Goal: Task Accomplishment & Management: Complete application form

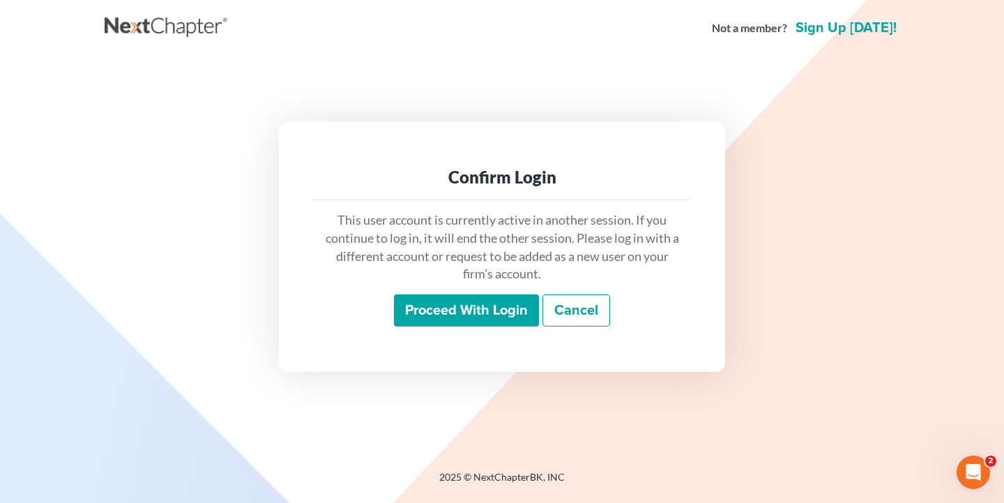
click at [490, 304] on input "Proceed with login" at bounding box center [466, 310] width 145 height 32
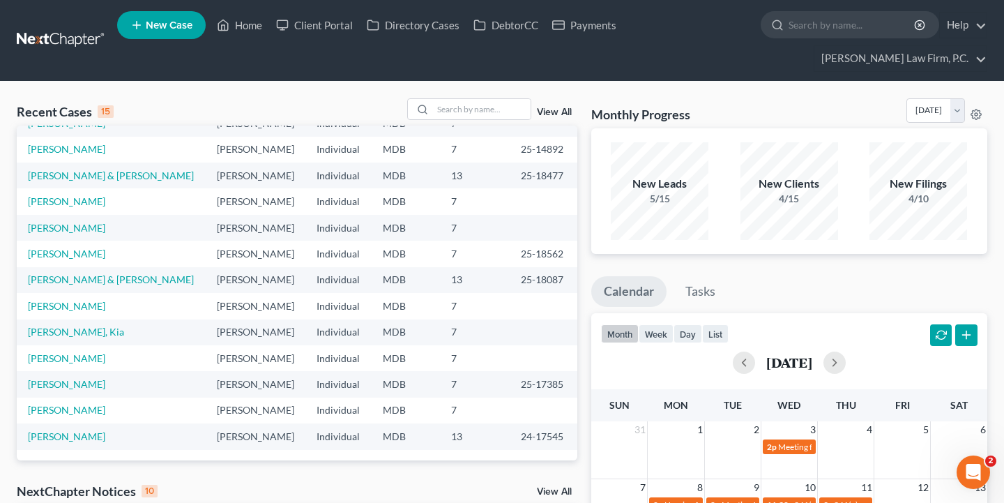
scroll to position [95, 0]
click at [833, 22] on input "search" at bounding box center [852, 25] width 128 height 26
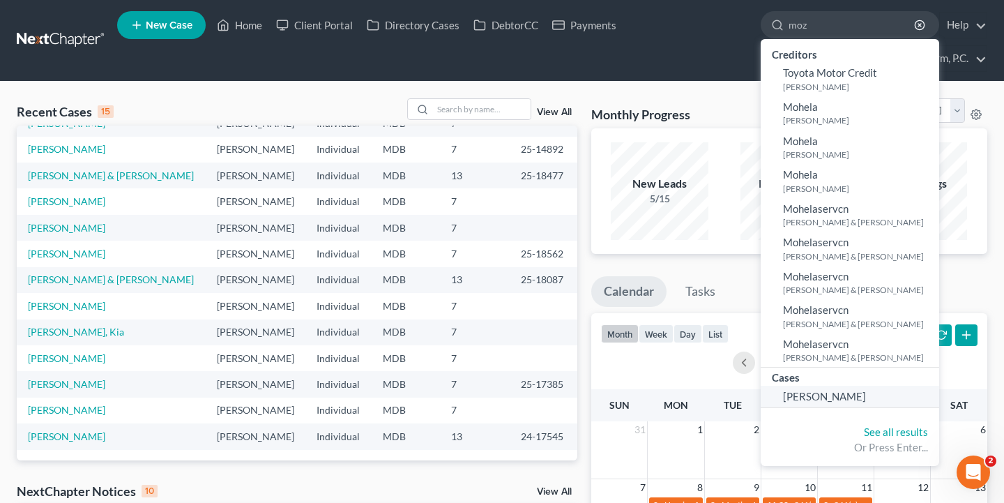
type input "moz"
click at [836, 390] on span "[PERSON_NAME]" at bounding box center [824, 396] width 83 height 13
select select "9"
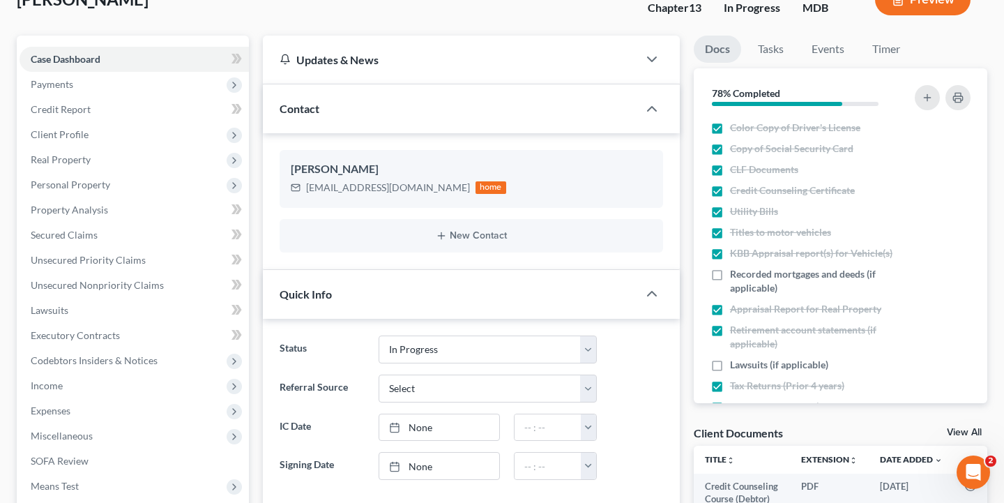
scroll to position [124, 0]
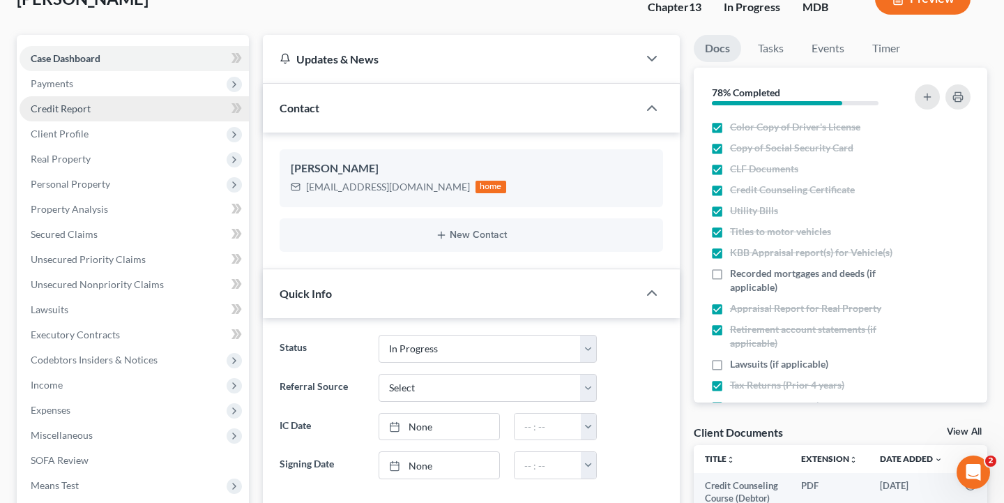
click at [196, 102] on link "Credit Report" at bounding box center [134, 108] width 229 height 25
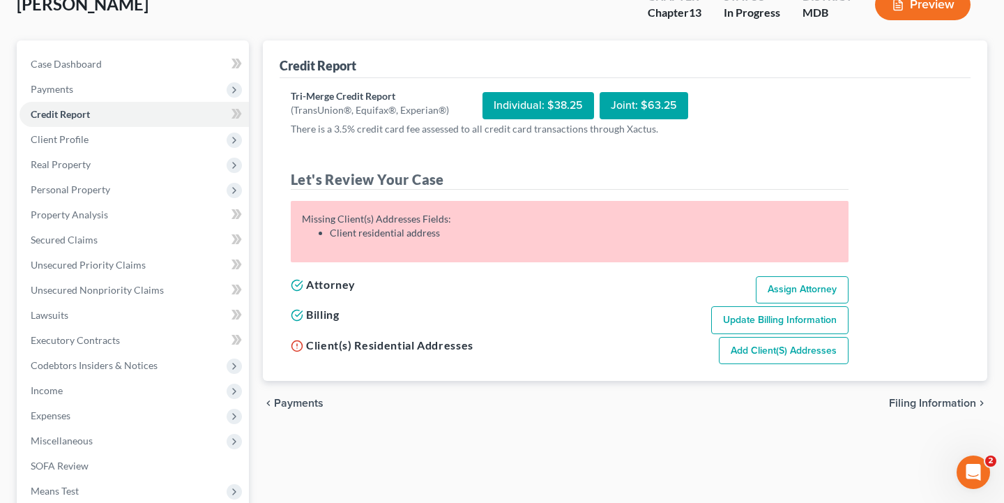
scroll to position [122, 0]
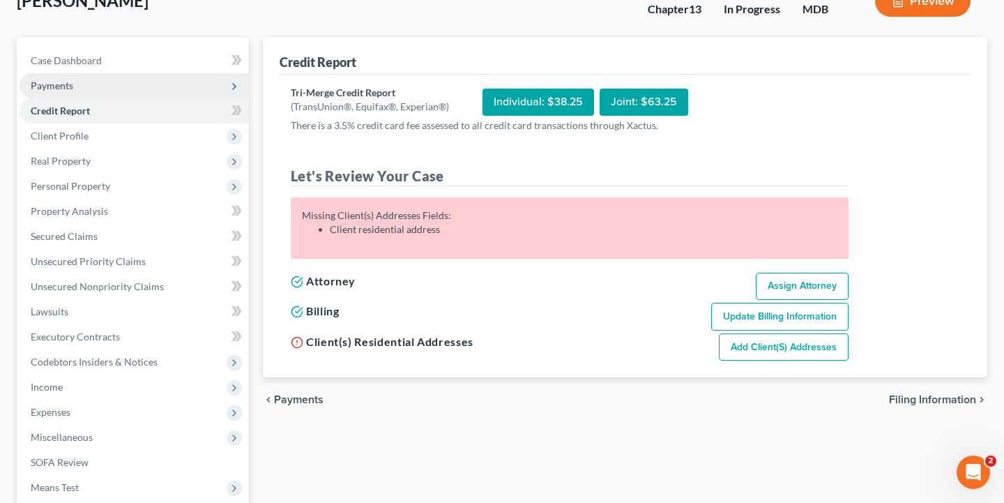
click at [199, 91] on span "Payments" at bounding box center [134, 85] width 229 height 25
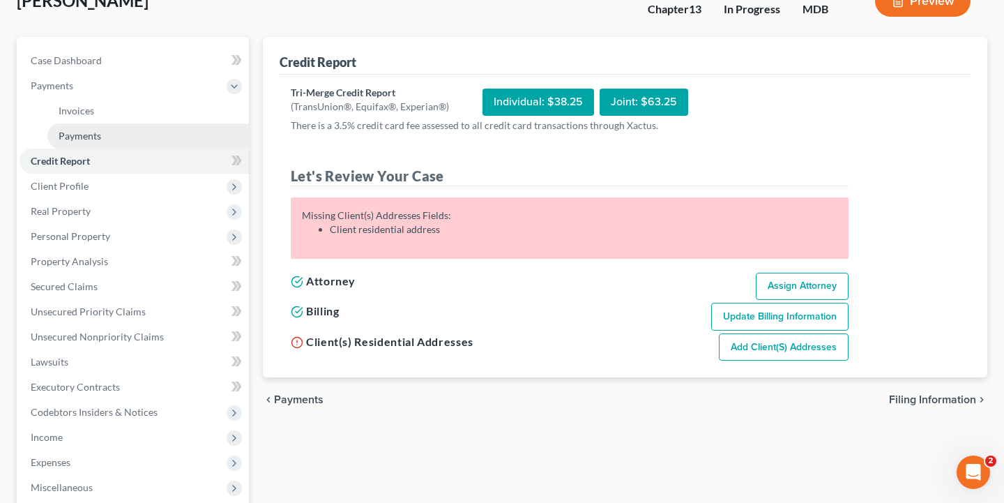
click at [179, 137] on link "Payments" at bounding box center [147, 135] width 201 height 25
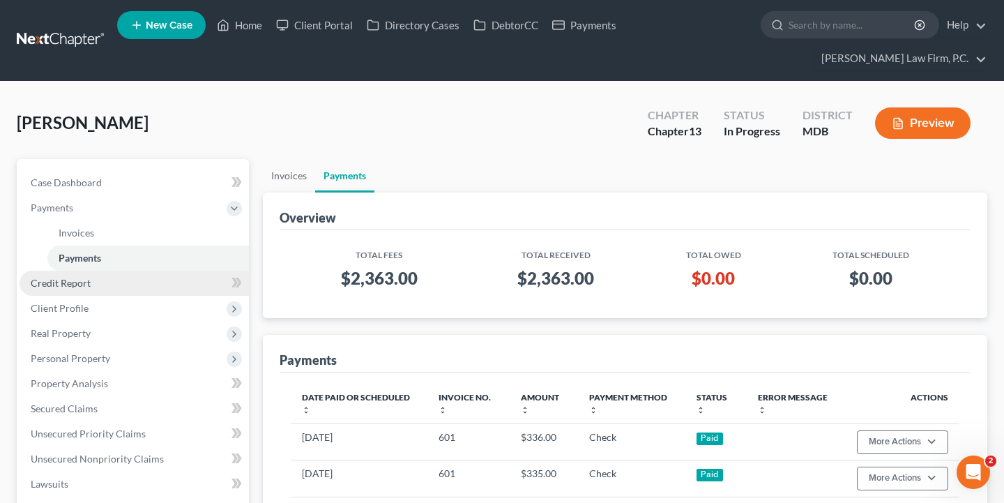
click at [125, 288] on link "Credit Report" at bounding box center [134, 282] width 229 height 25
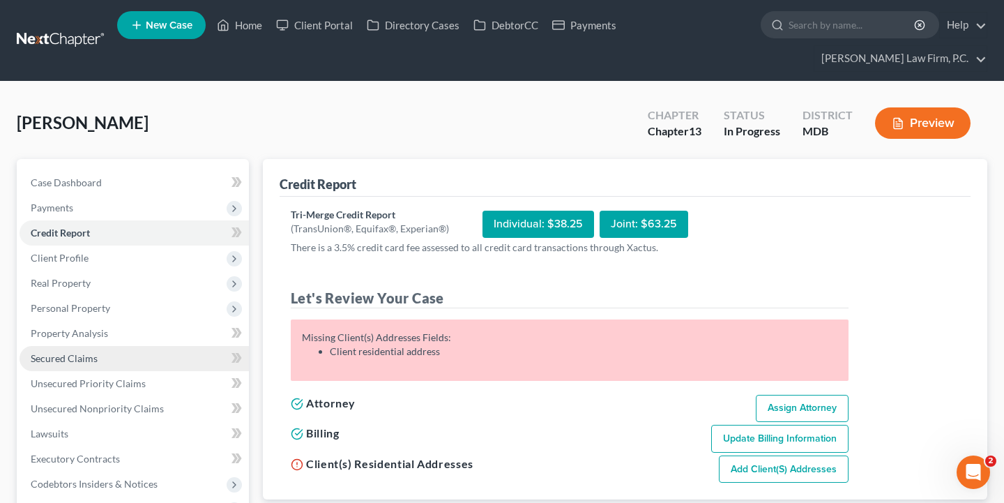
scroll to position [7, 0]
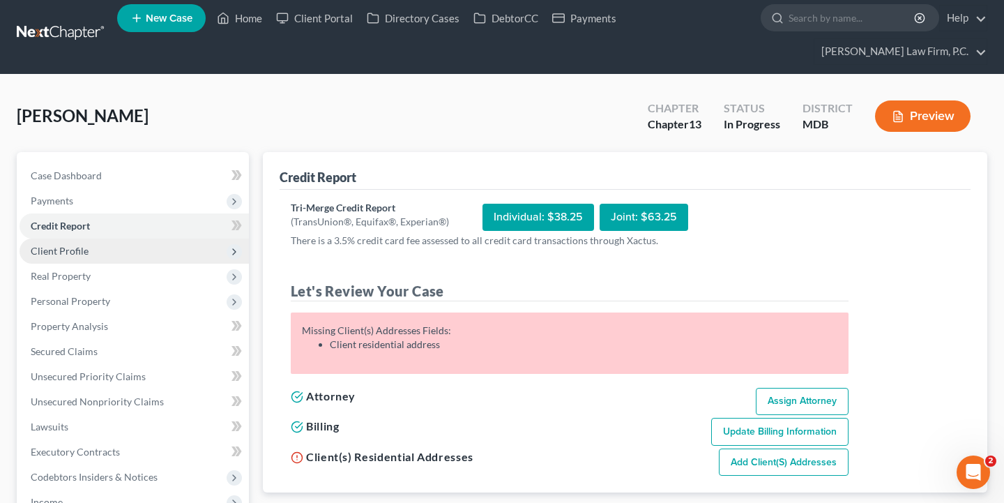
click at [165, 259] on span "Client Profile" at bounding box center [134, 250] width 229 height 25
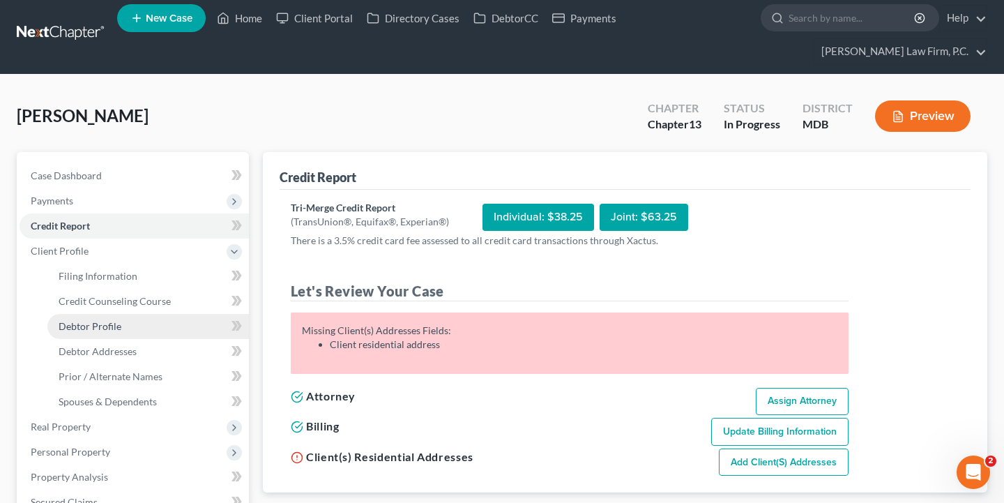
click at [148, 328] on link "Debtor Profile" at bounding box center [147, 326] width 201 height 25
select select "0"
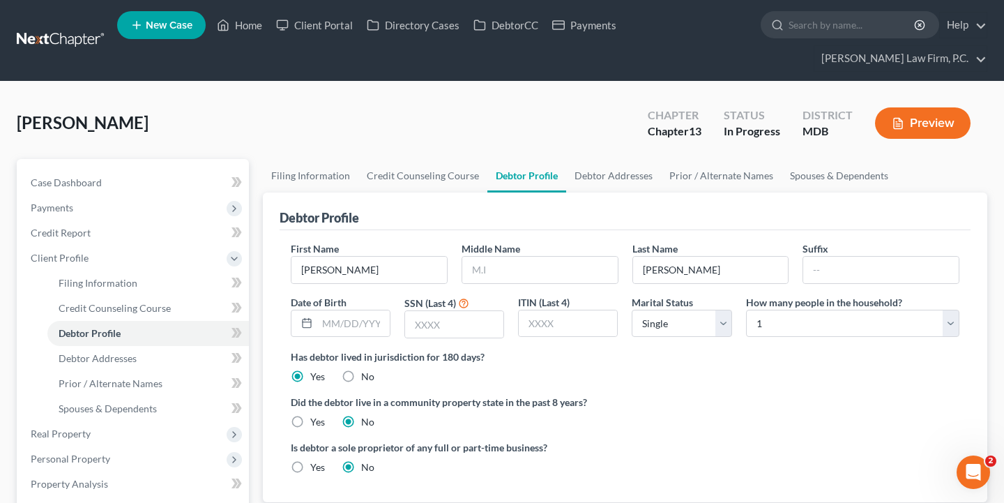
click at [875, 0] on nav "Home New Case Client Portal Directory Cases DebtorCC Payments [PERSON_NAME] Law…" at bounding box center [502, 40] width 1004 height 81
type input "[DATE]"
click at [429, 337] on input "text" at bounding box center [454, 324] width 98 height 26
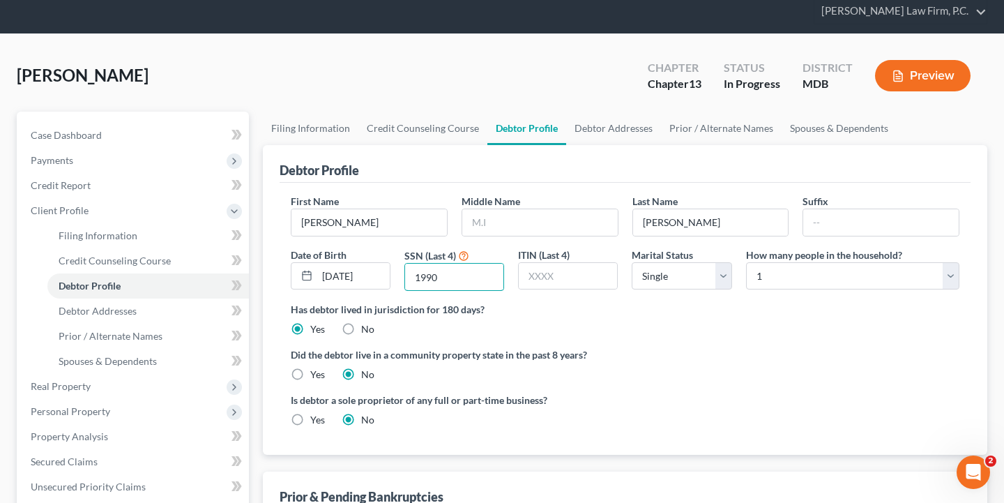
scroll to position [77, 0]
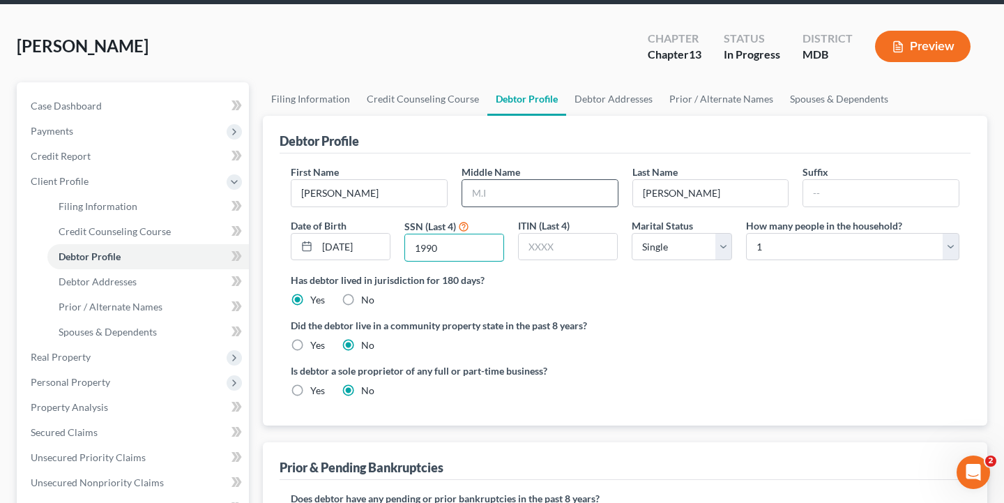
type input "1990"
type input "[PERSON_NAME]"
click at [735, 369] on div "Is debtor a sole proprietor of any full or part-time business? Yes No" at bounding box center [625, 385] width 682 height 45
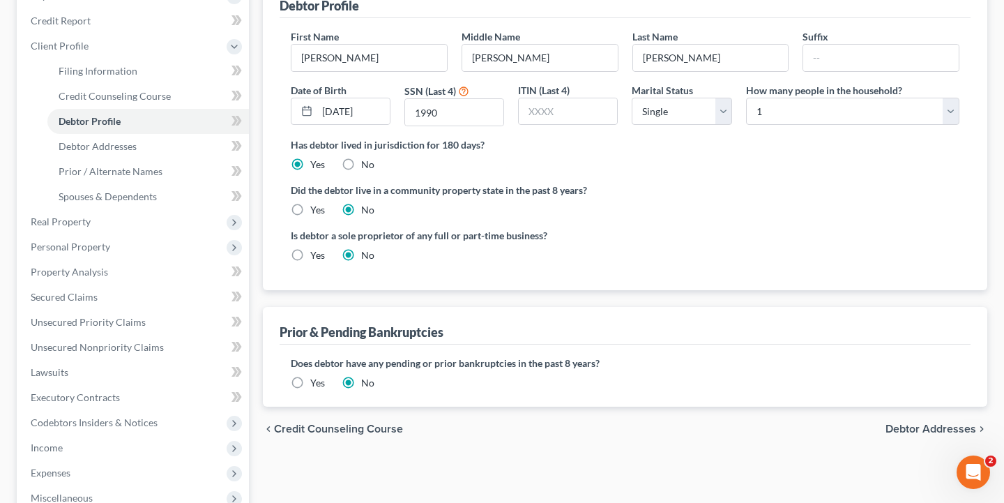
scroll to position [217, 0]
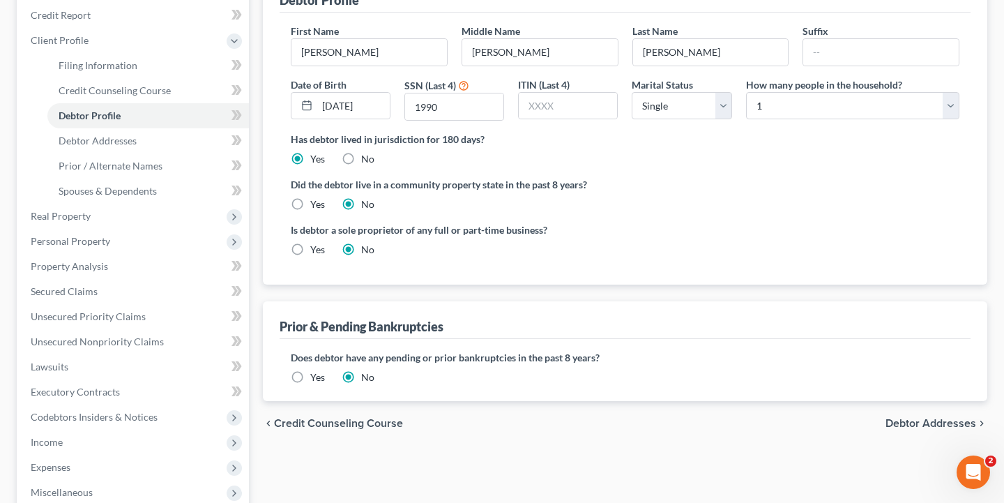
click at [902, 426] on span "Debtor Addresses" at bounding box center [930, 422] width 91 height 11
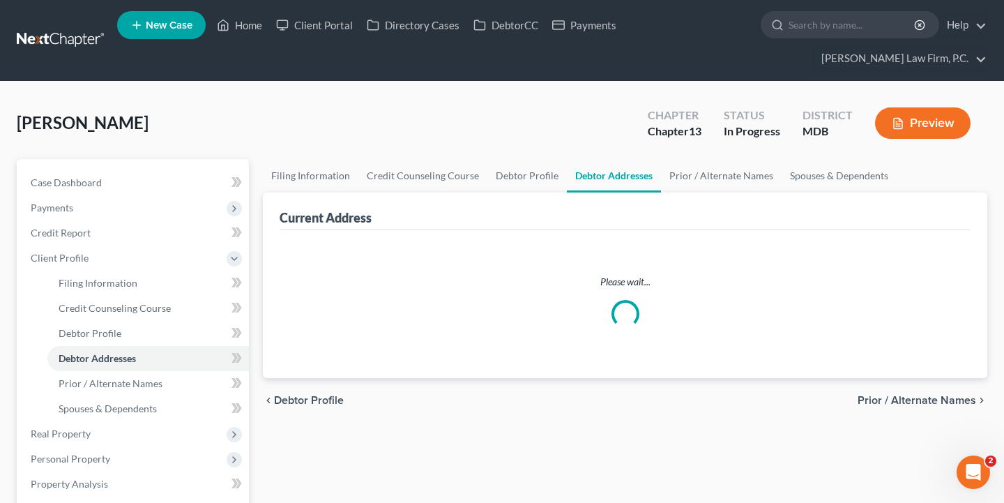
select select "0"
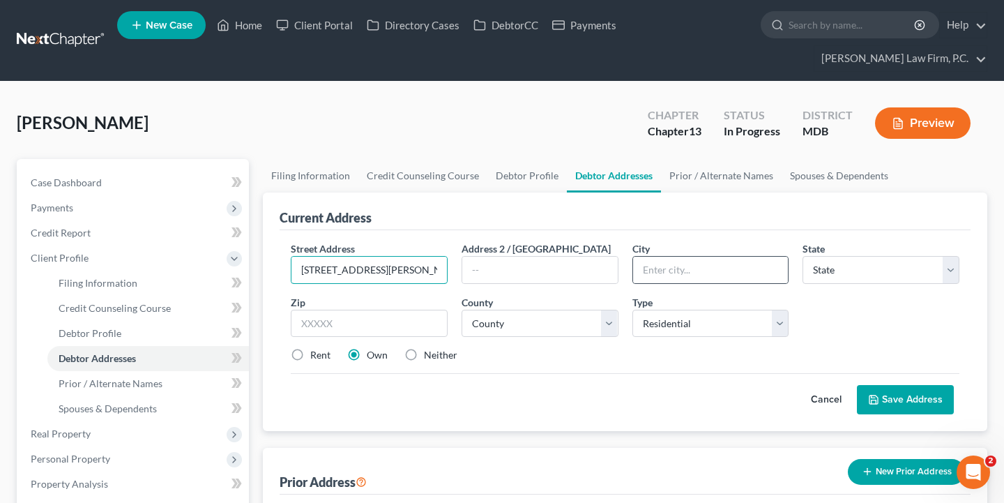
type input "[STREET_ADDRESS][PERSON_NAME]"
click at [680, 283] on div at bounding box center [710, 270] width 157 height 28
type input "[GEOGRAPHIC_DATA]"
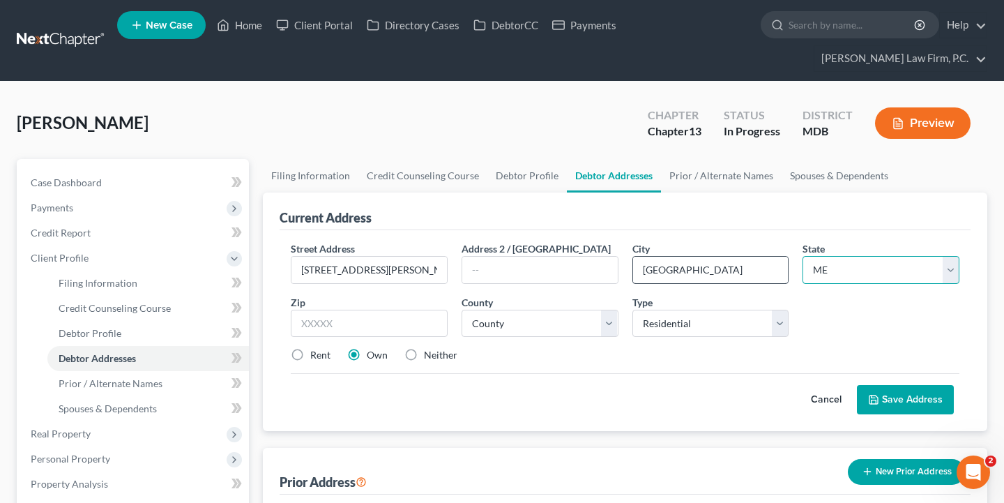
select select "21"
type input "20785"
drag, startPoint x: 695, startPoint y: 276, endPoint x: 608, endPoint y: 266, distance: 87.1
click at [608, 266] on div "Street Address * [STREET_ADDRESS][PERSON_NAME] * [GEOGRAPHIC_DATA] * State [US_…" at bounding box center [625, 307] width 682 height 132
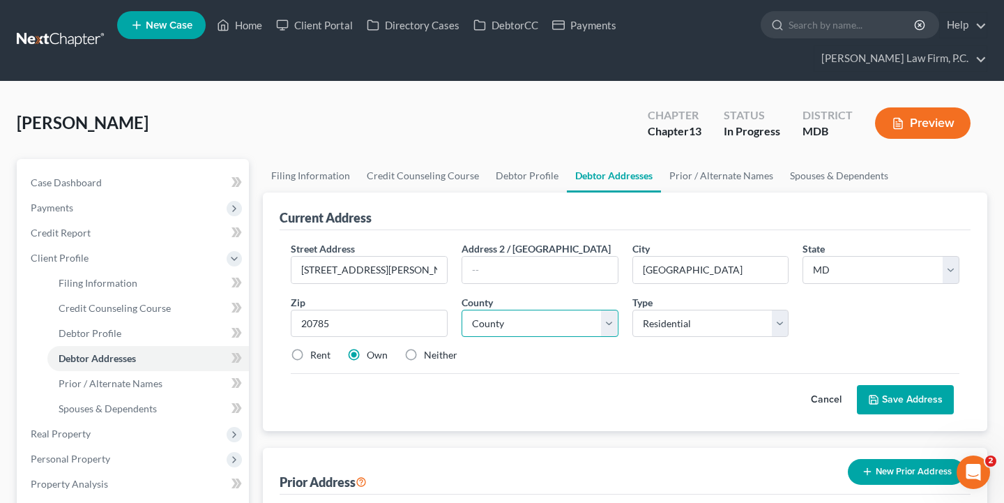
select select "16"
click at [555, 429] on div "Street Address * [STREET_ADDRESS][PERSON_NAME] * [GEOGRAPHIC_DATA] * State [US_…" at bounding box center [624, 330] width 691 height 201
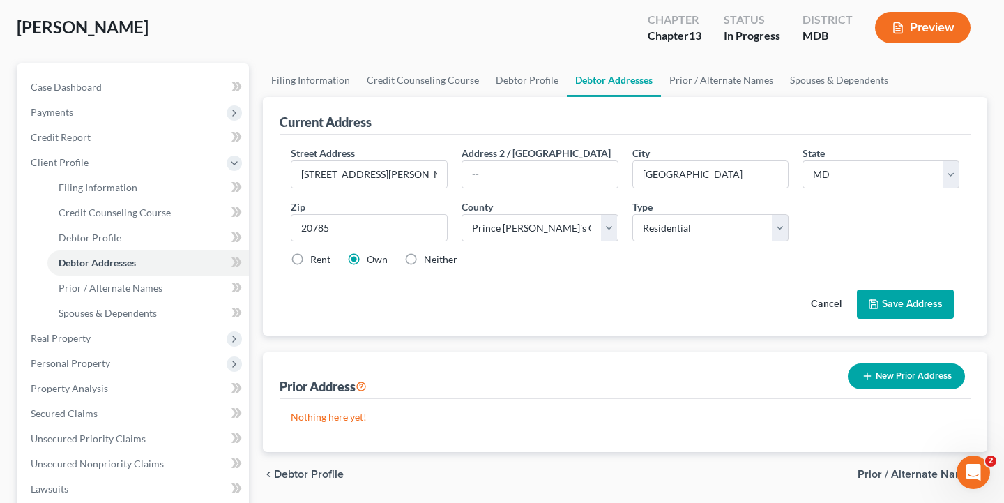
scroll to position [107, 0]
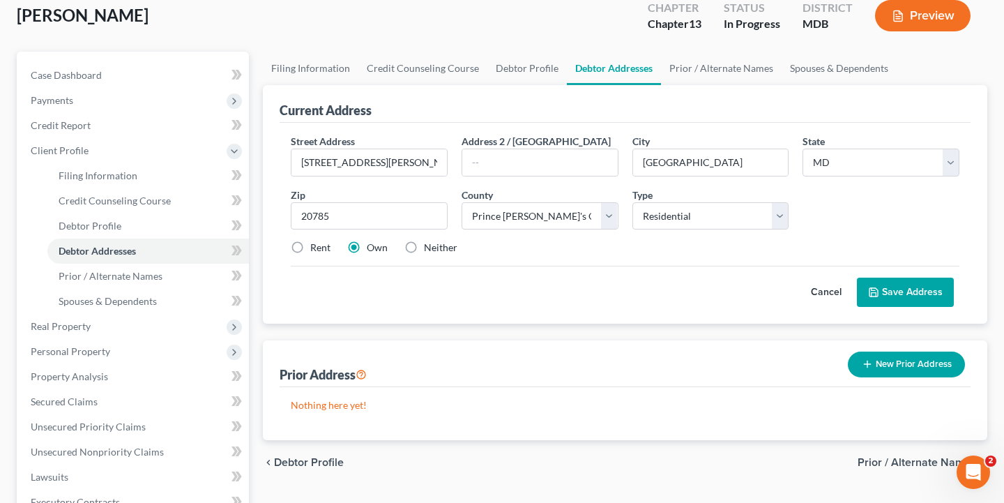
click at [889, 296] on button "Save Address" at bounding box center [905, 291] width 97 height 29
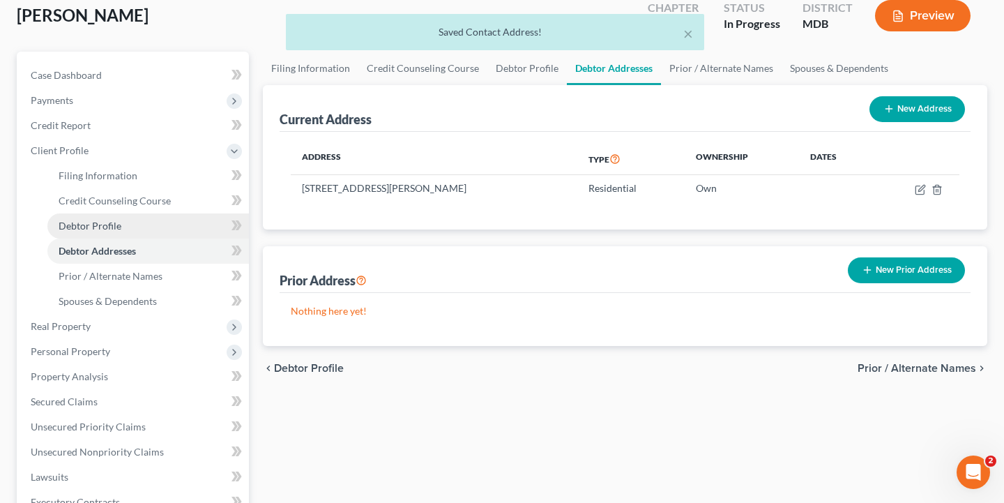
click at [163, 226] on link "Debtor Profile" at bounding box center [147, 225] width 201 height 25
select select "0"
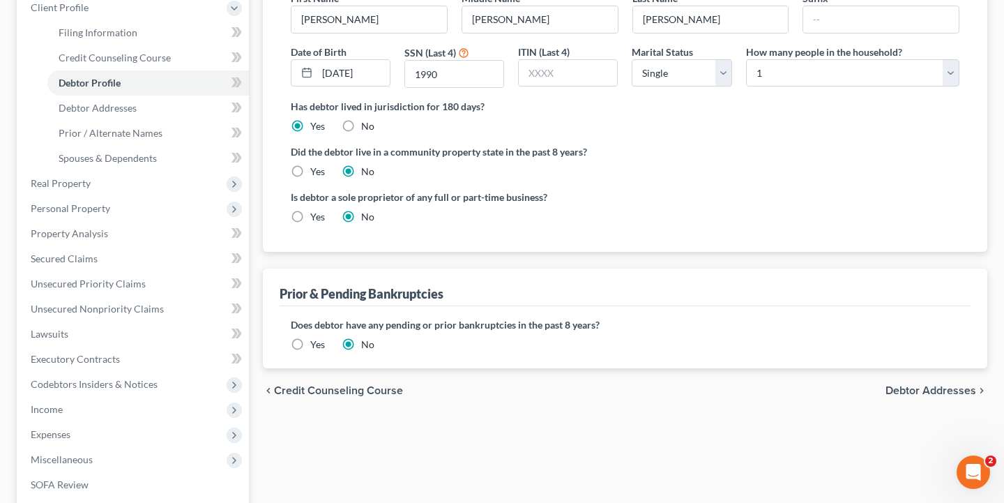
scroll to position [252, 0]
click at [103, 31] on span "Filing Information" at bounding box center [98, 31] width 79 height 12
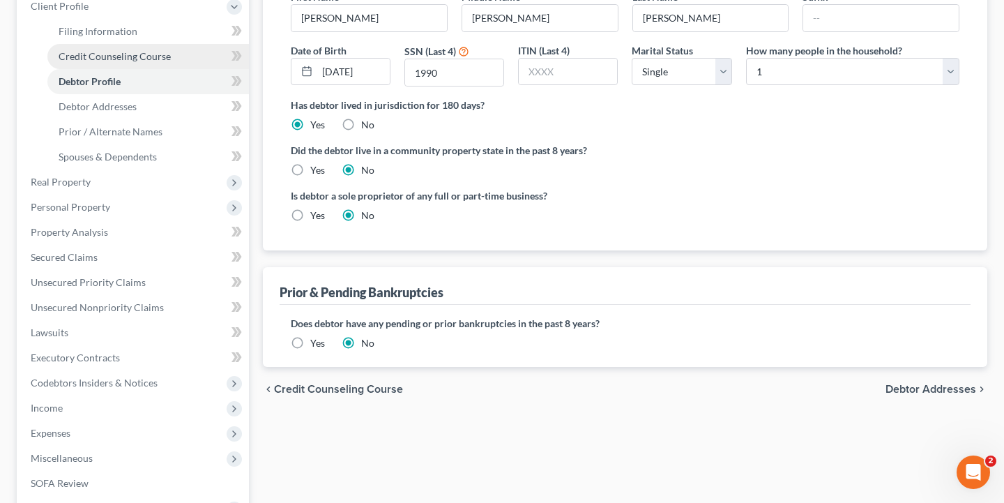
scroll to position [178, 0]
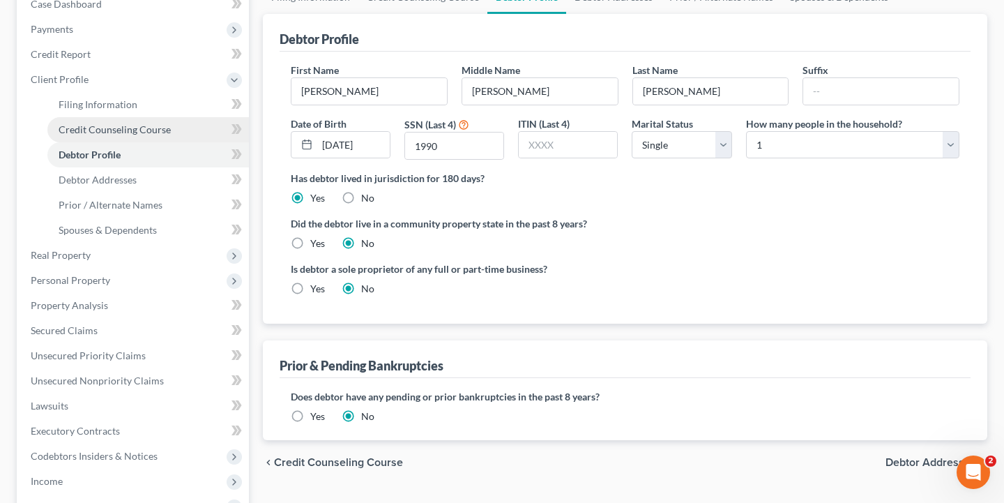
select select "1"
select select "0"
select select "3"
select select "38"
select select "0"
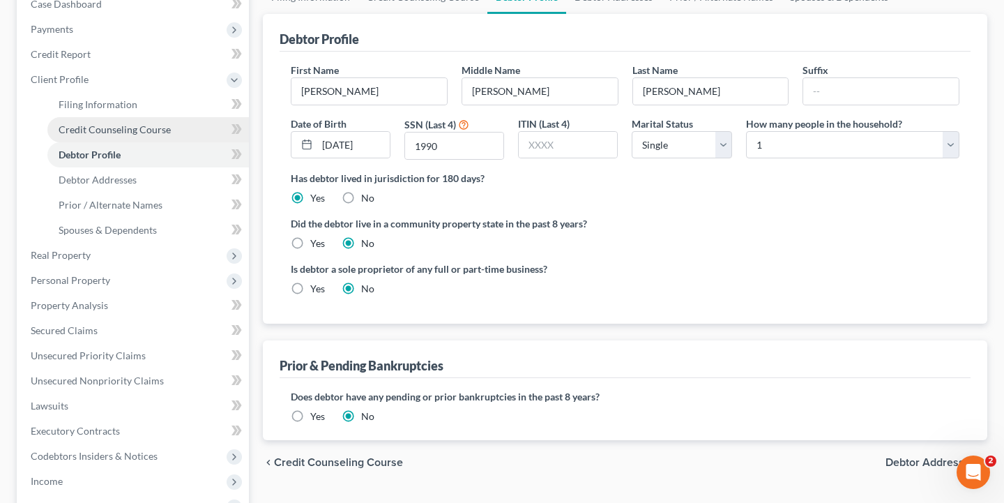
select select "21"
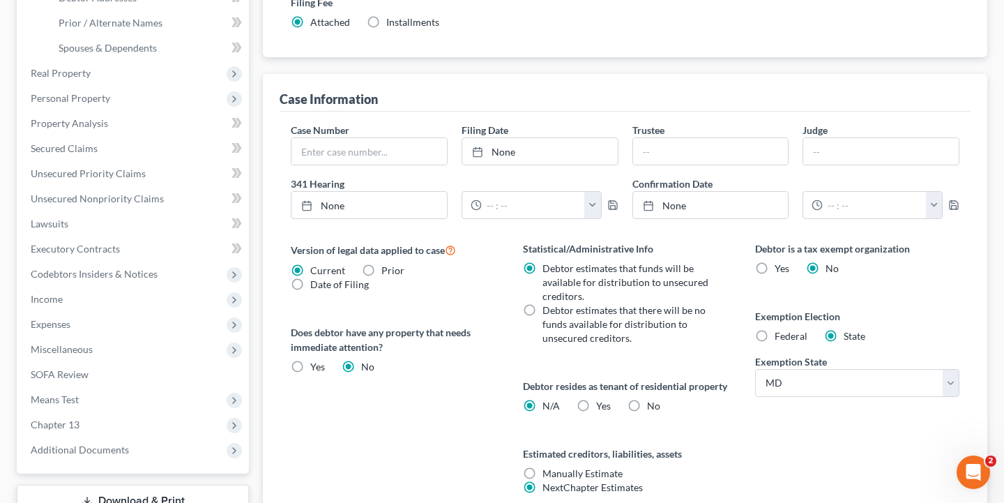
scroll to position [361, 0]
click at [647, 412] on label "No" at bounding box center [653, 405] width 13 height 14
click at [652, 407] on input "No" at bounding box center [656, 402] width 9 height 9
radio input "true"
radio input "false"
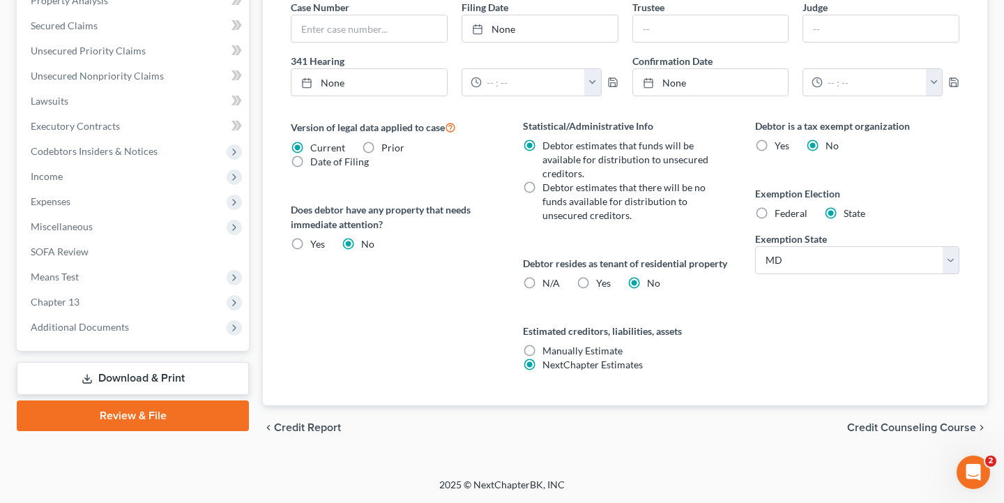
scroll to position [498, 0]
click at [898, 426] on span "Credit Counseling Course" at bounding box center [911, 427] width 129 height 11
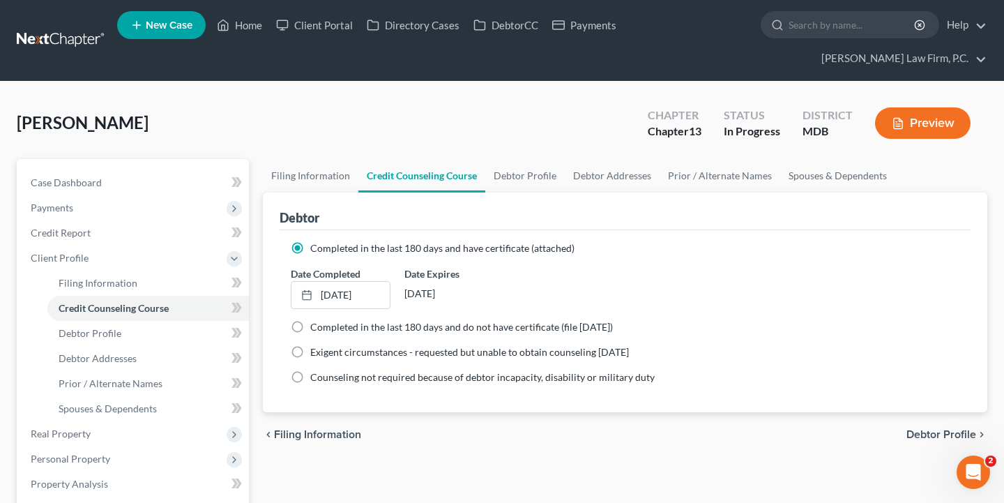
scroll to position [41, 0]
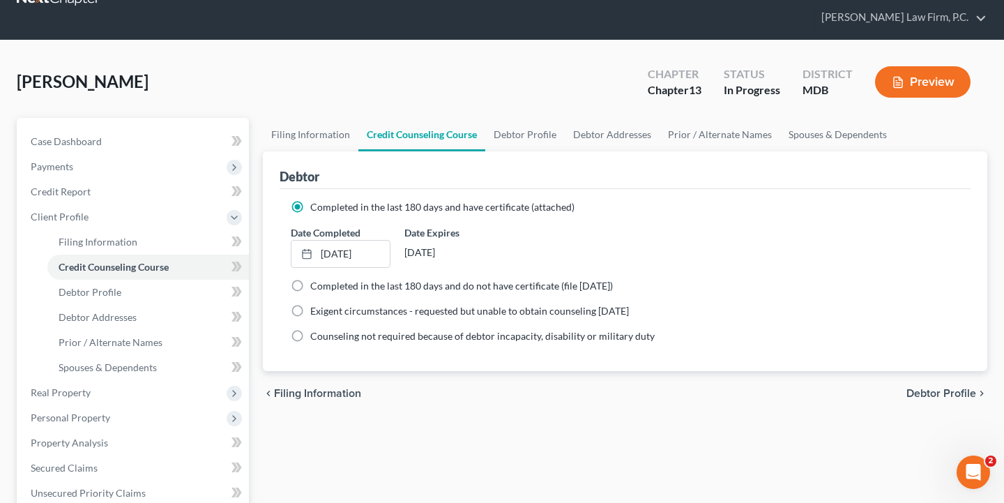
click at [929, 394] on span "Debtor Profile" at bounding box center [941, 393] width 70 height 11
select select "0"
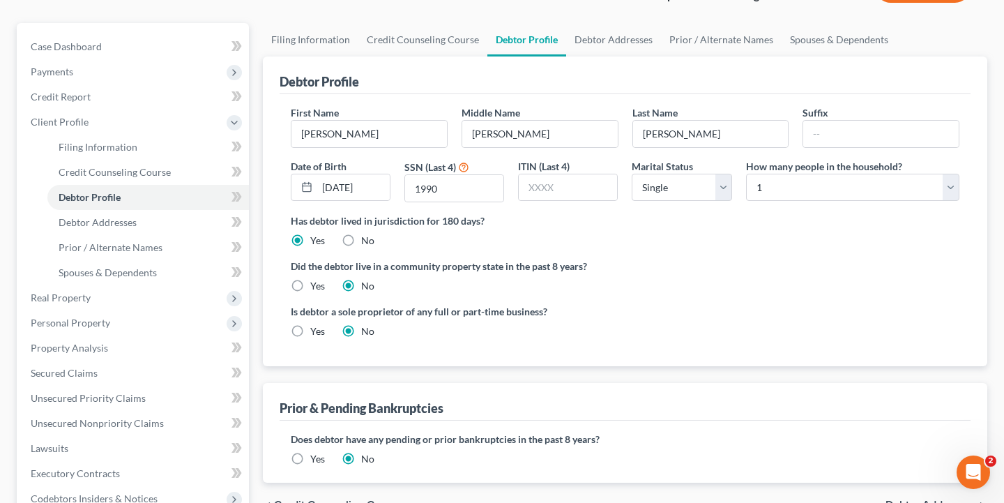
scroll to position [140, 0]
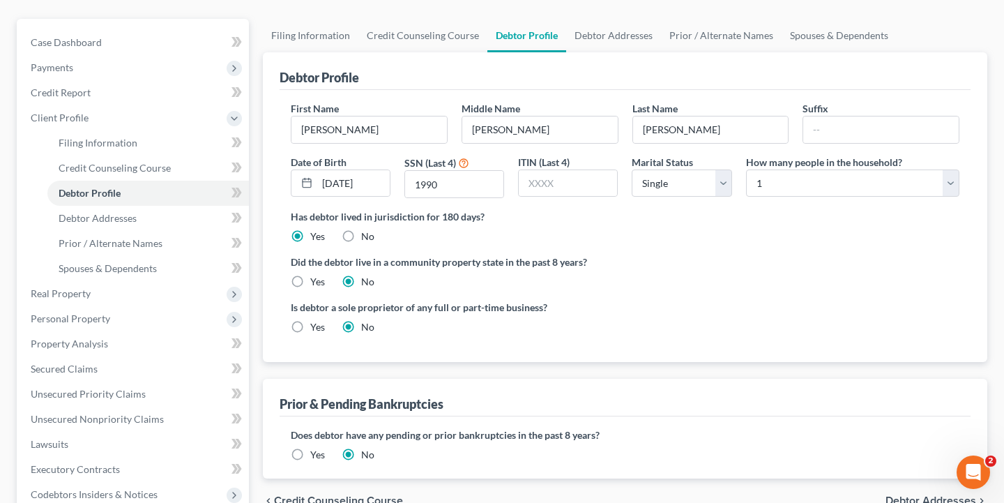
select select "1"
click at [715, 257] on label "Did the debtor live in a community property state in the past 8 years?" at bounding box center [625, 261] width 668 height 15
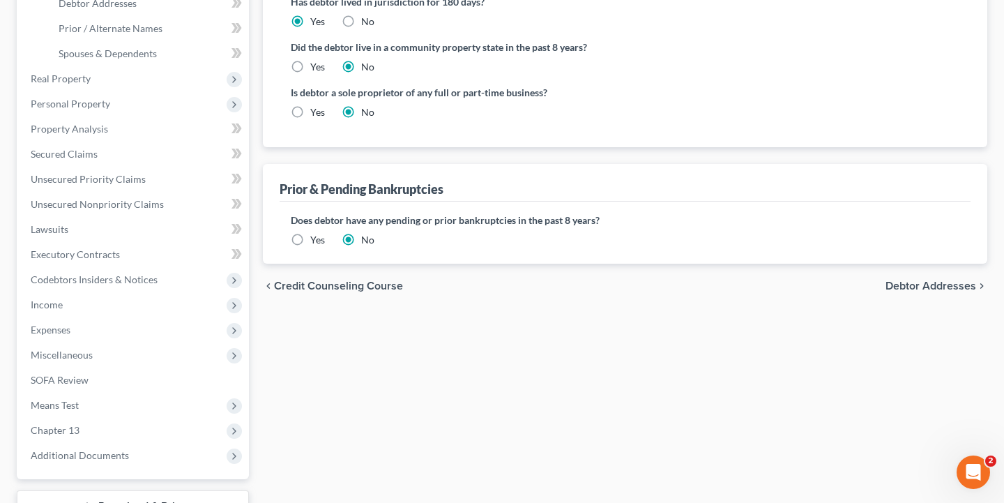
click at [906, 289] on span "Debtor Addresses" at bounding box center [930, 285] width 91 height 11
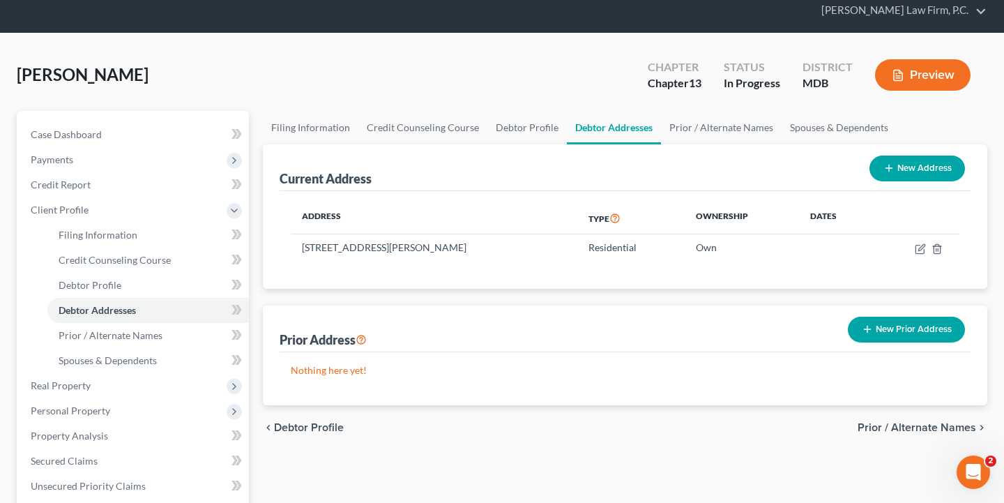
scroll to position [58, 0]
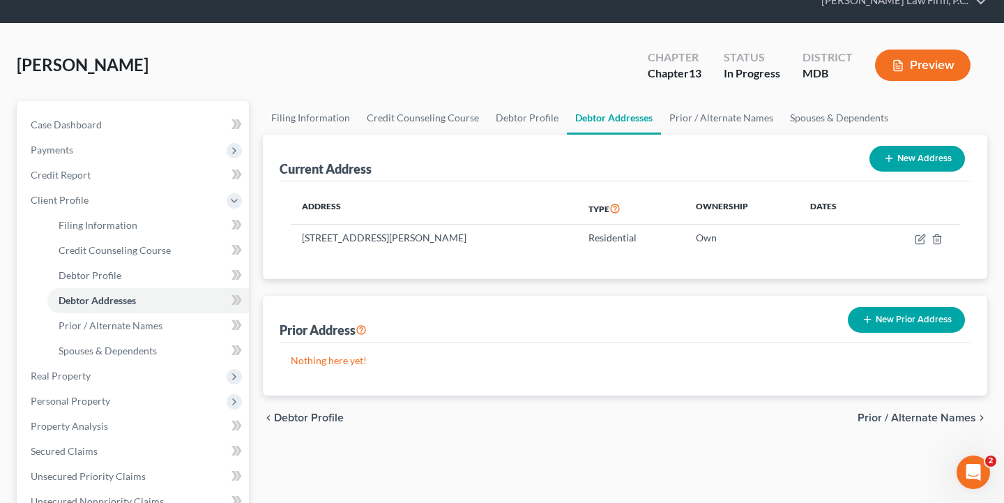
click at [901, 412] on span "Prior / Alternate Names" at bounding box center [916, 417] width 118 height 11
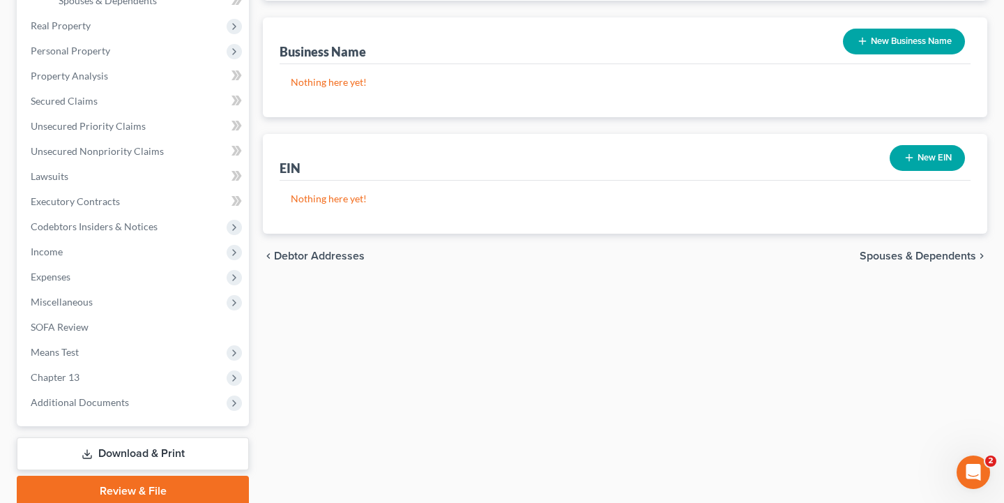
scroll to position [418, 0]
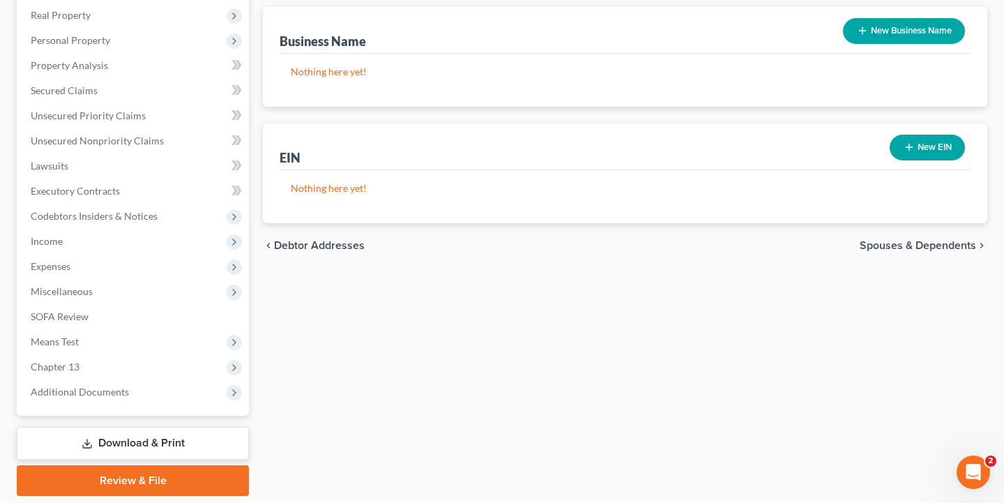
click at [887, 244] on span "Spouses & Dependents" at bounding box center [917, 245] width 116 height 11
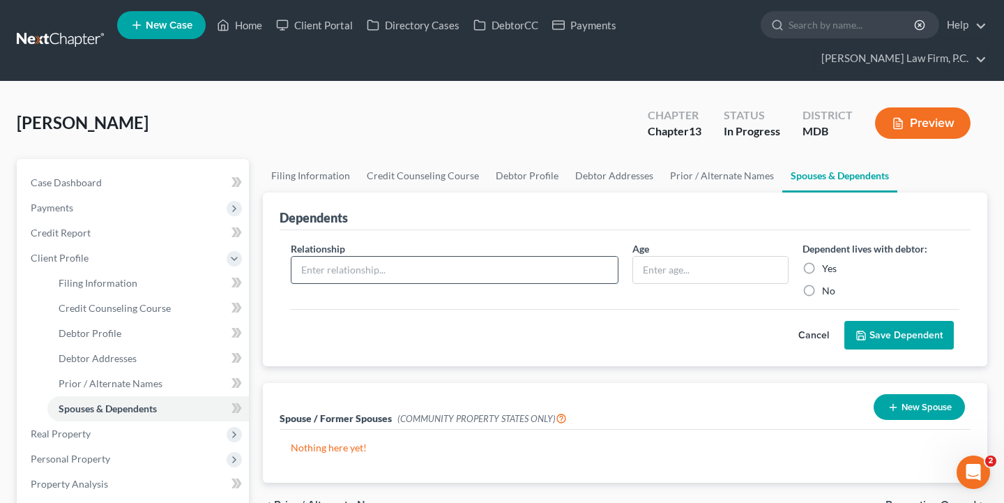
click at [374, 275] on input "text" at bounding box center [454, 269] width 326 height 26
type input "Child"
click at [703, 279] on input "text" at bounding box center [710, 269] width 155 height 26
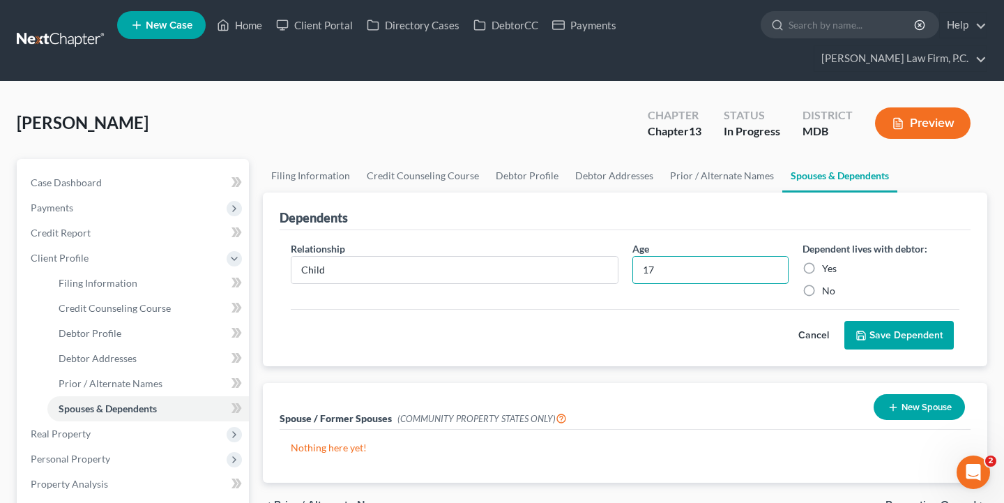
type input "17"
click at [822, 270] on label "Yes" at bounding box center [829, 268] width 15 height 14
click at [827, 270] on input "Yes" at bounding box center [831, 265] width 9 height 9
radio input "true"
click at [877, 337] on button "Save Dependent" at bounding box center [898, 335] width 109 height 29
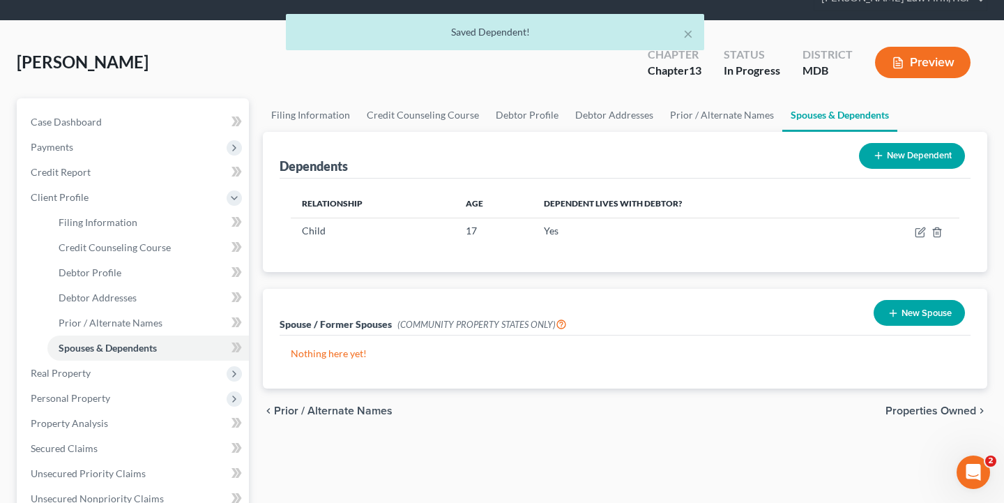
scroll to position [62, 0]
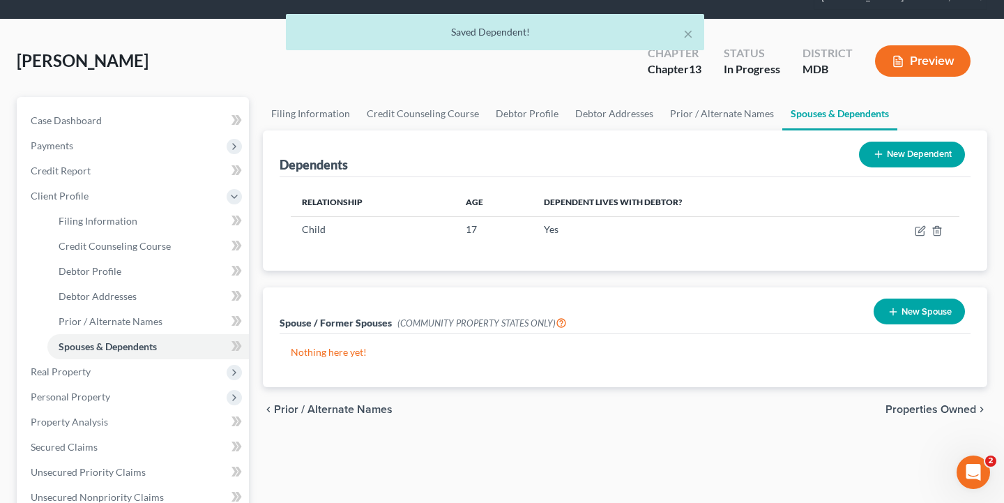
click at [941, 409] on span "Properties Owned" at bounding box center [930, 409] width 91 height 11
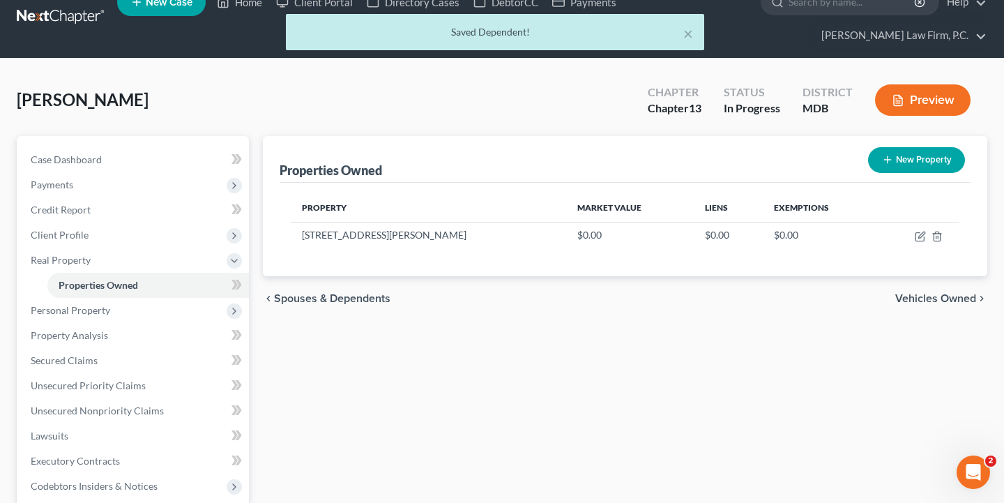
scroll to position [25, 0]
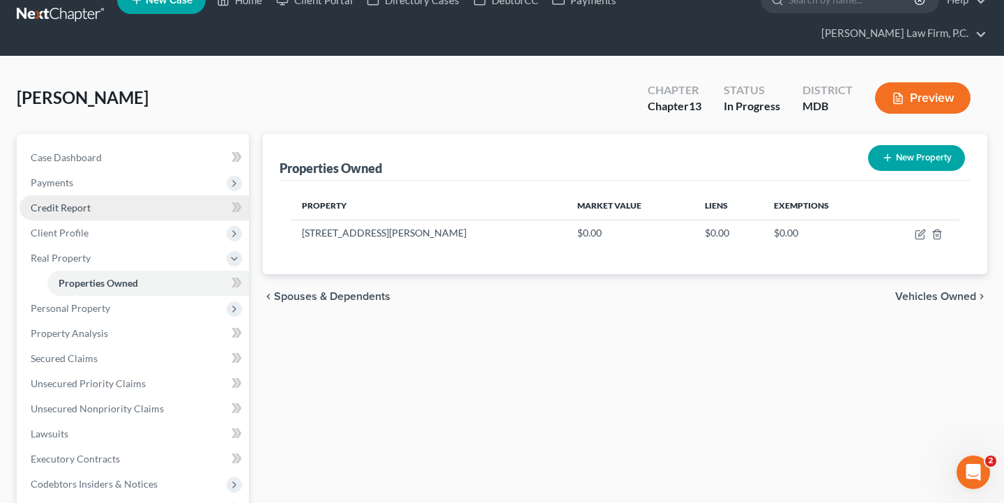
click at [89, 204] on span "Credit Report" at bounding box center [61, 207] width 60 height 12
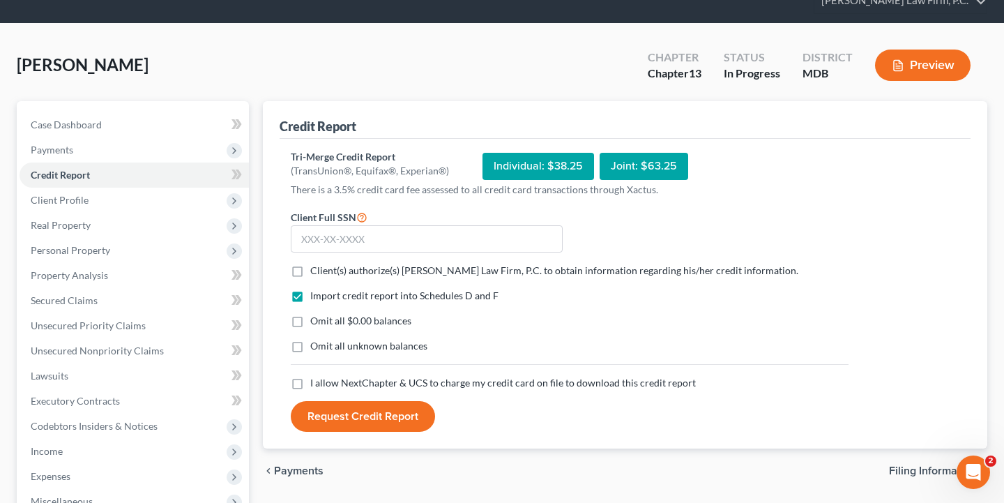
scroll to position [66, 0]
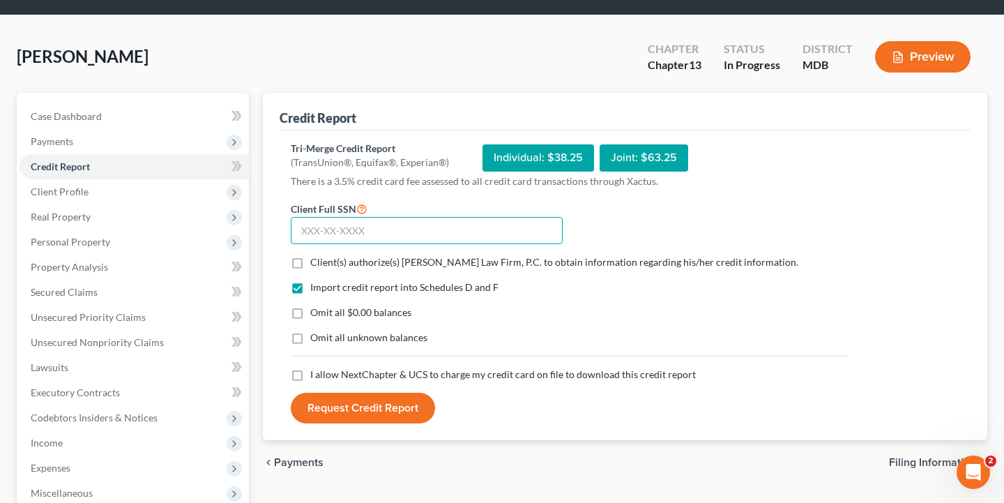
click at [388, 230] on input "text" at bounding box center [427, 231] width 272 height 28
type input "578-08-1990"
click at [310, 255] on label "Client(s) authorize(s) [PERSON_NAME] Law Firm, P.C. to obtain information regar…" at bounding box center [554, 262] width 488 height 14
click at [316, 255] on input "Client(s) authorize(s) [PERSON_NAME] Law Firm, P.C. to obtain information regar…" at bounding box center [320, 259] width 9 height 9
checkbox input "true"
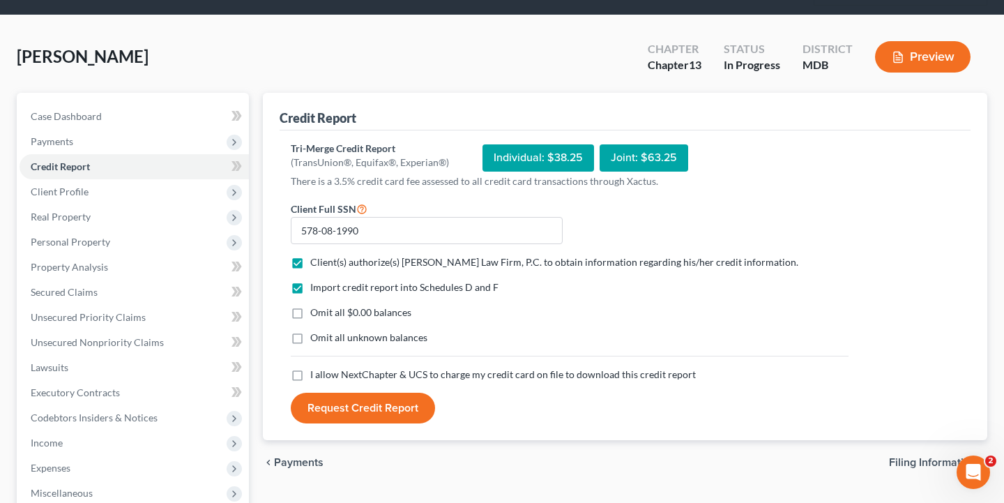
click at [310, 338] on label "Omit all unknown balances" at bounding box center [368, 337] width 117 height 14
click at [316, 338] on input "Omit all unknown balances" at bounding box center [320, 334] width 9 height 9
checkbox input "true"
click at [310, 374] on label "I allow NextChapter & UCS to charge my credit card on file to download this cre…" at bounding box center [502, 374] width 385 height 14
click at [316, 374] on input "I allow NextChapter & UCS to charge my credit card on file to download this cre…" at bounding box center [320, 371] width 9 height 9
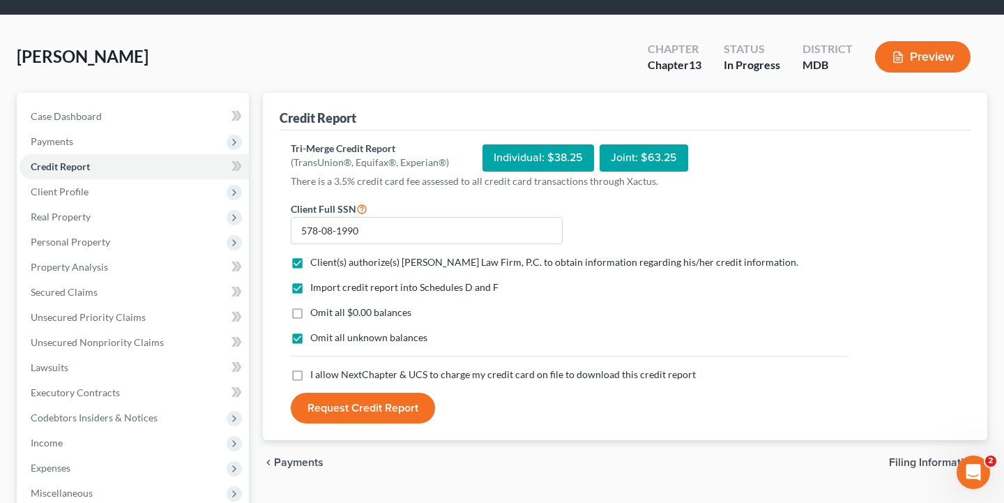
checkbox input "true"
click at [404, 405] on button "Request Credit Report" at bounding box center [363, 407] width 144 height 31
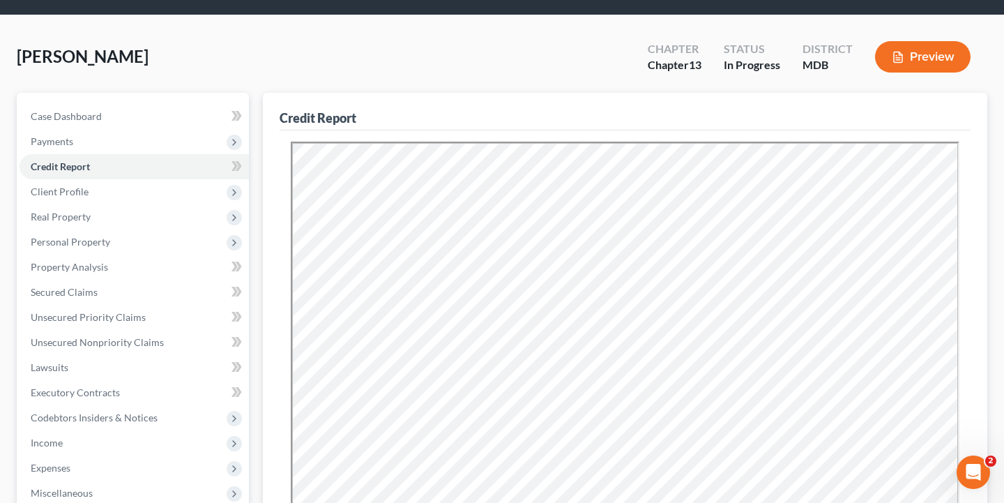
scroll to position [0, 0]
click at [107, 193] on span "Client Profile" at bounding box center [134, 191] width 229 height 25
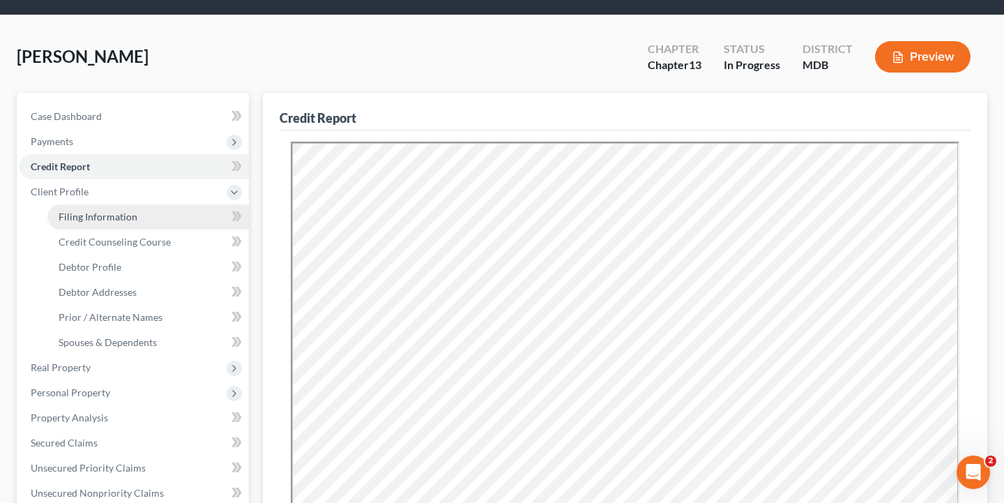
click at [121, 224] on link "Filing Information" at bounding box center [147, 216] width 201 height 25
select select "1"
select select "0"
select select "3"
select select "38"
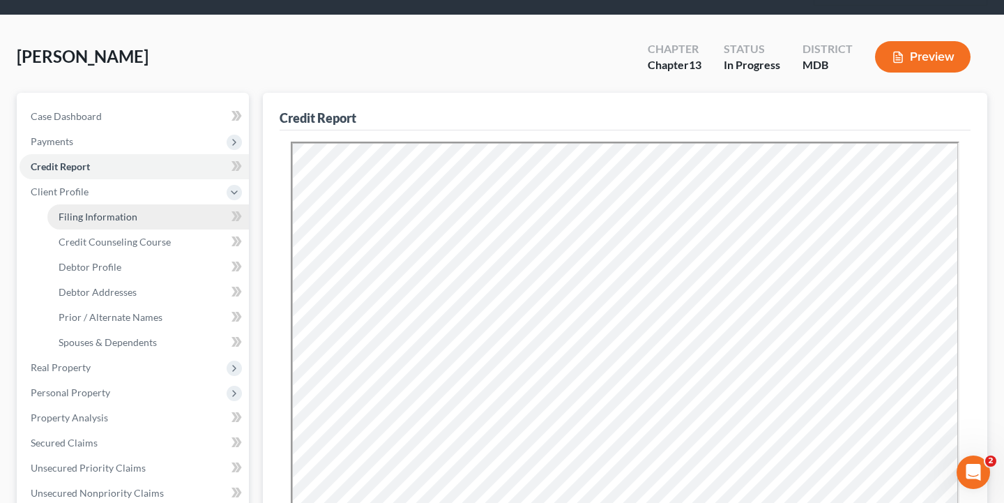
select select "0"
select select "21"
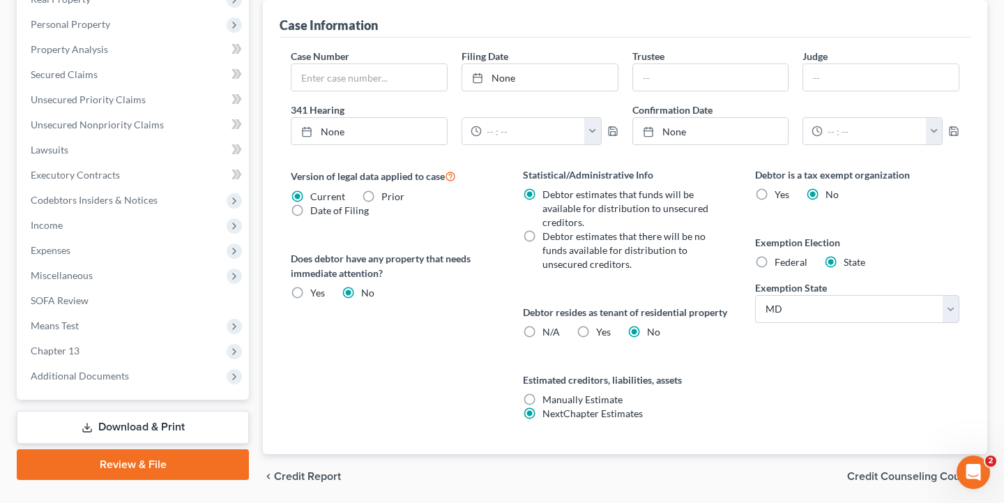
scroll to position [477, 0]
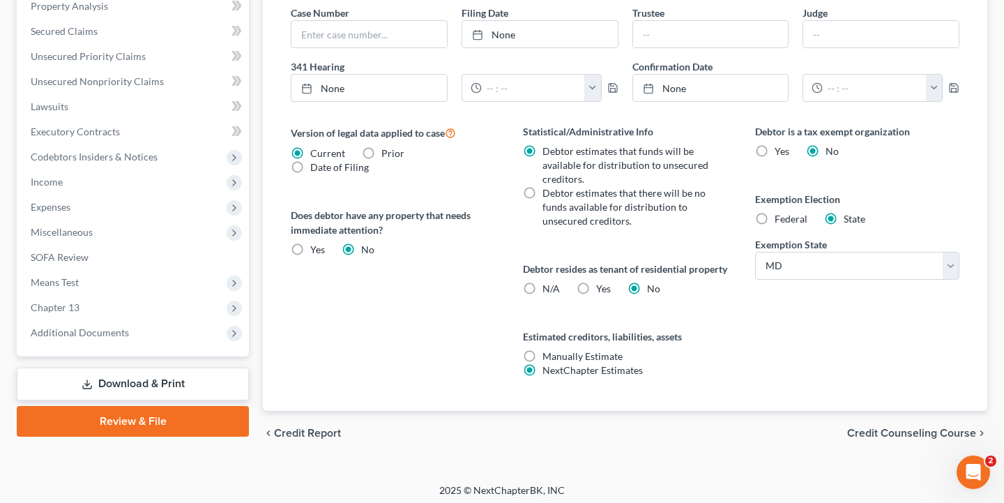
click at [864, 438] on span "Credit Counseling Course" at bounding box center [911, 432] width 129 height 11
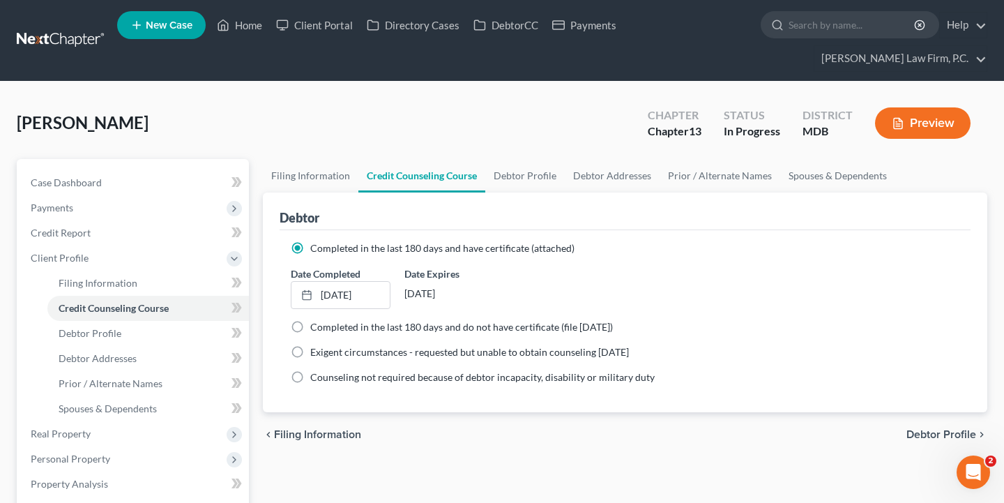
click at [926, 436] on span "Debtor Profile" at bounding box center [941, 434] width 70 height 11
select select "0"
select select "1"
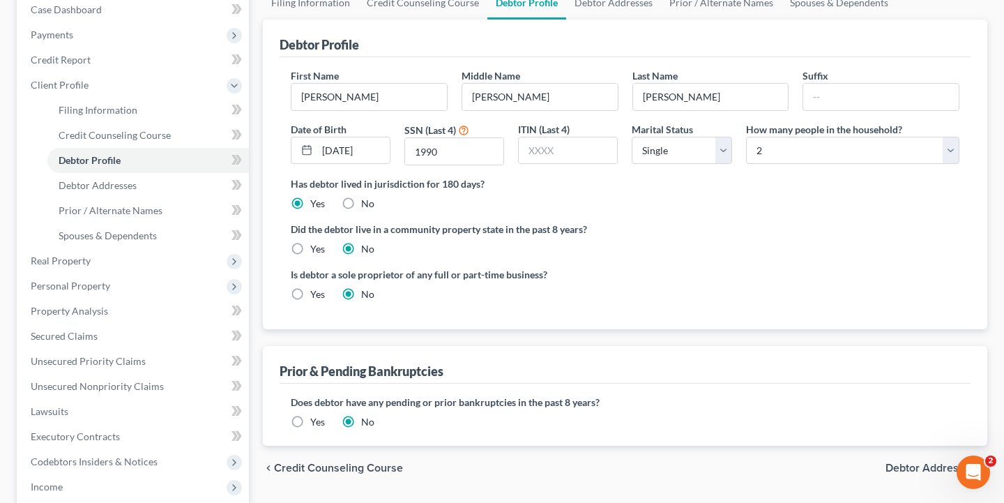
scroll to position [177, 0]
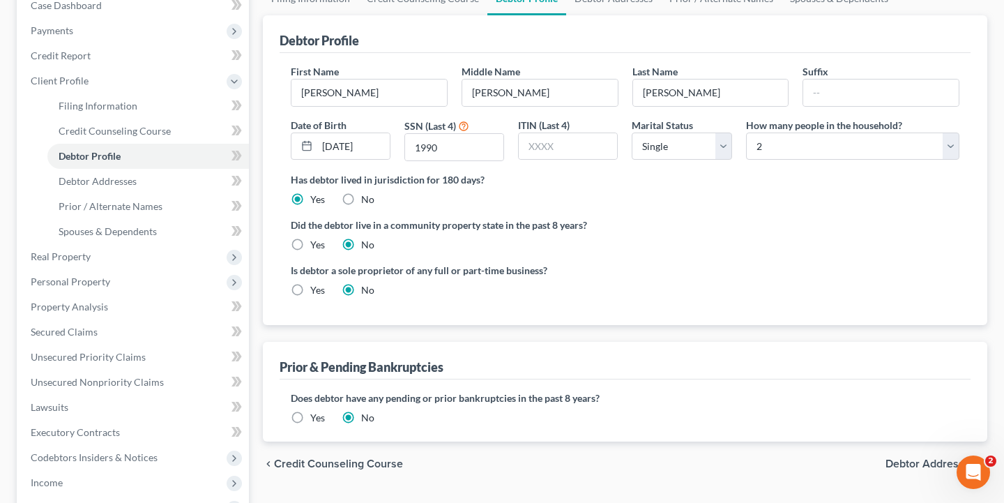
click at [905, 466] on span "Debtor Addresses" at bounding box center [930, 463] width 91 height 11
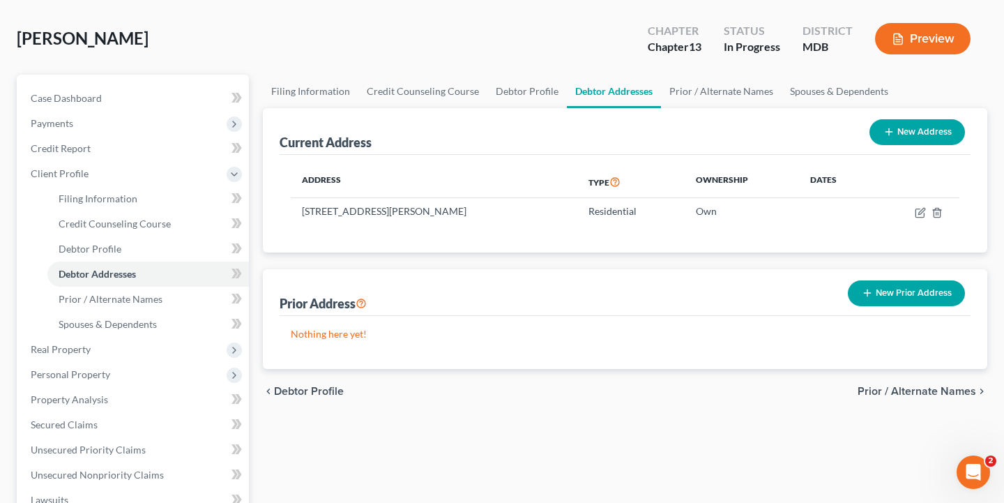
click at [938, 392] on span "Prior / Alternate Names" at bounding box center [916, 390] width 118 height 11
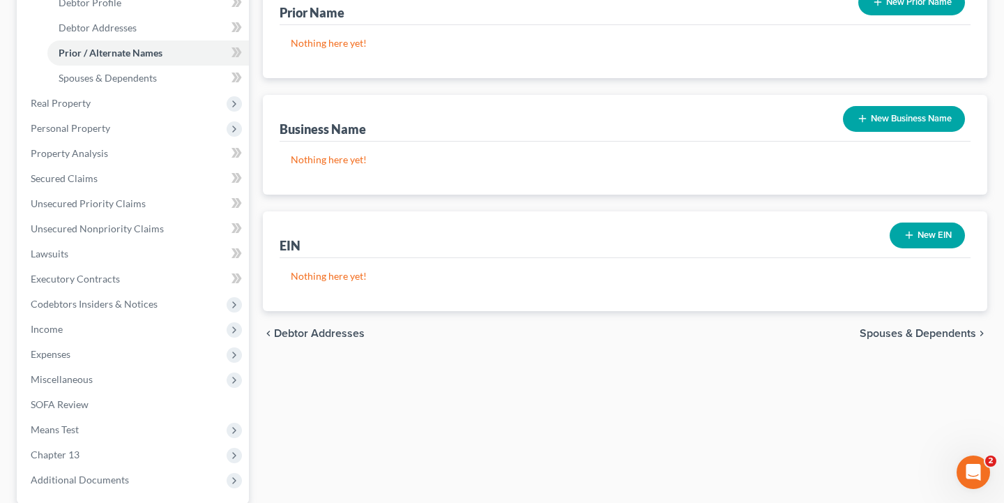
scroll to position [342, 0]
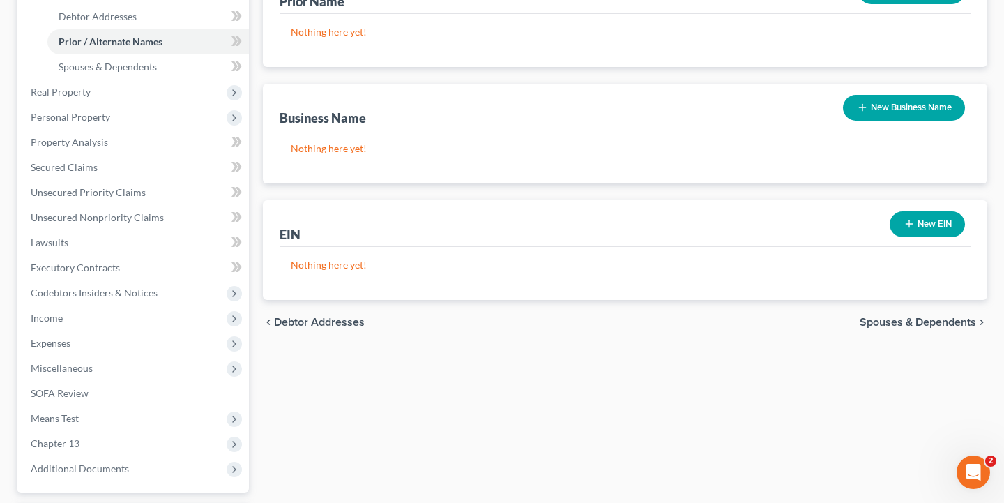
click at [896, 323] on span "Spouses & Dependents" at bounding box center [917, 321] width 116 height 11
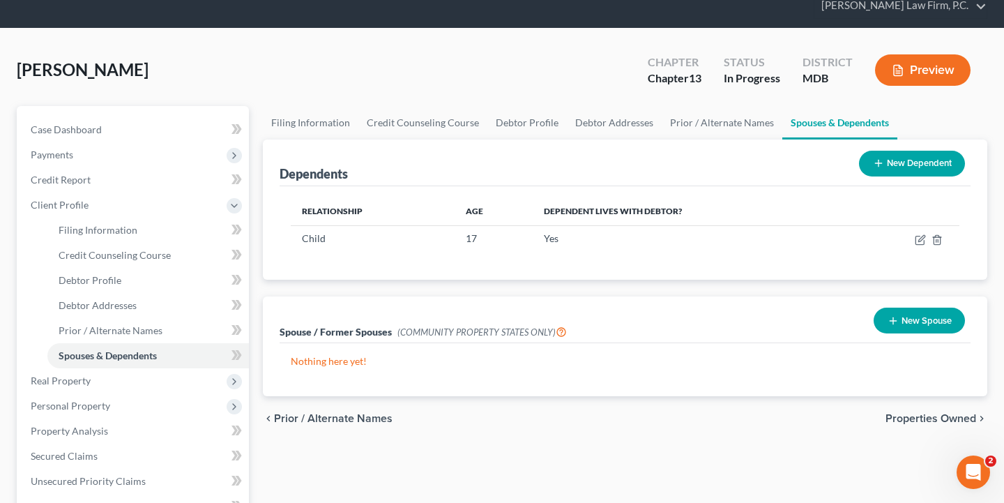
scroll to position [58, 0]
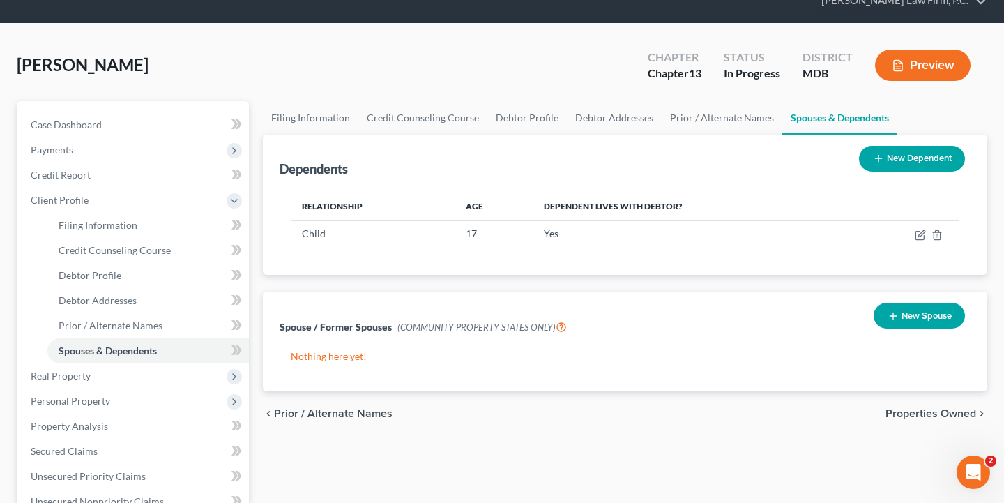
click at [895, 411] on span "Properties Owned" at bounding box center [930, 413] width 91 height 11
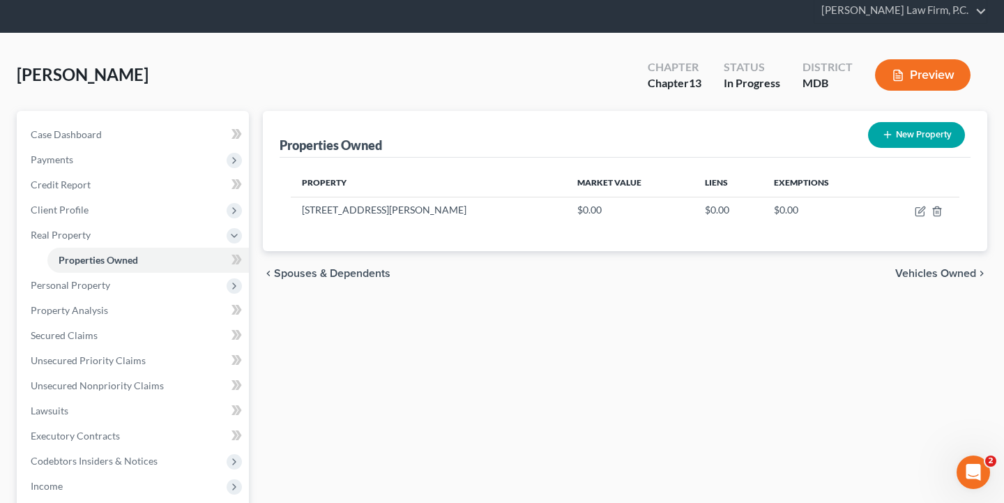
scroll to position [61, 0]
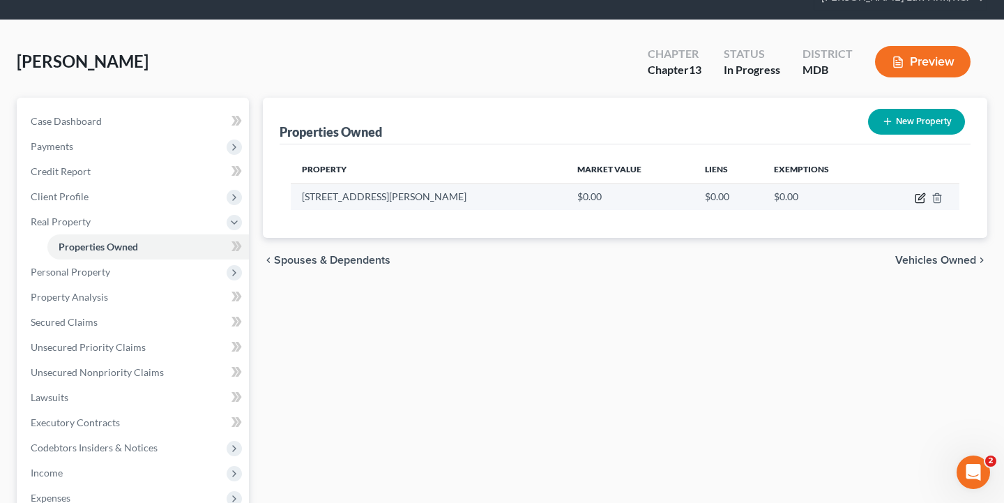
click at [917, 197] on icon "button" at bounding box center [919, 197] width 11 height 11
select select "21"
select select "16"
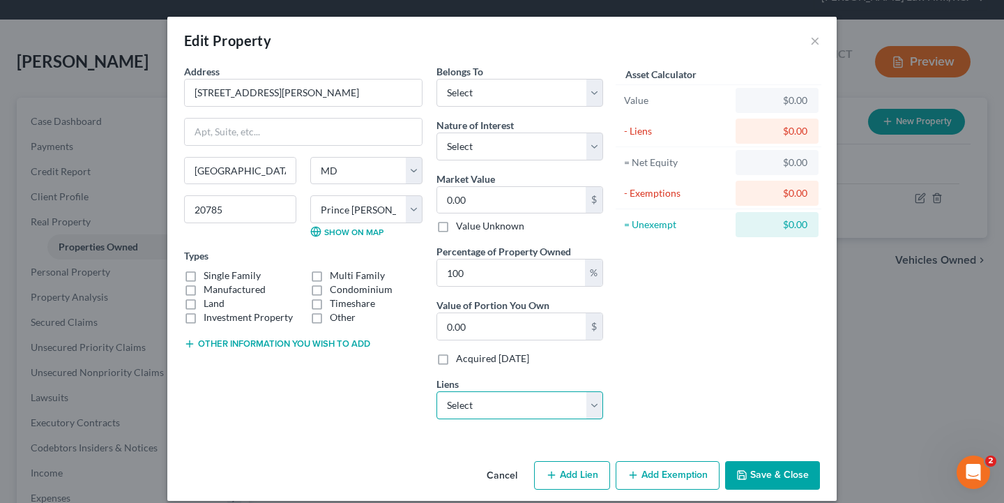
select select "0"
select select
select select "21"
select select "0"
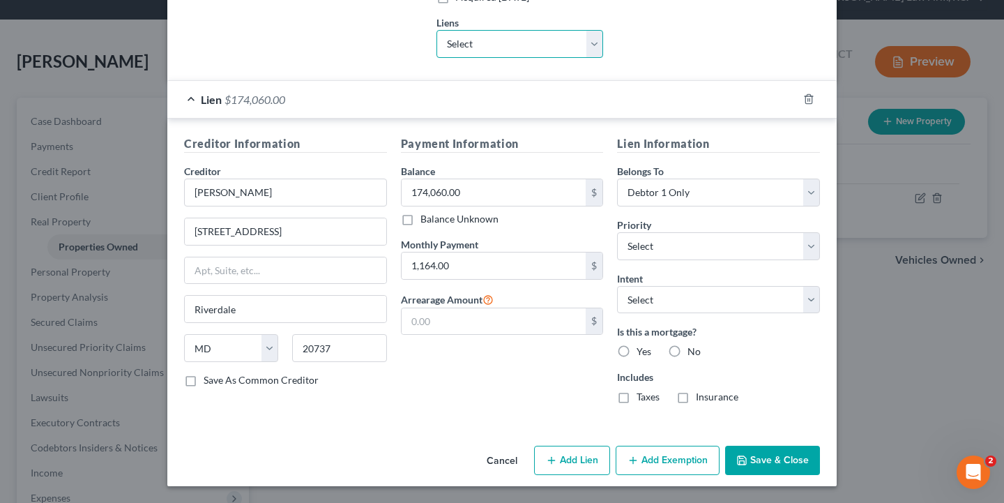
scroll to position [361, 0]
click at [636, 351] on label "Yes" at bounding box center [643, 351] width 15 height 14
click at [642, 351] on input "Yes" at bounding box center [646, 348] width 9 height 9
radio input "true"
click at [773, 456] on button "Save & Close" at bounding box center [772, 459] width 95 height 29
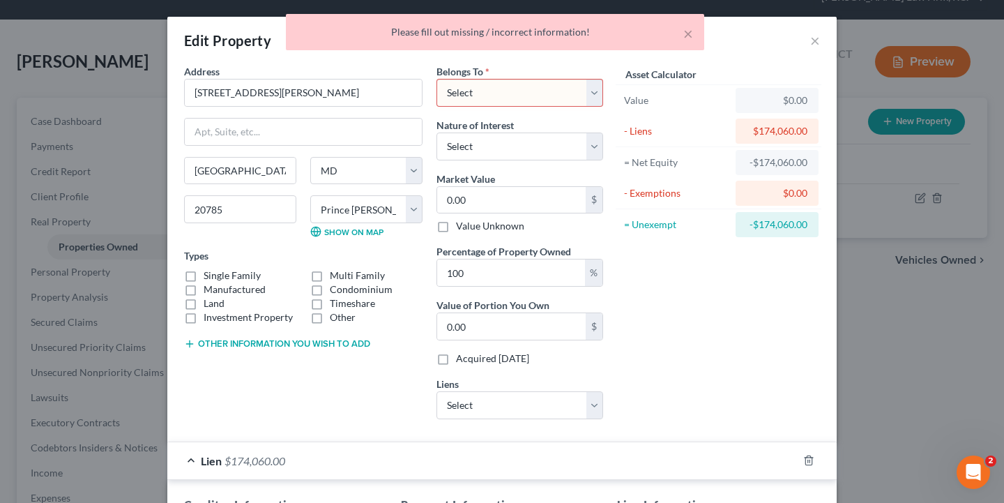
scroll to position [0, 0]
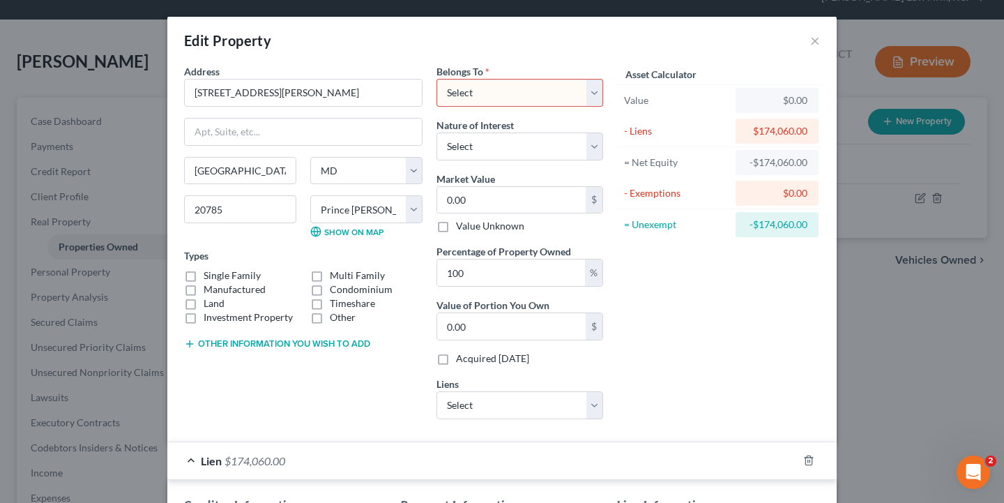
select select "0"
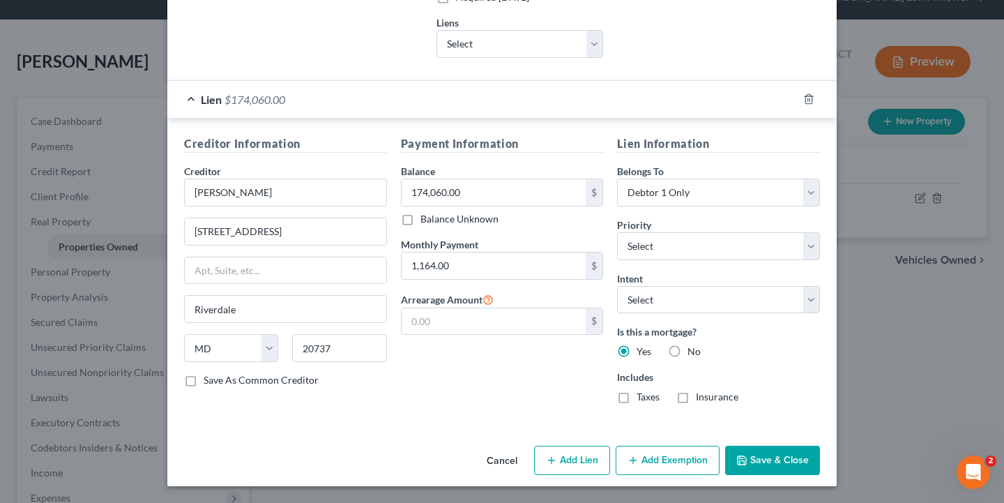
scroll to position [361, 0]
click at [781, 455] on button "Save & Close" at bounding box center [772, 459] width 95 height 29
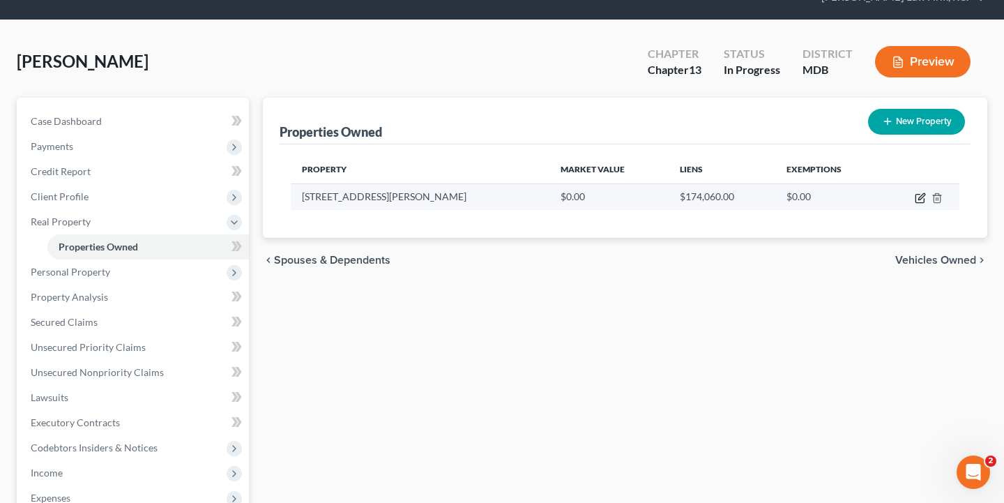
click at [919, 201] on icon "button" at bounding box center [919, 197] width 11 height 11
select select "21"
select select "16"
select select "0"
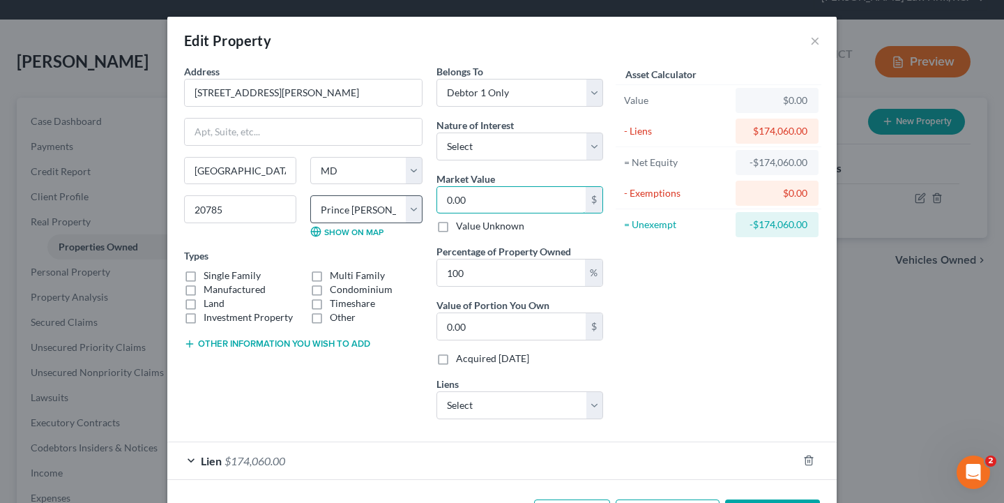
drag, startPoint x: 473, startPoint y: 201, endPoint x: 404, endPoint y: 199, distance: 69.0
click at [405, 199] on div "Address * [GEOGRAPHIC_DATA][PERSON_NAME] [GEOGRAPHIC_DATA] [US_STATE][GEOGRAPHI…" at bounding box center [393, 247] width 433 height 366
type input "2"
type input "2.00"
type input "26"
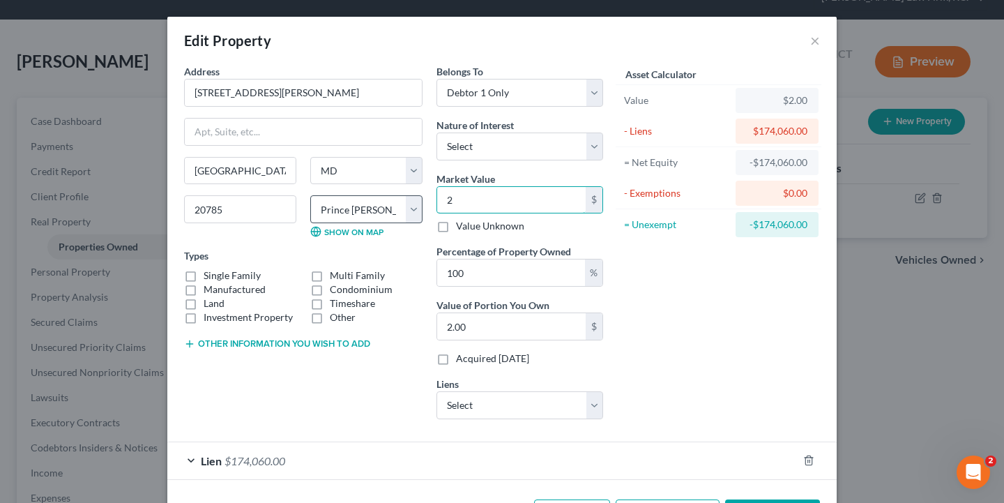
type input "26.00"
type input "269"
type input "269.00"
type input "2692"
type input "2,692.00"
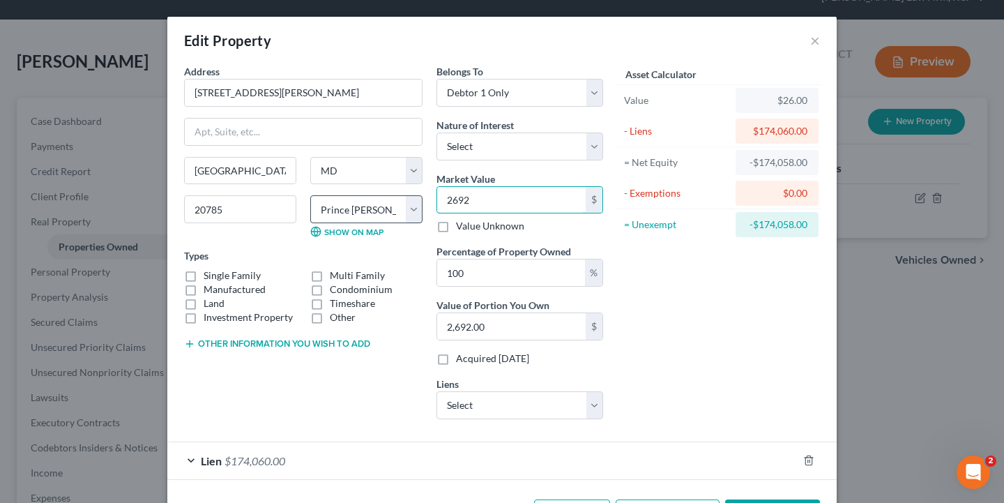
type input "26920"
type input "26,920.00"
type input "26,9200"
type input "269,200.00"
type input "269,200"
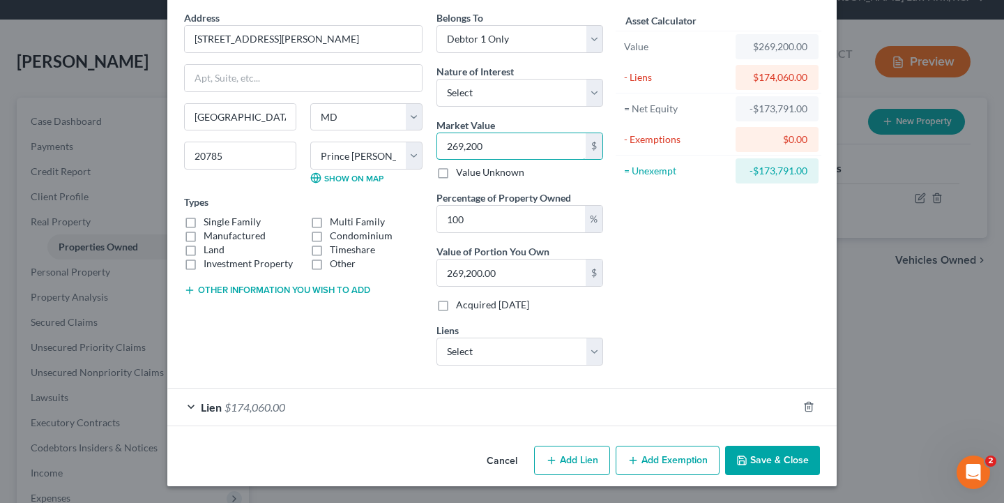
scroll to position [53, 0]
click at [771, 458] on button "Save & Close" at bounding box center [772, 460] width 95 height 29
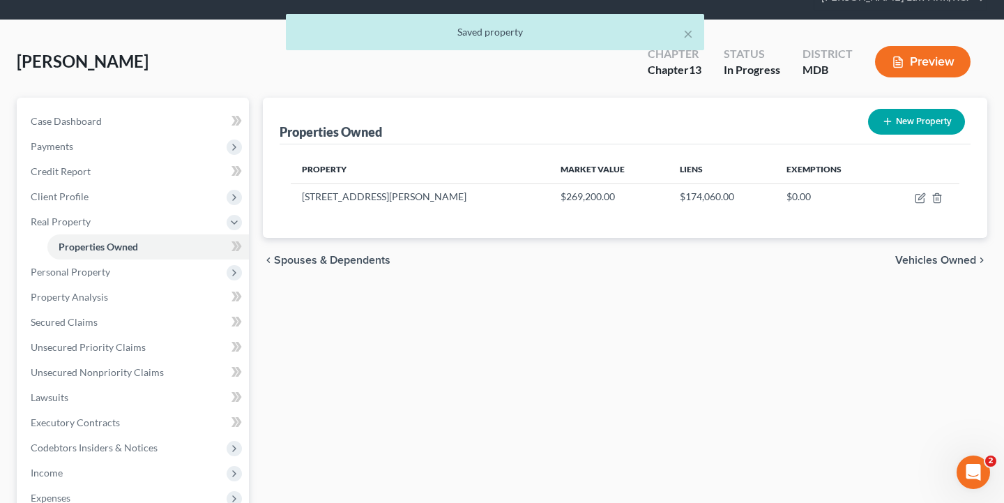
click at [917, 261] on span "Vehicles Owned" at bounding box center [935, 259] width 81 height 11
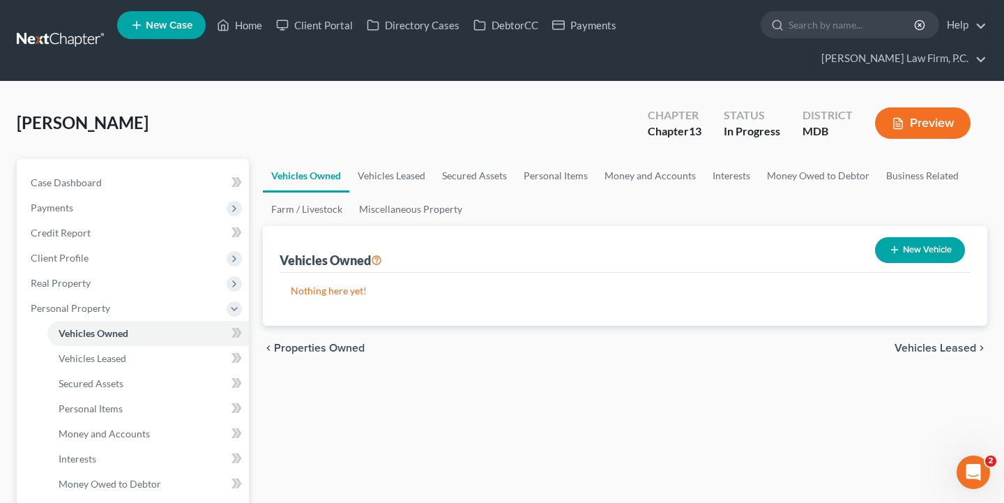
click at [929, 247] on button "New Vehicle" at bounding box center [920, 250] width 90 height 26
select select "0"
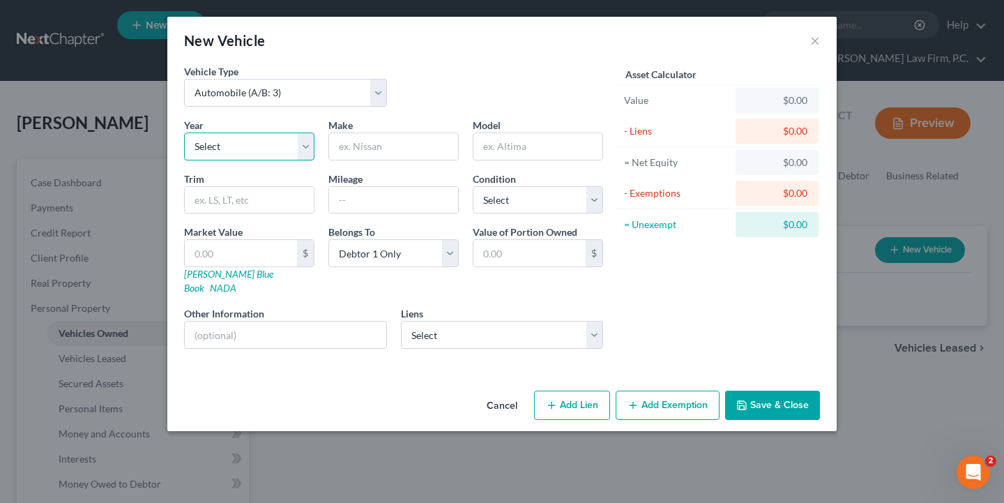
select select "3"
click at [356, 144] on input "text" at bounding box center [393, 146] width 129 height 26
paste input "infiniti qx50"
drag, startPoint x: 342, startPoint y: 146, endPoint x: 333, endPoint y: 146, distance: 9.1
click at [333, 146] on input "infiniti qx50" at bounding box center [393, 146] width 129 height 26
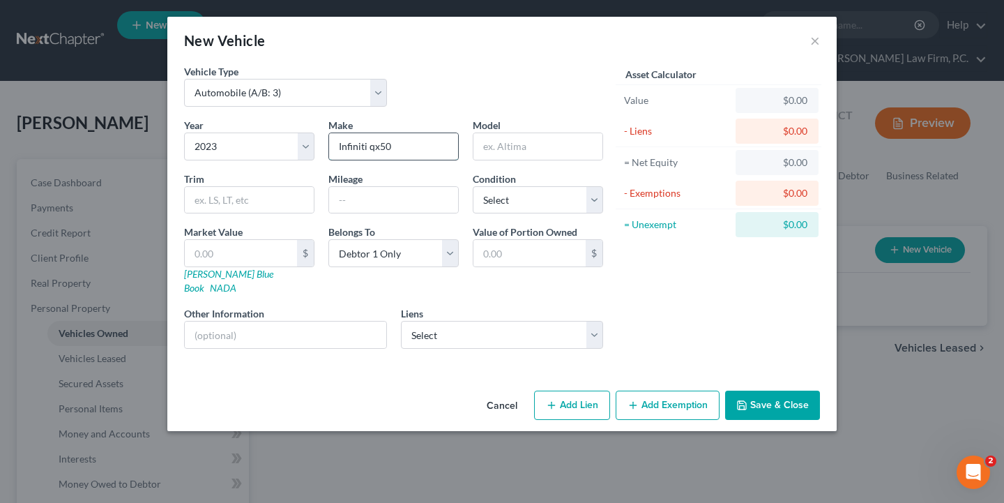
drag, startPoint x: 400, startPoint y: 150, endPoint x: 370, endPoint y: 148, distance: 30.0
click at [370, 148] on input "Infiniti qx50" at bounding box center [393, 146] width 129 height 26
type input "Infiniti qx50"
click at [530, 142] on input "text" at bounding box center [537, 146] width 129 height 26
paste input "qx50"
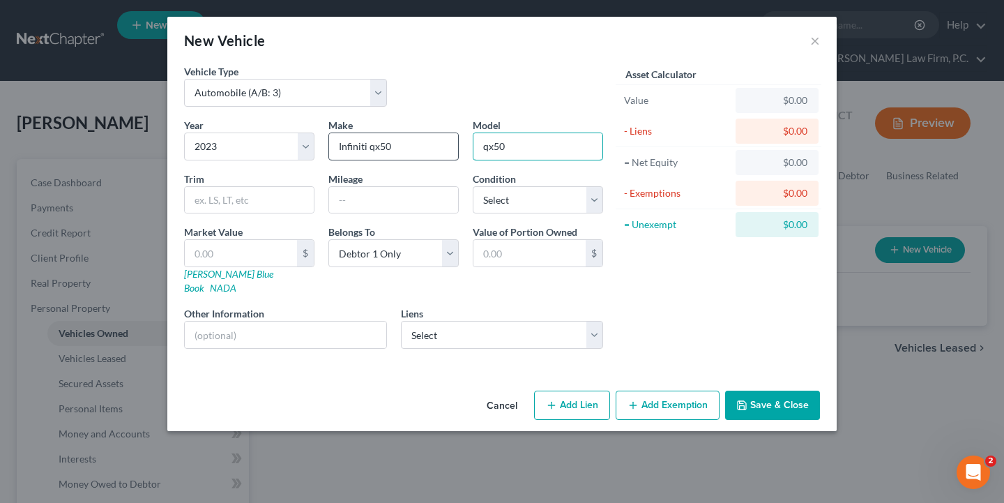
type input "qx50"
drag, startPoint x: 393, startPoint y: 148, endPoint x: 369, endPoint y: 146, distance: 23.8
click at [369, 146] on input "Infiniti qx50" at bounding box center [393, 146] width 129 height 26
type input "Infiniti"
drag, startPoint x: 496, startPoint y: 147, endPoint x: 484, endPoint y: 147, distance: 12.5
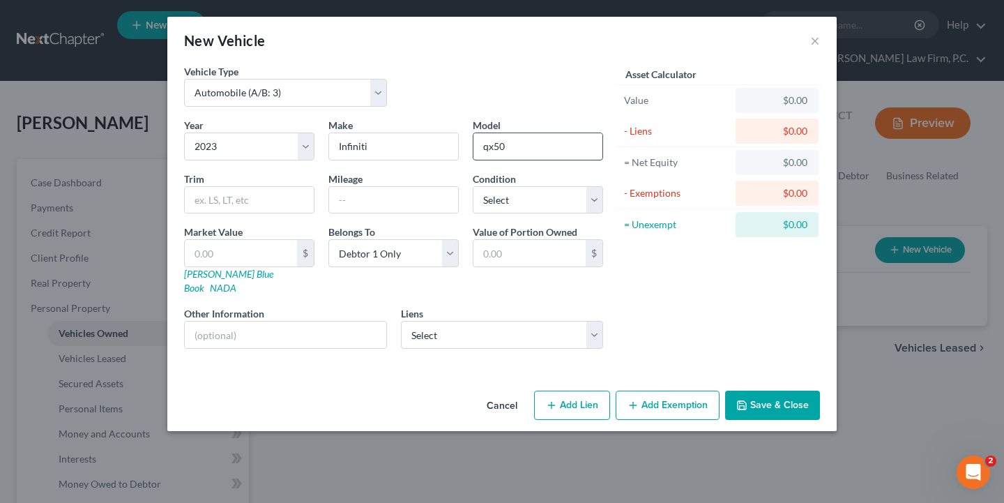
click at [484, 147] on input "qx50" at bounding box center [537, 146] width 129 height 26
type input "QX50"
click at [348, 195] on input "text" at bounding box center [393, 200] width 129 height 26
type input "53200"
select select "2"
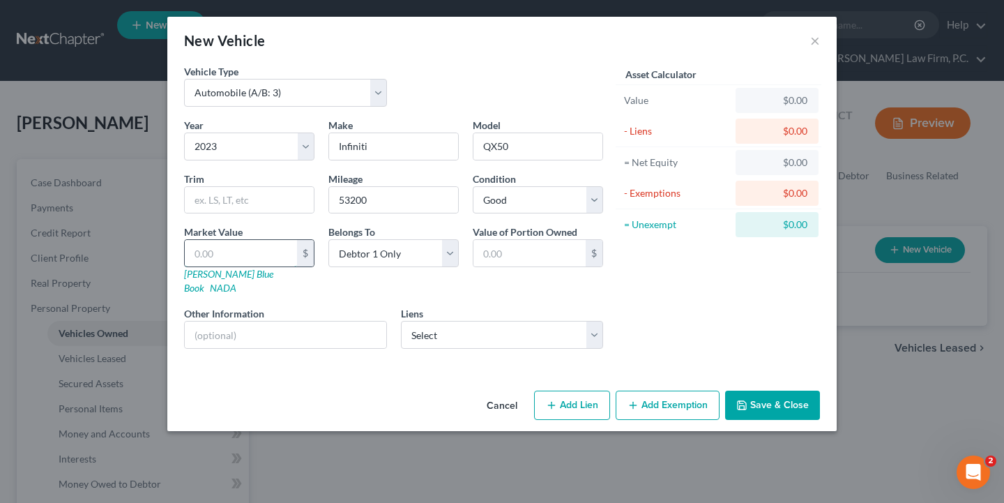
click at [250, 259] on input "text" at bounding box center [241, 253] width 112 height 26
type input "2"
type input "2.00"
type input "23"
type input "23.00"
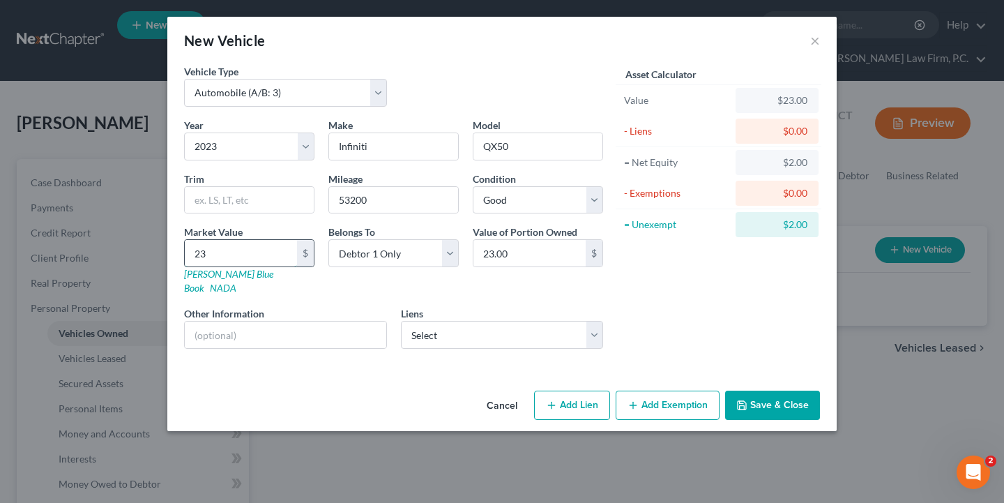
type input "234"
type input "234.00"
type input "2349"
type input "2,349.00"
type input "2,3497"
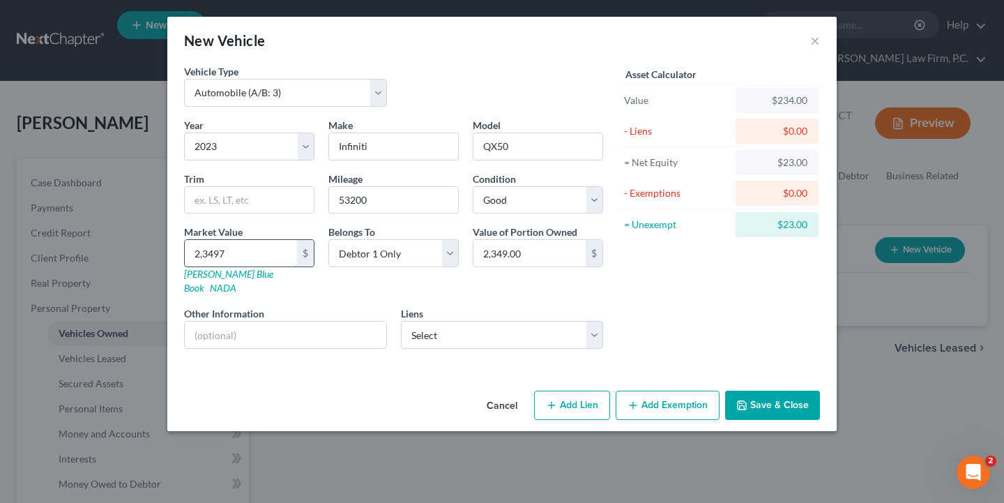
type input "23,497.00"
type input "23,497"
click at [766, 390] on button "Save & Close" at bounding box center [772, 404] width 95 height 29
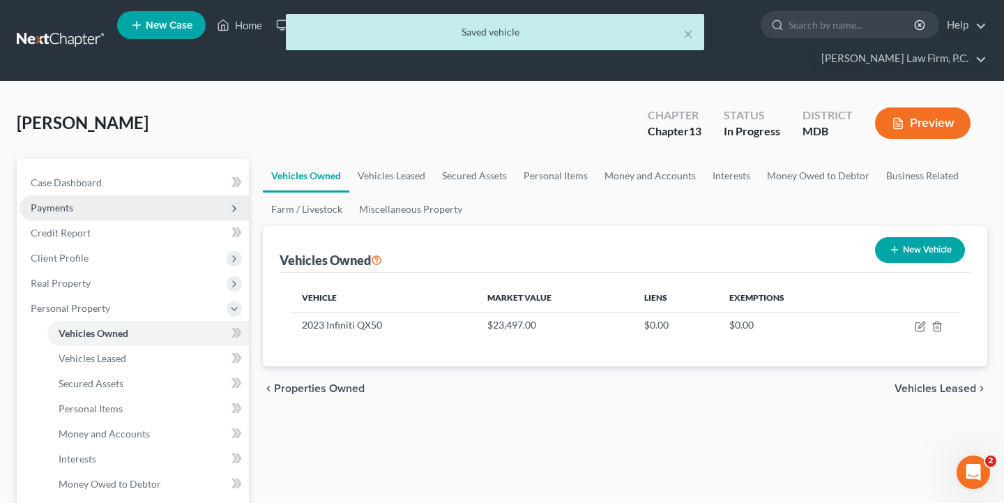
click at [102, 212] on span "Payments" at bounding box center [134, 207] width 229 height 25
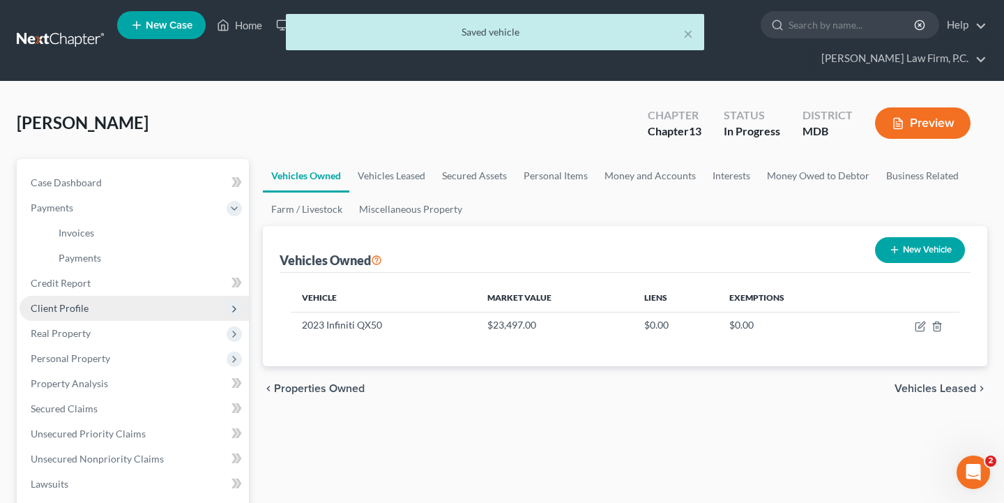
click at [86, 297] on span "Client Profile" at bounding box center [134, 308] width 229 height 25
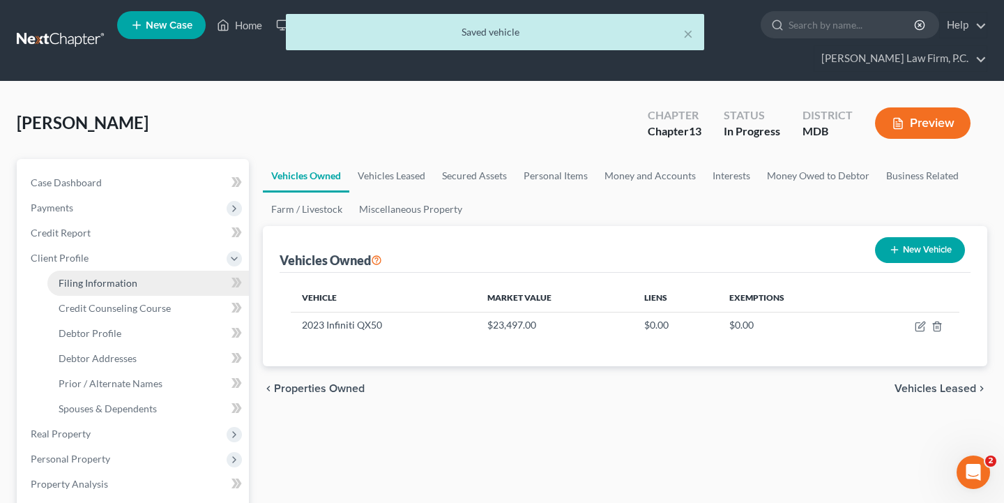
click at [87, 288] on span "Filing Information" at bounding box center [98, 283] width 79 height 12
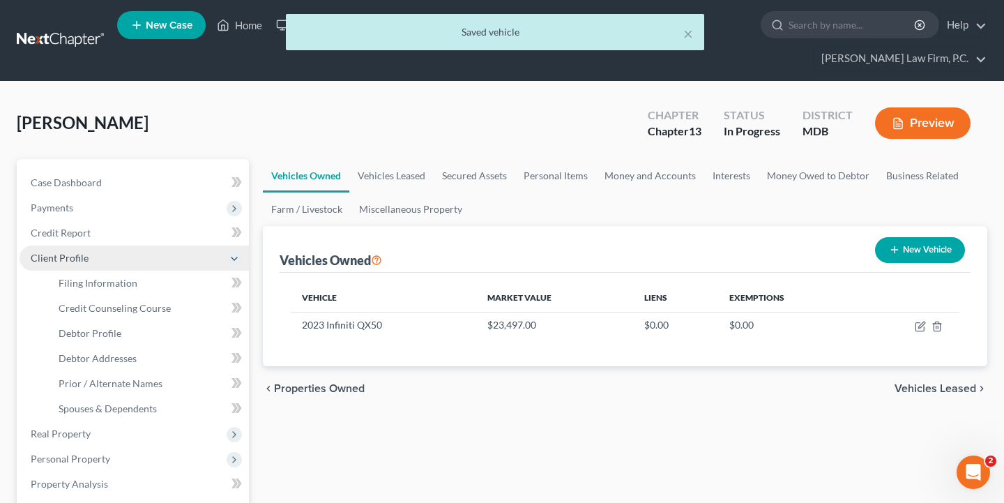
select select "1"
select select "0"
select select "3"
select select "38"
select select "0"
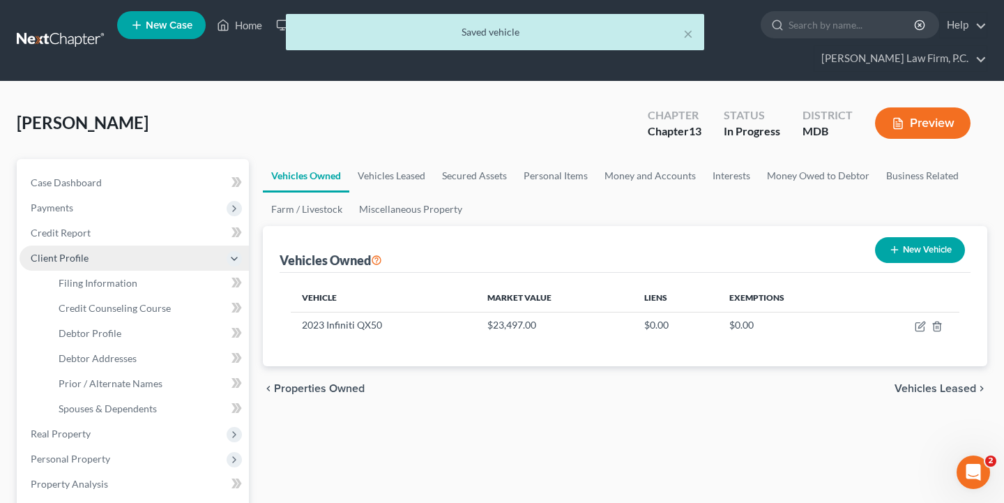
select select "21"
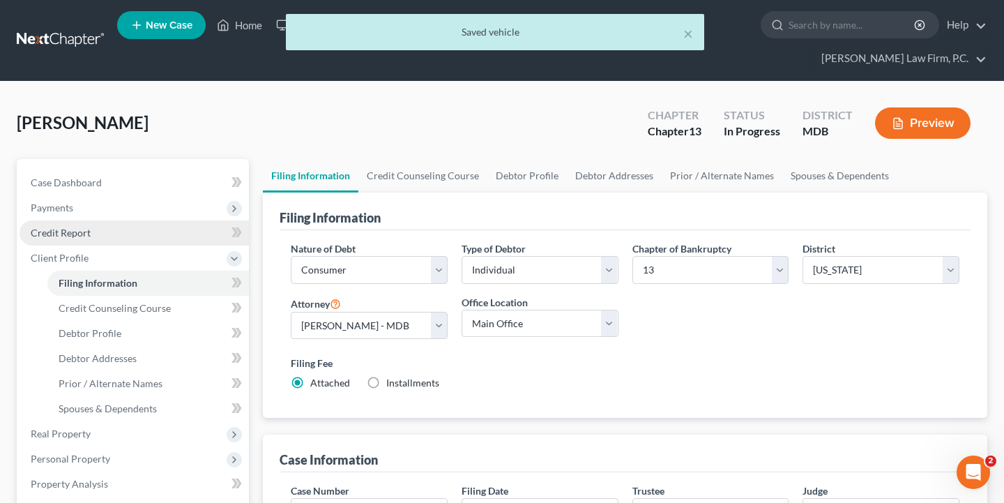
click at [93, 236] on link "Credit Report" at bounding box center [134, 232] width 229 height 25
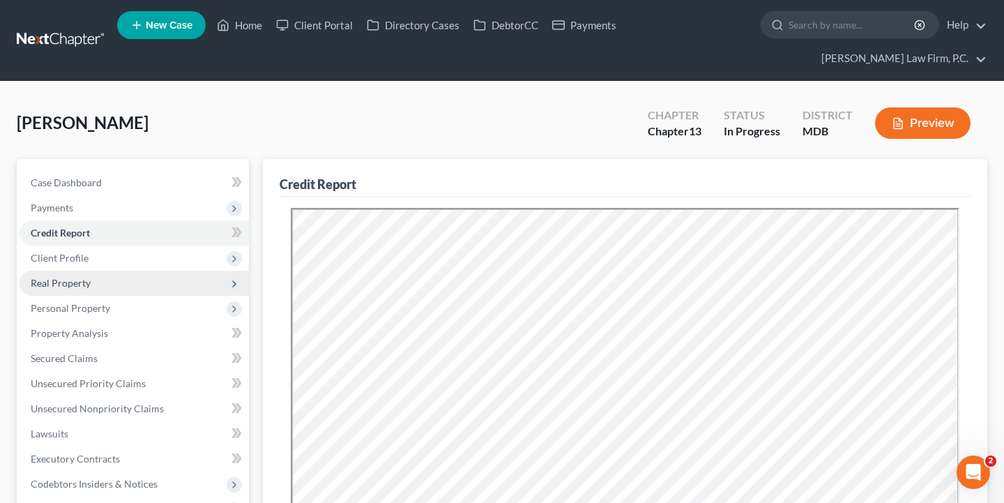
click at [91, 285] on span "Real Property" at bounding box center [134, 282] width 229 height 25
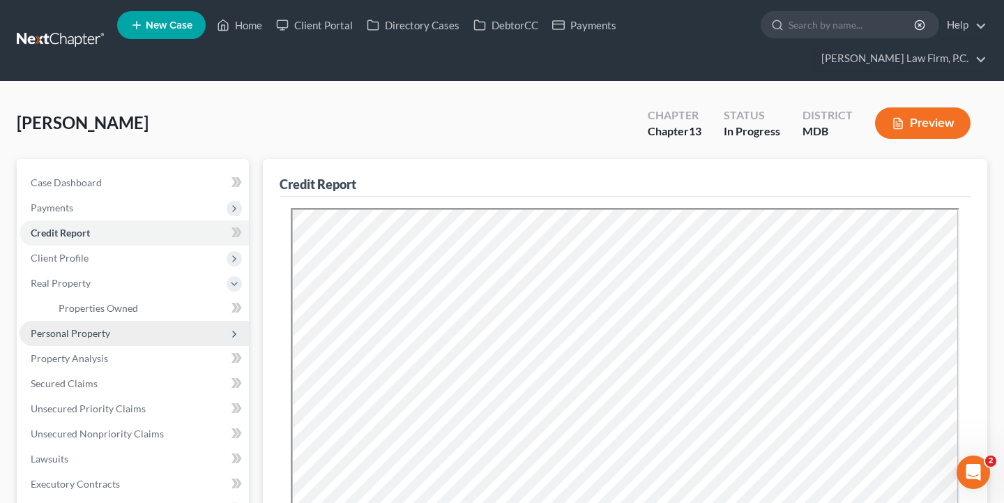
click at [94, 339] on span "Personal Property" at bounding box center [134, 333] width 229 height 25
click at [105, 338] on span "Vehicles Owned" at bounding box center [94, 333] width 70 height 12
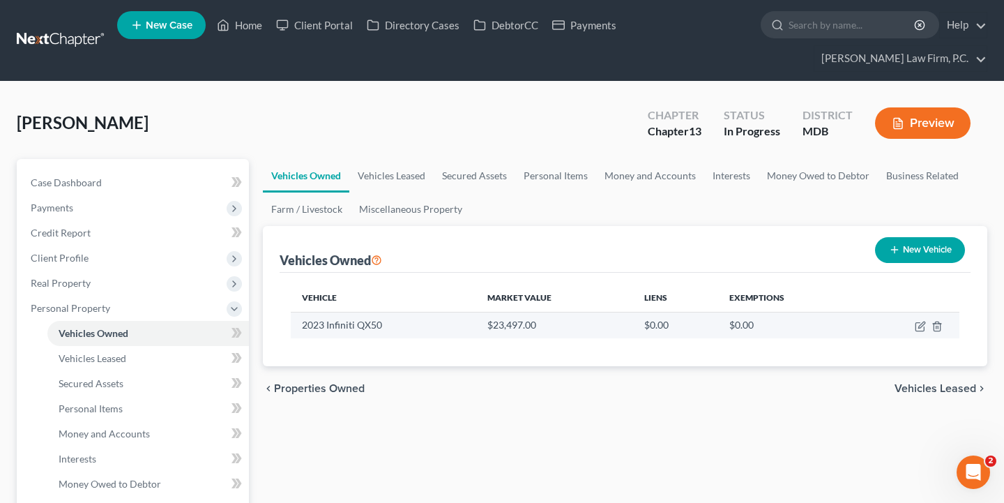
click at [914, 322] on td at bounding box center [908, 325] width 101 height 26
click at [919, 323] on icon "button" at bounding box center [919, 327] width 8 height 8
select select "0"
select select "3"
select select "2"
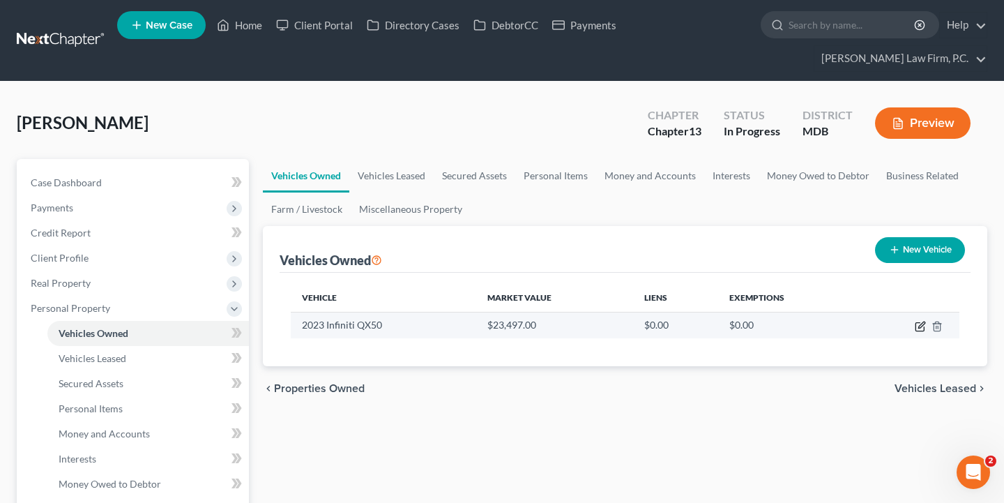
select select "0"
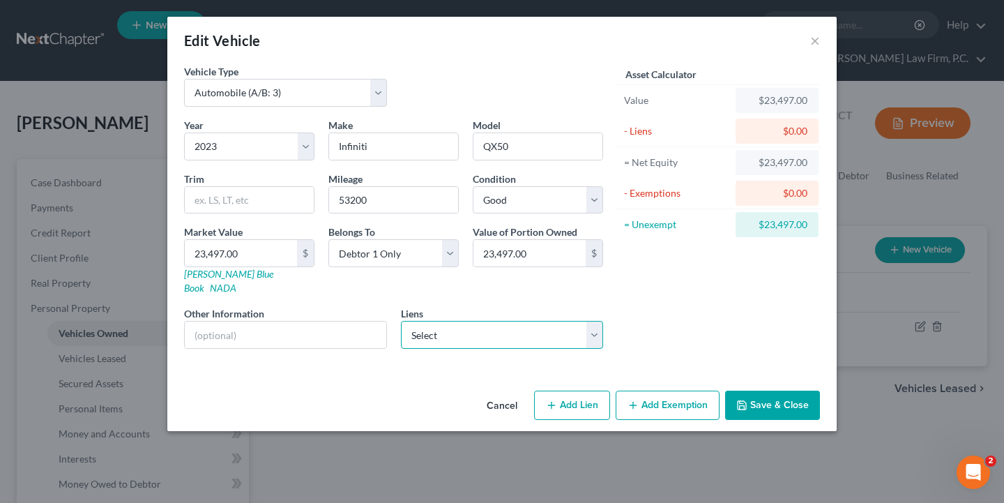
select select "0"
select select
select select "21"
select select "0"
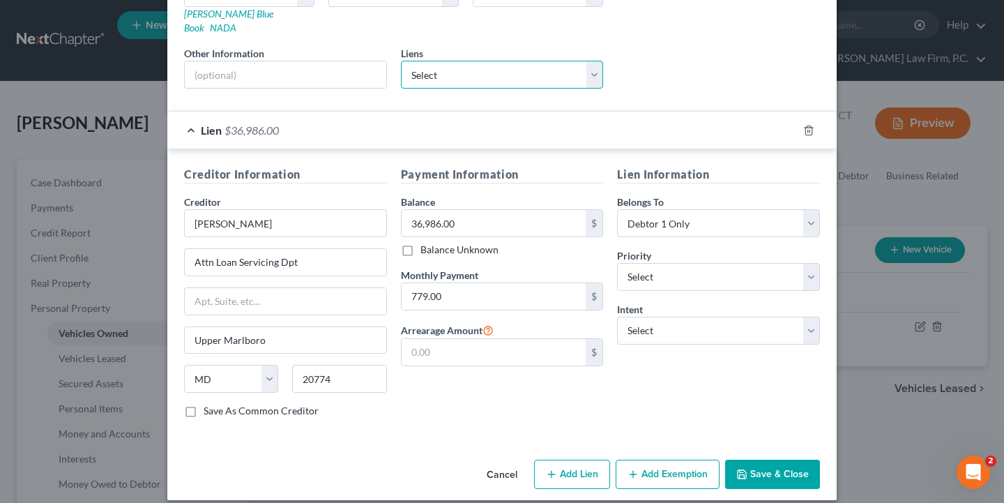
scroll to position [259, 0]
click at [773, 460] on button "Save & Close" at bounding box center [772, 474] width 95 height 29
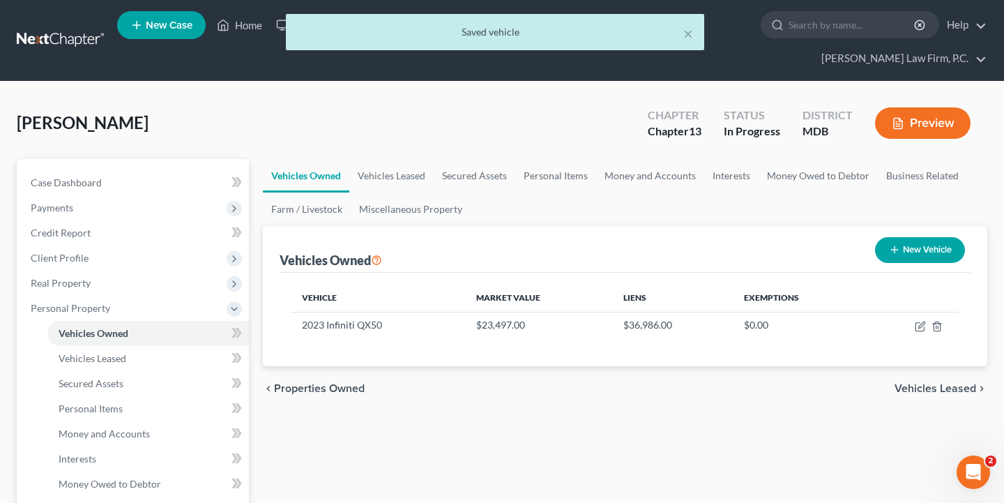
scroll to position [24, 0]
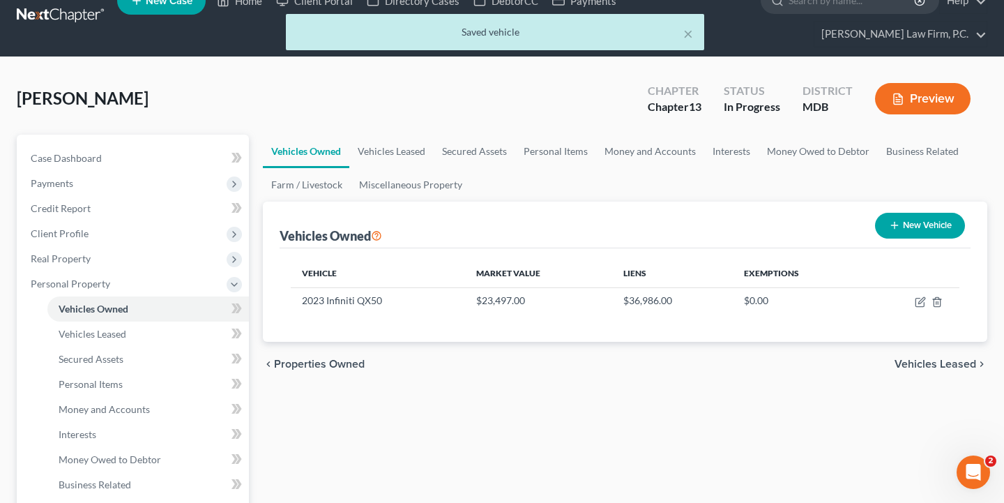
click at [947, 362] on span "Vehicles Leased" at bounding box center [935, 363] width 82 height 11
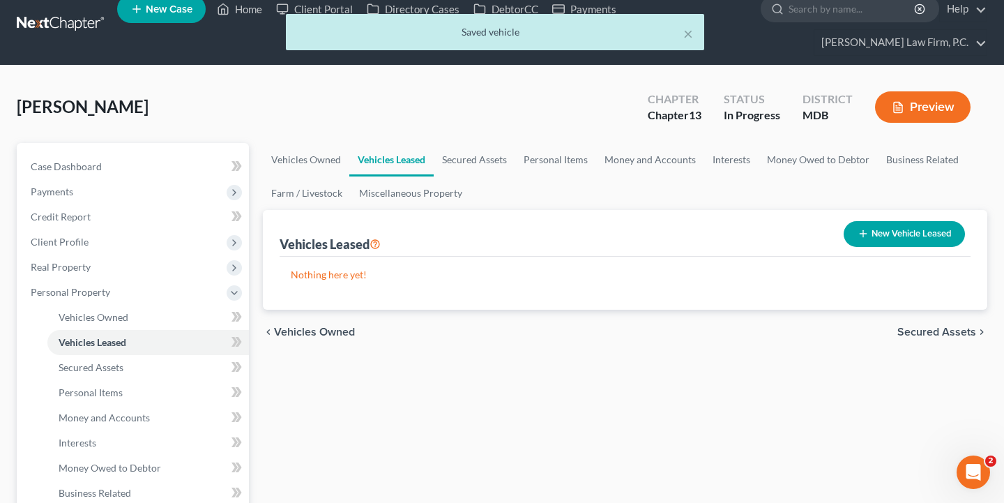
scroll to position [24, 0]
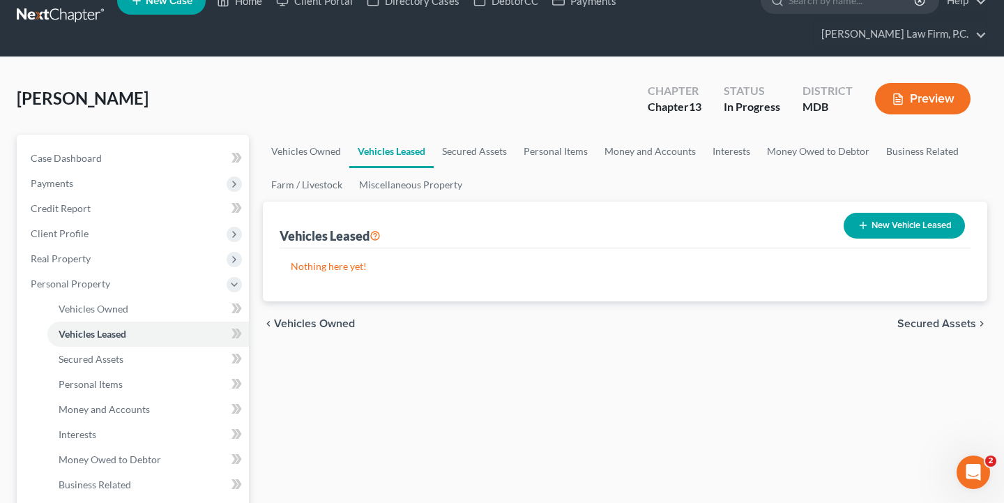
click at [906, 328] on span "Secured Assets" at bounding box center [936, 323] width 79 height 11
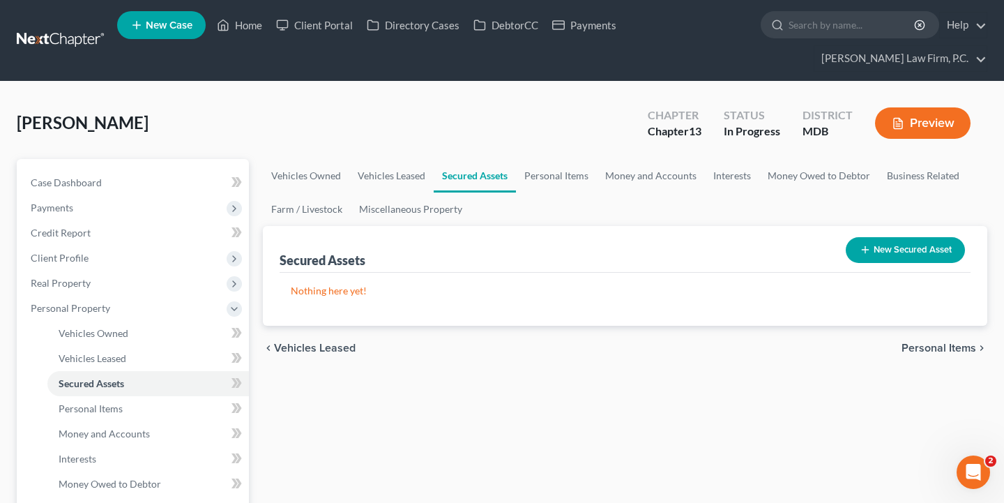
scroll to position [13, 0]
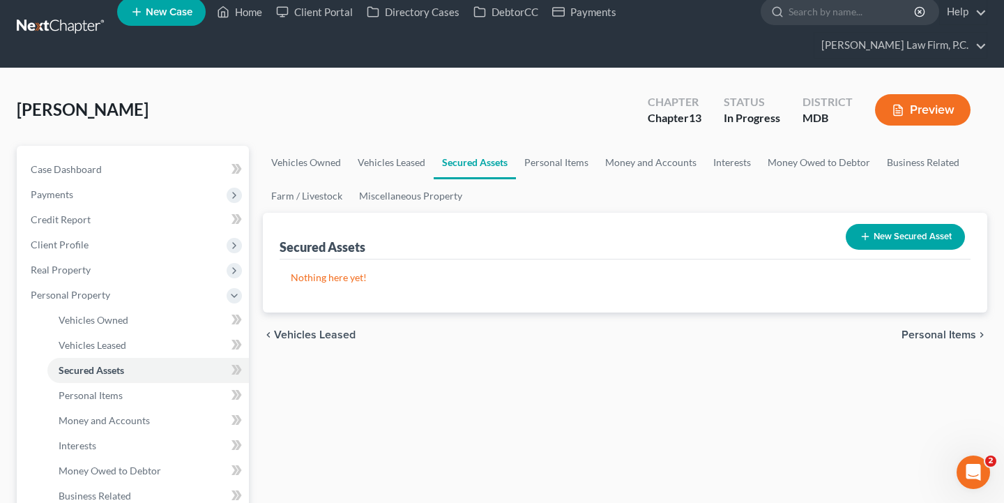
click at [948, 332] on span "Personal Items" at bounding box center [938, 334] width 75 height 11
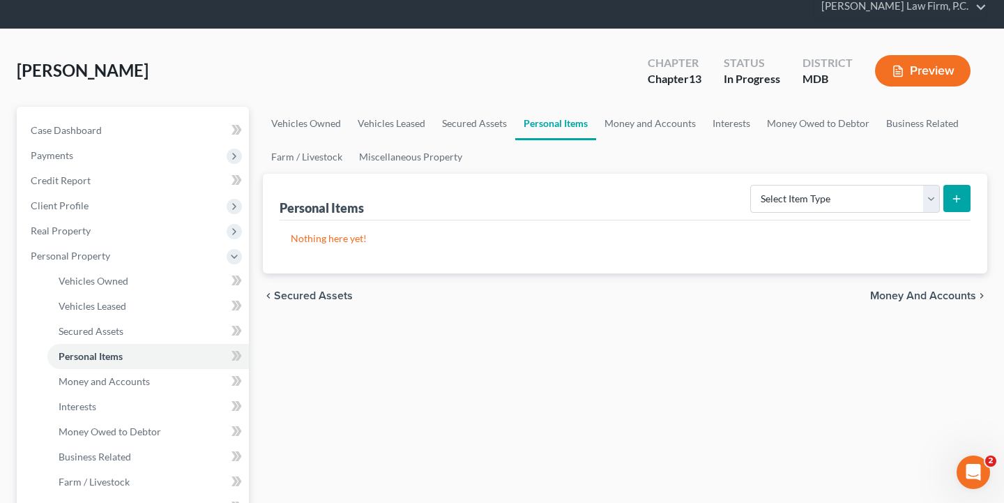
scroll to position [64, 0]
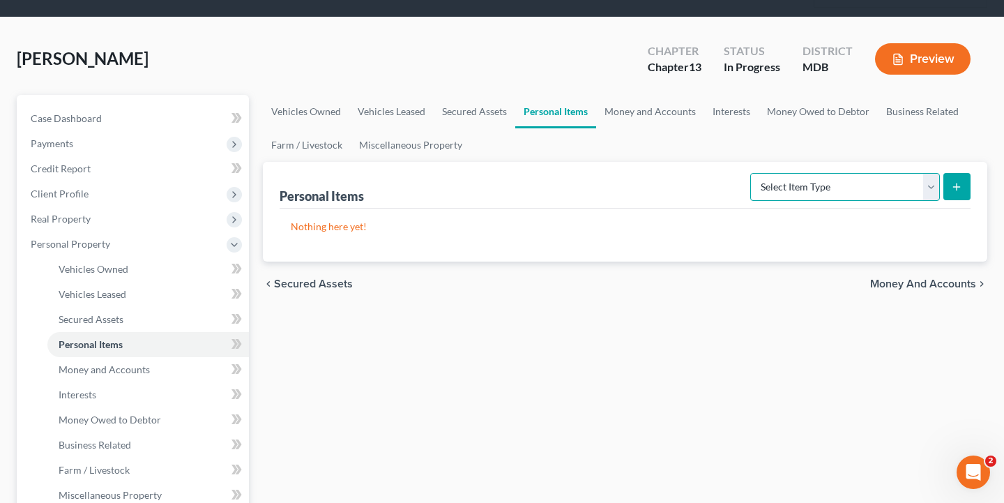
select select "clothing"
click at [951, 192] on button "submit" at bounding box center [956, 186] width 27 height 27
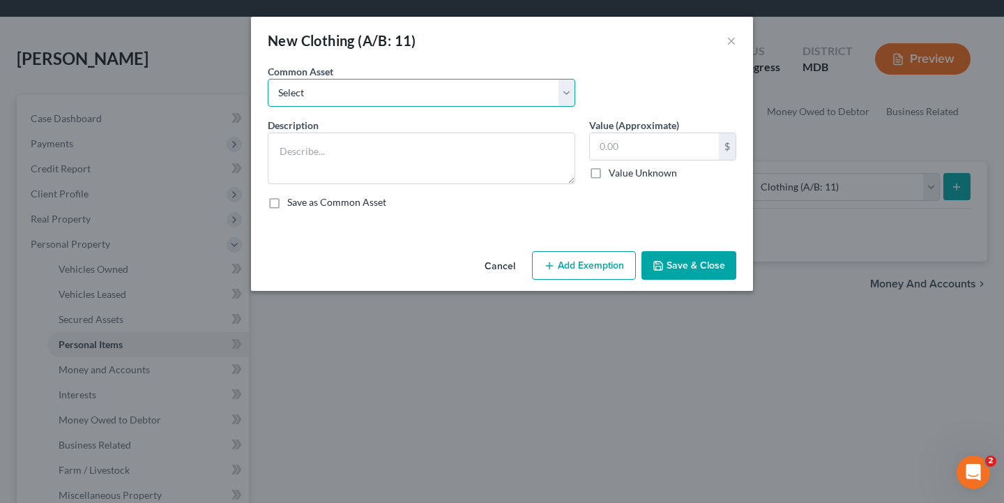
select select "0"
type textarea "Four seasons of clothing"
type input "200.00"
click at [670, 270] on button "Save & Close" at bounding box center [688, 265] width 95 height 29
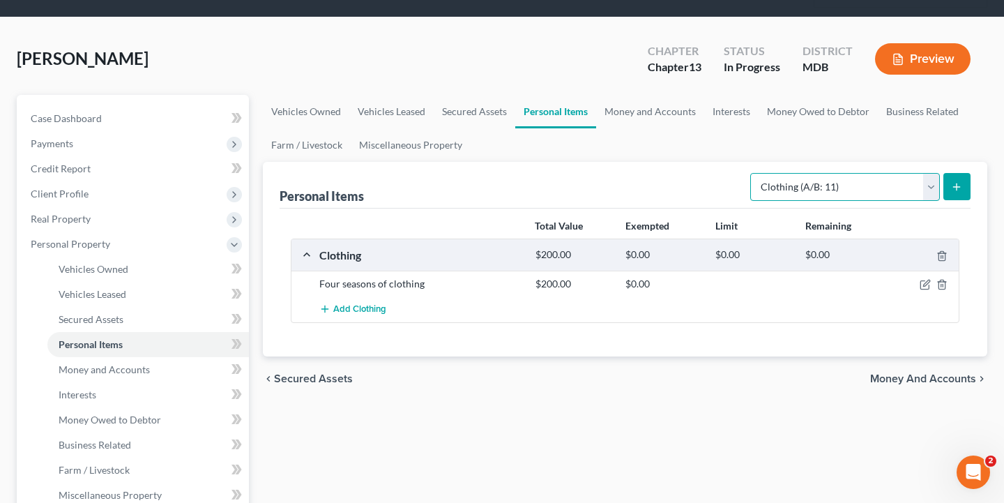
select select "electronics"
click at [958, 187] on line "submit" at bounding box center [956, 187] width 6 height 0
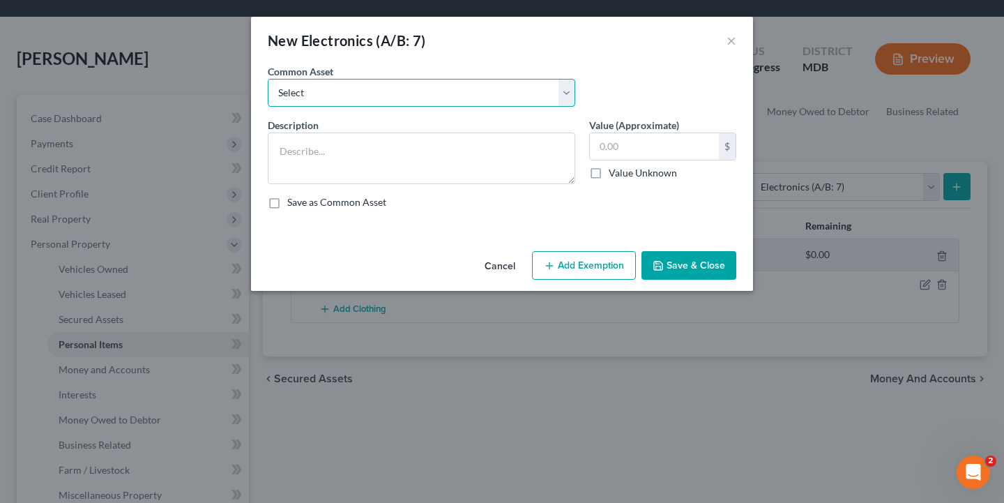
select select "0"
type textarea "Televisions; DVD player; Cell phones; & other small miscellaneous household ele…"
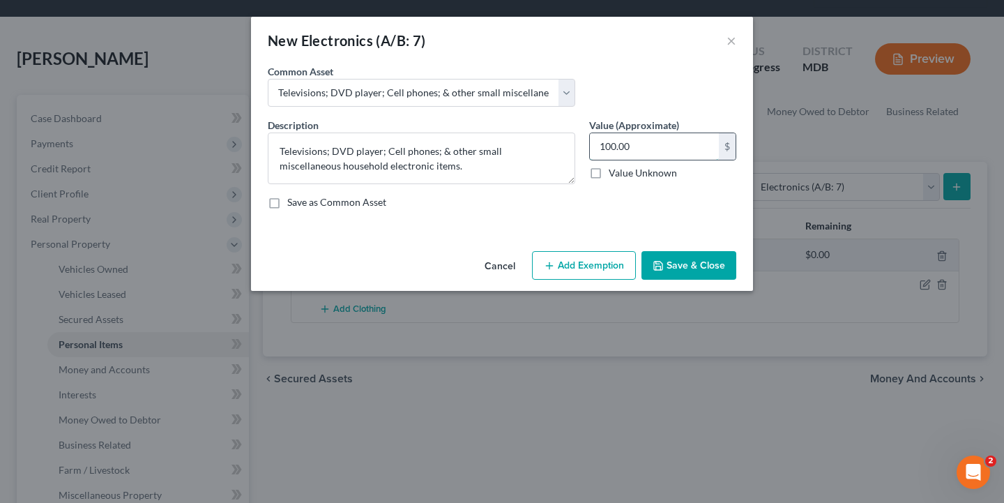
click at [604, 145] on input "100.00" at bounding box center [654, 146] width 129 height 26
drag, startPoint x: 603, startPoint y: 144, endPoint x: 596, endPoint y: 142, distance: 7.3
click at [596, 142] on input "100.00" at bounding box center [654, 146] width 129 height 26
type input "400.00"
click at [707, 255] on button "Save & Close" at bounding box center [688, 265] width 95 height 29
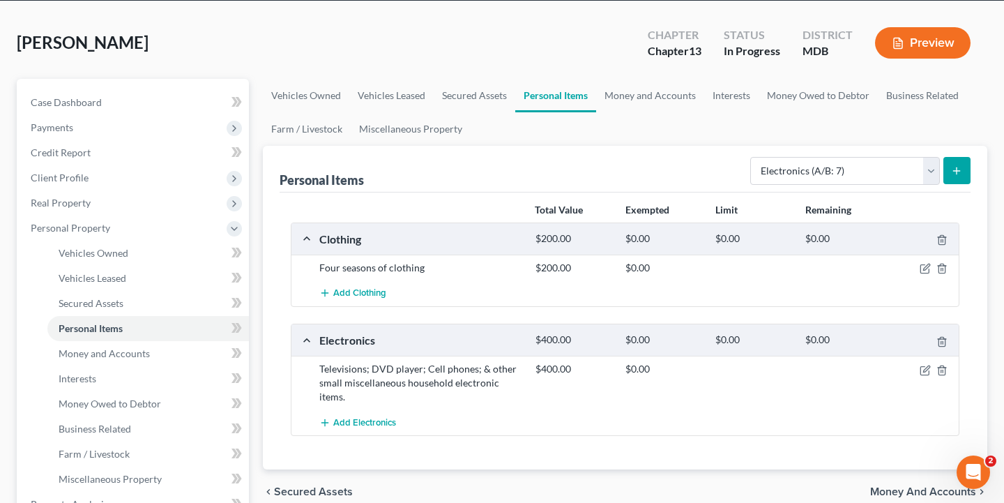
scroll to position [83, 0]
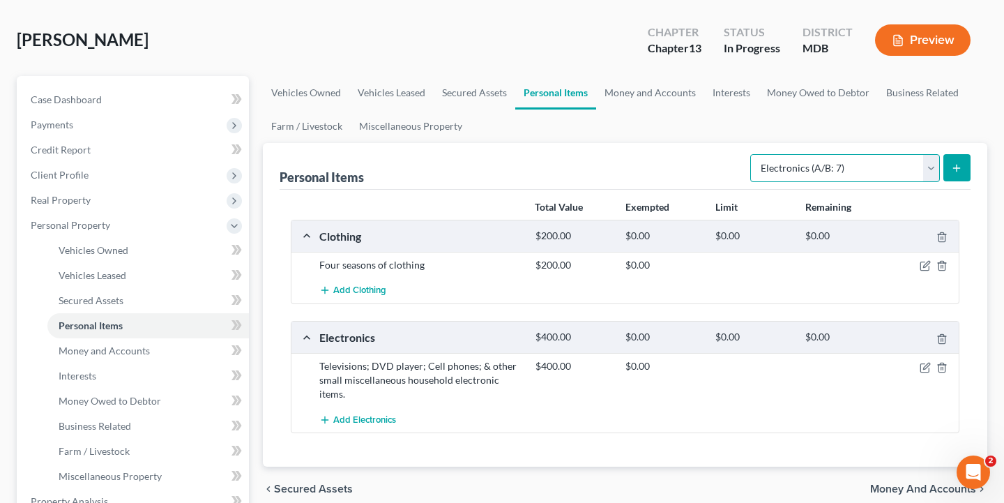
select select "household_goods"
click at [970, 169] on div "Personal Items Select Item Type Clothing (A/B: 11) Collectibles Of Value (A/B: …" at bounding box center [625, 304] width 724 height 323
click at [956, 169] on line "submit" at bounding box center [956, 167] width 0 height 6
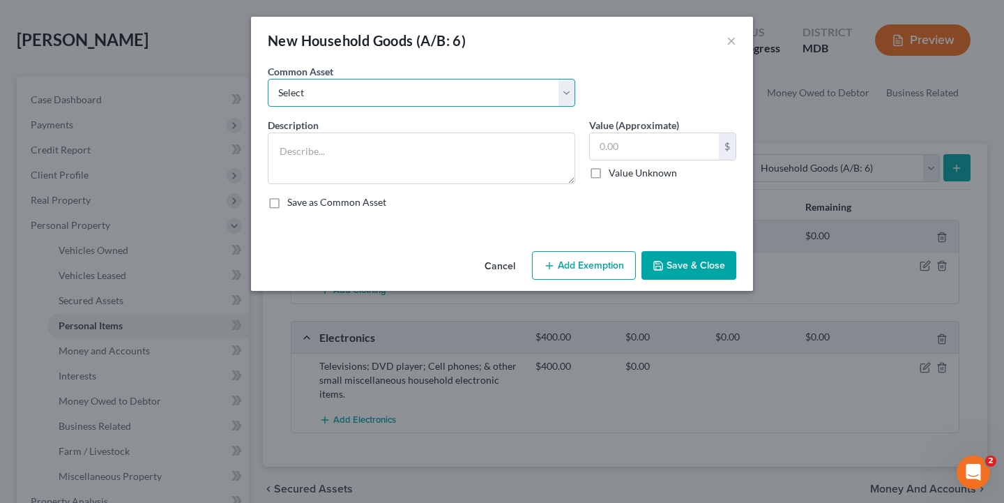
select select "0"
type textarea "Kitchen set, living room set, bedroom set, misc. household goods and appliances…"
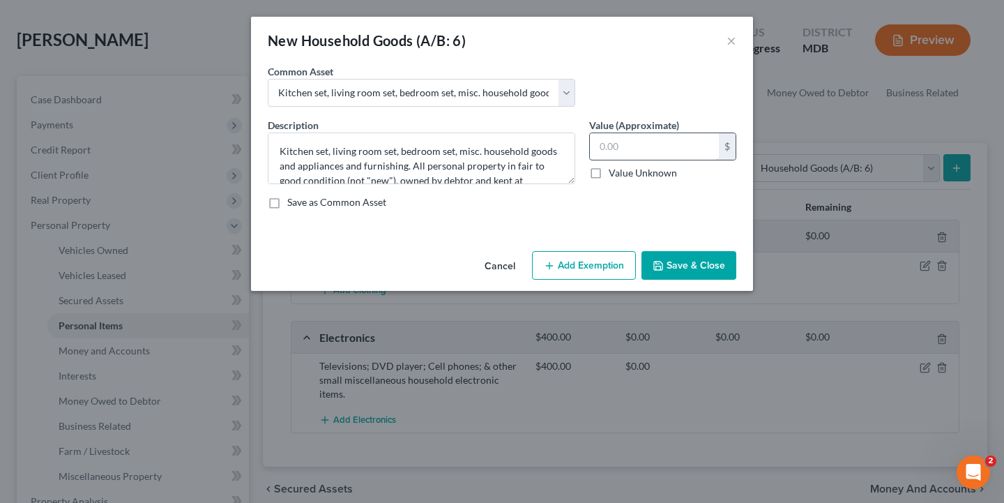
click at [633, 151] on input "text" at bounding box center [654, 146] width 129 height 26
type input "500"
click at [689, 264] on button "Save & Close" at bounding box center [688, 265] width 95 height 29
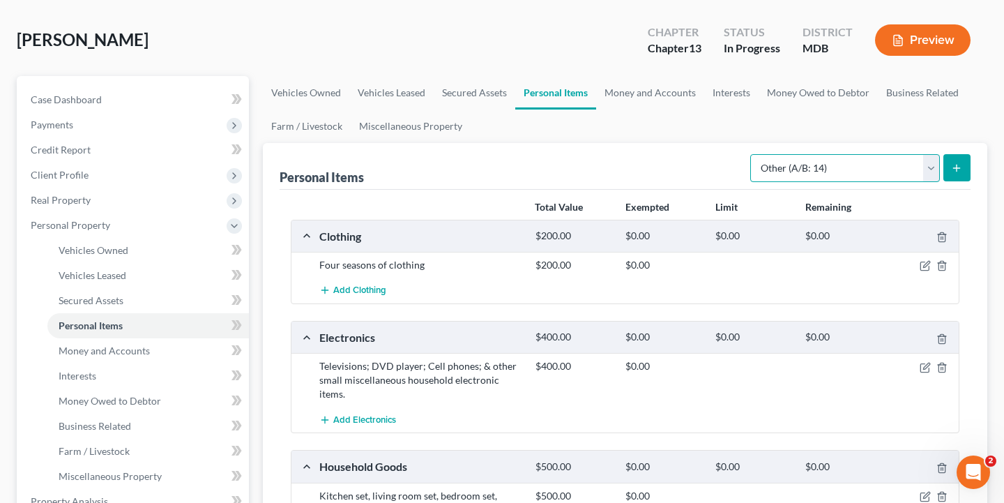
select select "jewelry"
click at [950, 172] on button "submit" at bounding box center [956, 167] width 27 height 27
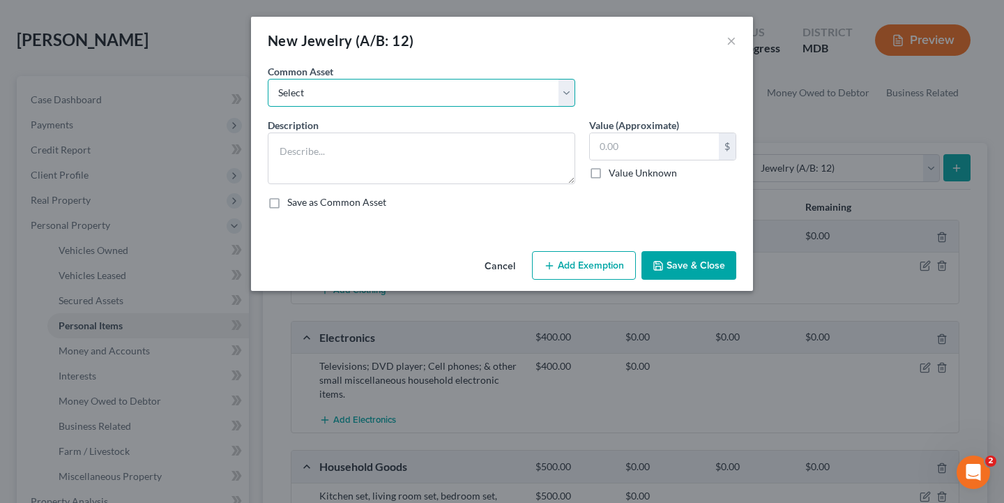
select select "0"
type textarea "Assorted costume jewelry consisting of: rings, necklaces, earrings, bracelets, …"
type input "150.00"
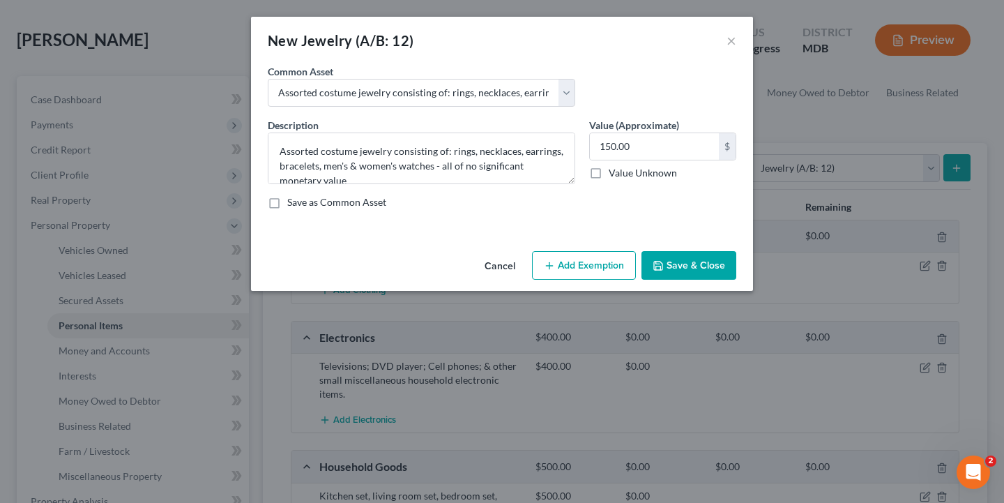
click at [685, 263] on button "Save & Close" at bounding box center [688, 265] width 95 height 29
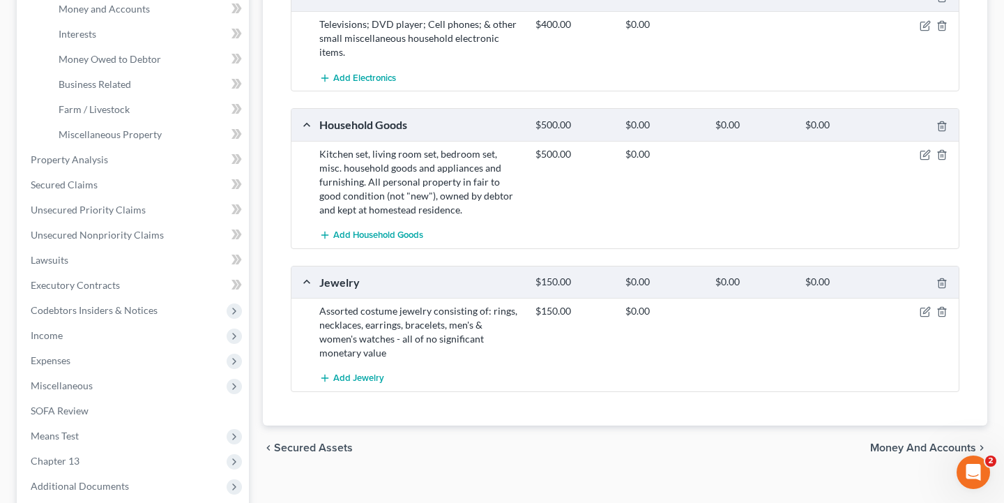
scroll to position [445, 0]
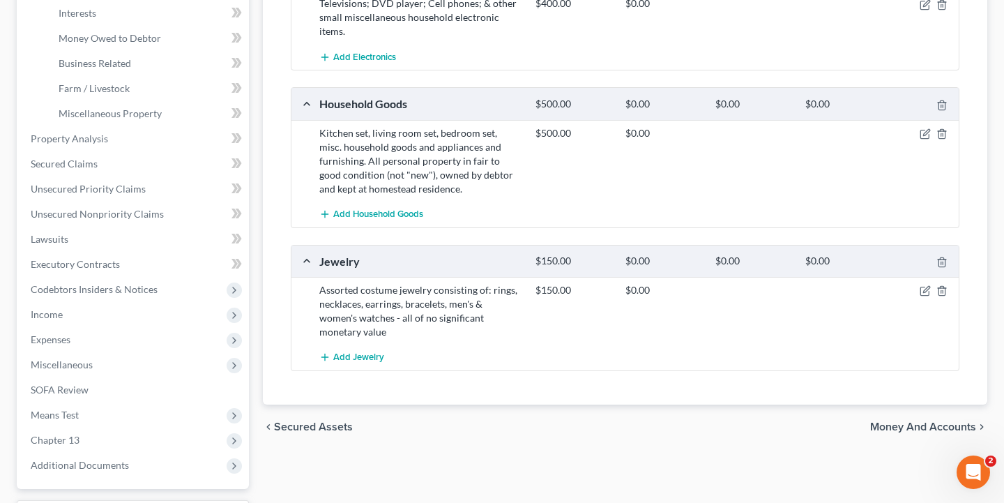
click at [927, 421] on span "Money and Accounts" at bounding box center [923, 426] width 106 height 11
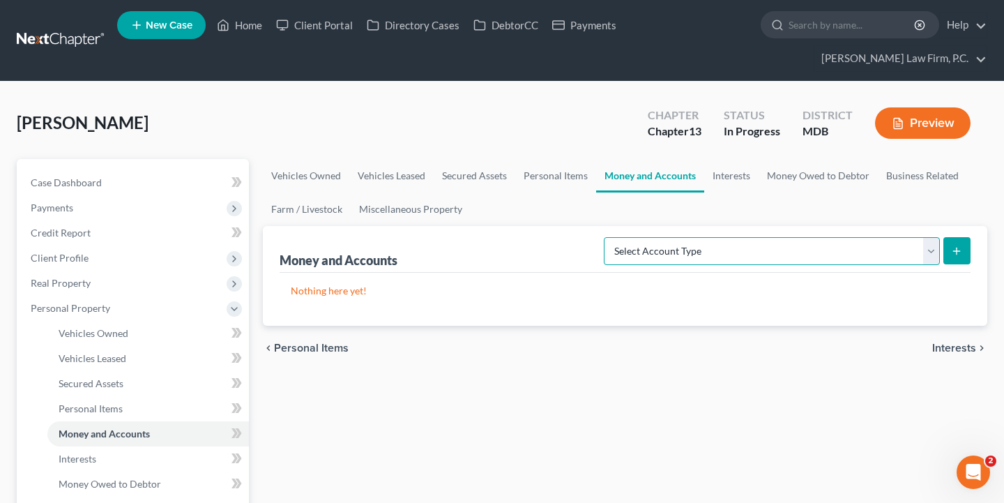
select select "savings"
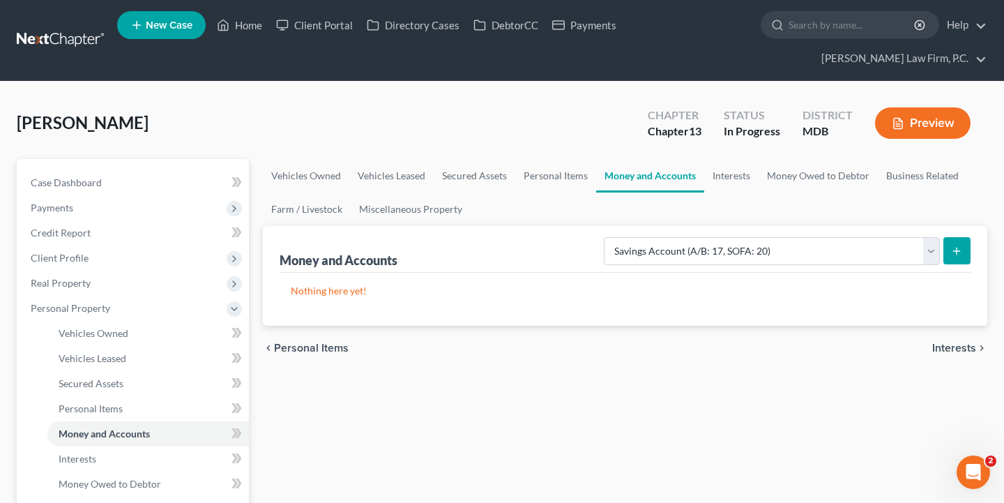
click at [960, 251] on line "submit" at bounding box center [956, 251] width 6 height 0
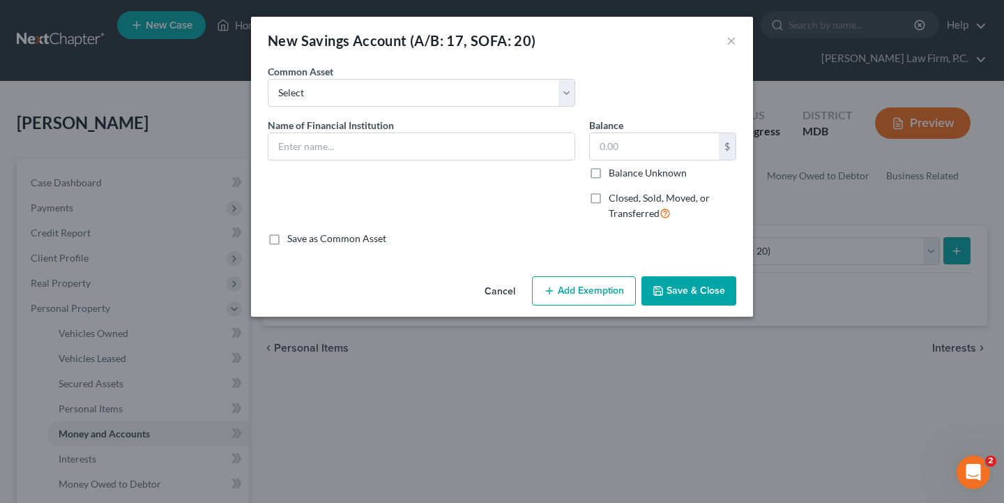
click at [381, 76] on div "Common Asset Select Navy Federal Credit Union Membership Savings Account Ending…" at bounding box center [421, 85] width 321 height 43
select select "0"
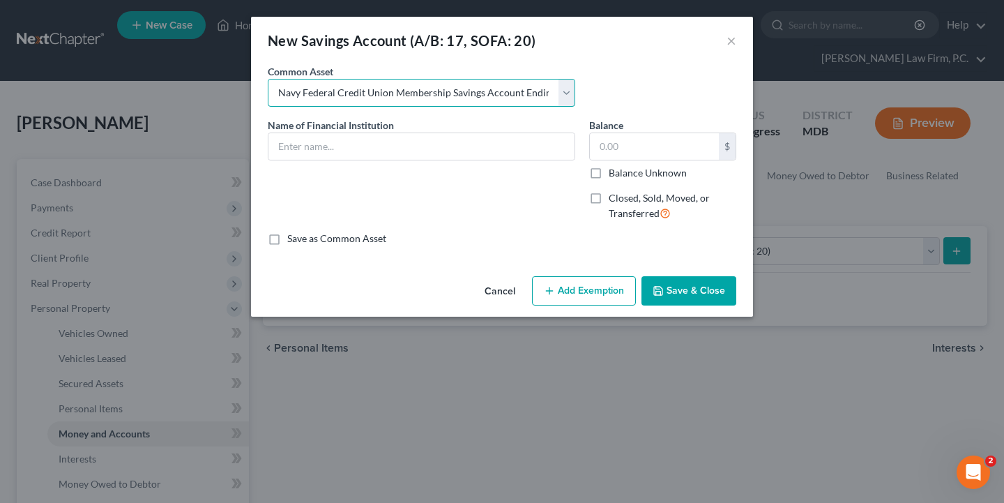
type input "Navy Federal Credit Union Membership Savings Account Ending 8882 (Available bal…"
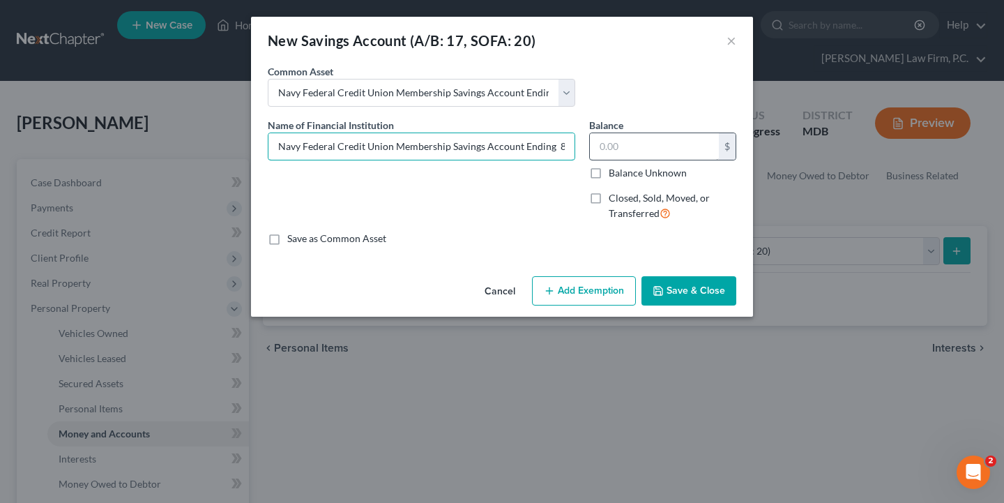
drag, startPoint x: 277, startPoint y: 150, endPoint x: 592, endPoint y: 155, distance: 315.8
click at [592, 155] on div "Name of Financial Institution * Navy Federal Credit Union Membership Savings Ac…" at bounding box center [502, 175] width 482 height 114
drag, startPoint x: 501, startPoint y: 289, endPoint x: 563, endPoint y: 271, distance: 64.4
click at [501, 289] on button "Cancel" at bounding box center [499, 291] width 53 height 28
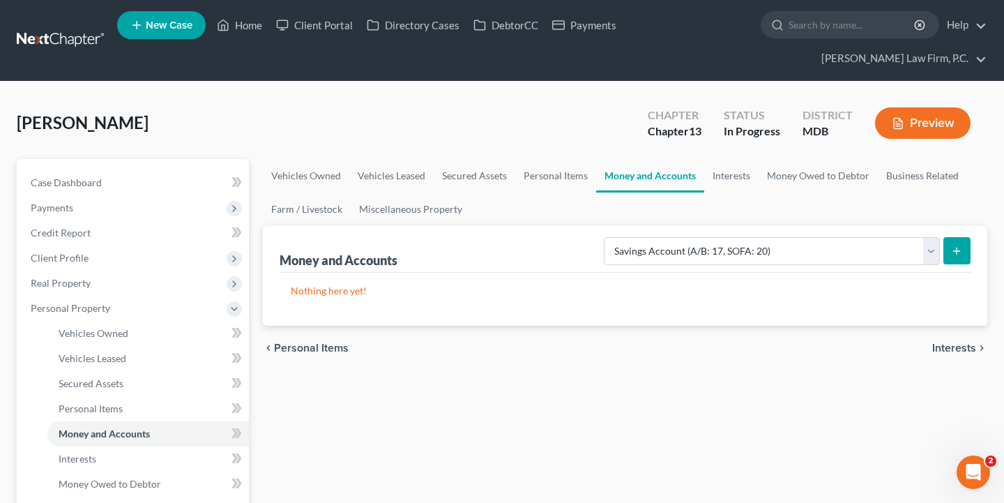
click at [964, 251] on button "submit" at bounding box center [956, 250] width 27 height 27
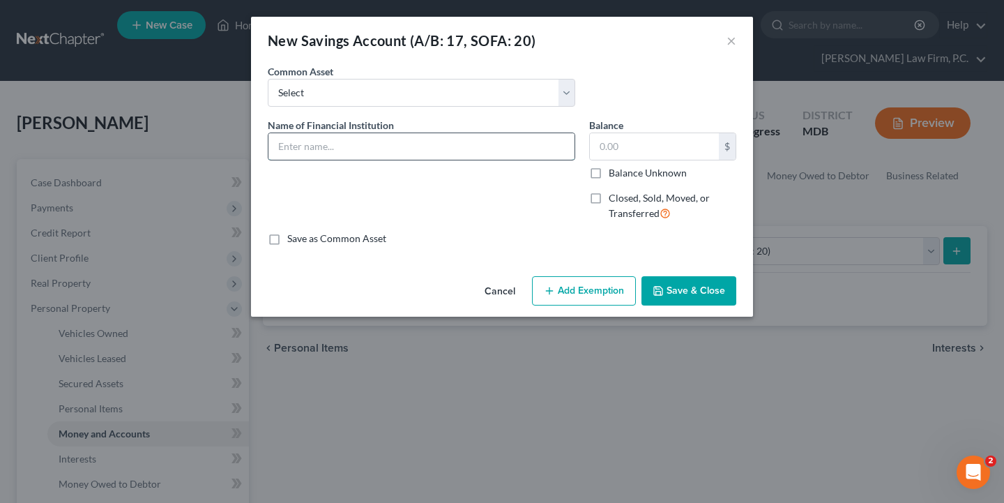
click at [339, 142] on input "text" at bounding box center [421, 146] width 306 height 26
paste input "Navy Federal Credit Union Membership Savings Account Ending 8882 (Available bal…"
drag, startPoint x: 295, startPoint y: 151, endPoint x: 236, endPoint y: 150, distance: 59.2
click at [236, 150] on div "New Savings Account (A/B: 17, SOFA: 20) × An exemption set must first be select…" at bounding box center [502, 251] width 1004 height 503
click at [408, 138] on input "Navy Federal Credit Union Membership Savings Account Ending 8882 (Available bal…" at bounding box center [421, 146] width 306 height 26
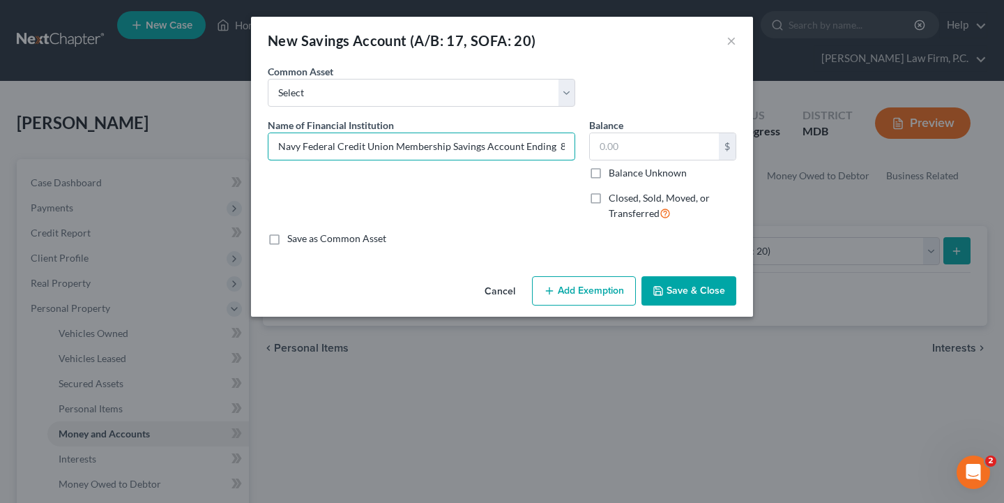
drag, startPoint x: 447, startPoint y: 150, endPoint x: 240, endPoint y: 141, distance: 206.5
click at [240, 141] on div "New Savings Account (A/B: 17, SOFA: 20) × An exemption set must first be select…" at bounding box center [502, 251] width 1004 height 503
drag, startPoint x: 457, startPoint y: 145, endPoint x: 443, endPoint y: 144, distance: 14.0
click at [443, 144] on input "Capital One Savings Account Ending 8882 (Available balance as of date of filing…" at bounding box center [421, 146] width 306 height 26
drag, startPoint x: 451, startPoint y: 144, endPoint x: 601, endPoint y: 163, distance: 151.1
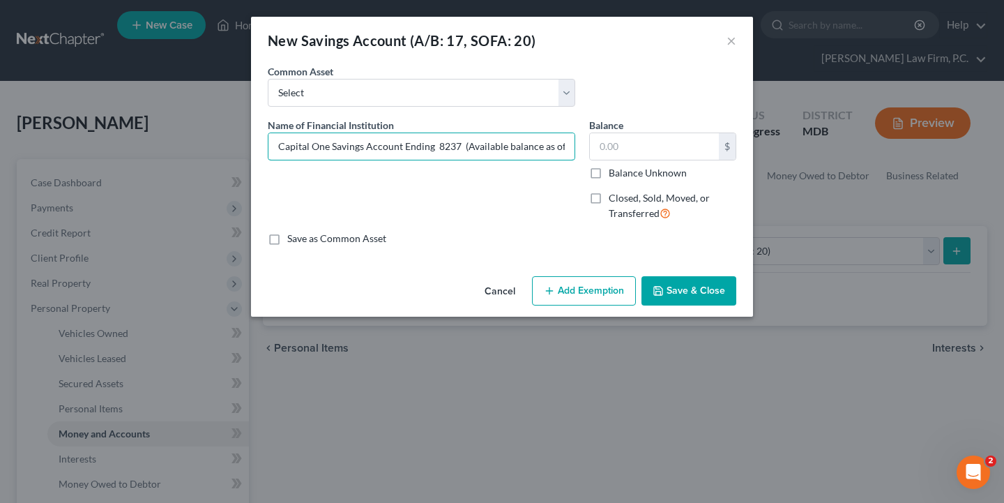
click at [601, 163] on div "Name of Financial Institution * Capital One Savings Account Ending 8237 (Availa…" at bounding box center [502, 175] width 482 height 114
type input "Capital One Savings Account Ending 8237 (Available balance as of date of filing…"
click at [608, 169] on label "Balance Unknown" at bounding box center [647, 173] width 78 height 14
click at [614, 169] on input "Balance Unknown" at bounding box center [618, 170] width 9 height 9
checkbox input "true"
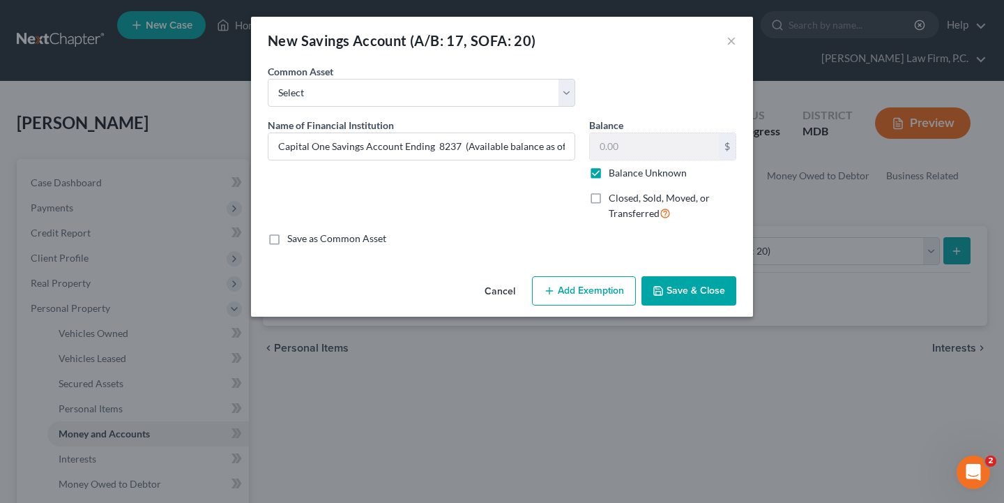
type input "0.00"
click at [666, 291] on button "Save & Close" at bounding box center [688, 290] width 95 height 29
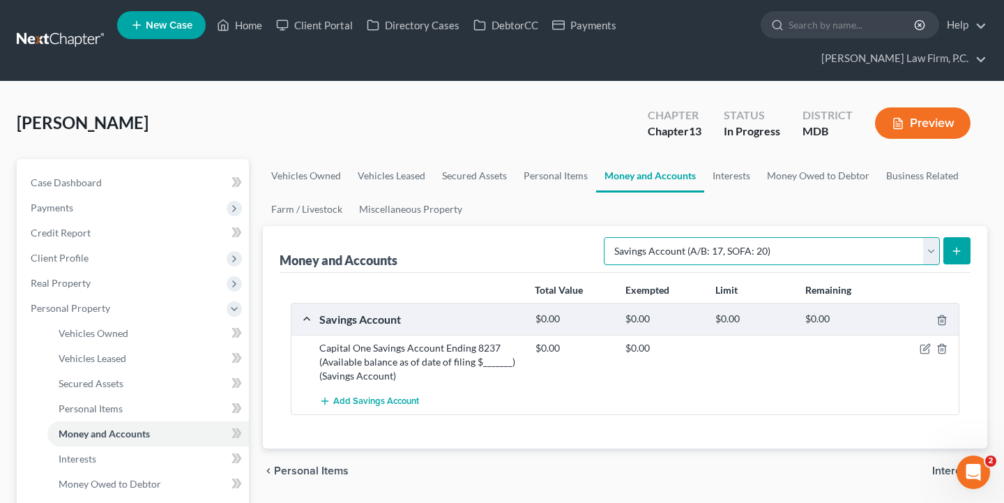
select select "checking"
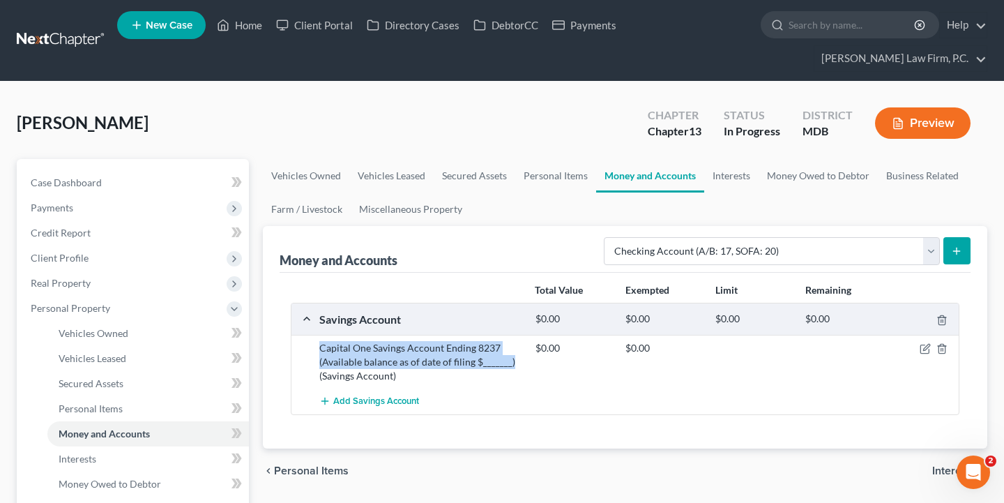
drag, startPoint x: 319, startPoint y: 346, endPoint x: 511, endPoint y: 367, distance: 192.8
click at [511, 367] on div "Capital One Savings Account Ending 8237 (Available balance as of date of filing…" at bounding box center [420, 362] width 216 height 42
copy div "Capital One Savings Account Ending 8237 (Available balance as of date of filing…"
click at [960, 248] on icon "submit" at bounding box center [956, 250] width 11 height 11
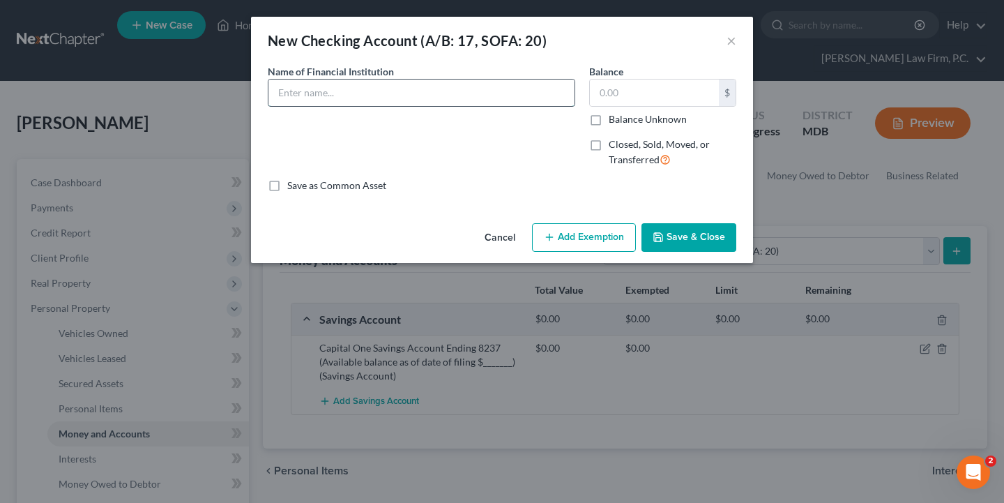
click at [440, 91] on input "text" at bounding box center [421, 92] width 306 height 26
paste input "Capital One Savings Account Ending 8237 (Available balance as of date of filing…"
drag, startPoint x: 309, startPoint y: 90, endPoint x: 250, endPoint y: 90, distance: 59.2
click at [250, 90] on div "New Checking Account (A/B: 17, SOFA: 20) × An exemption set must first be selec…" at bounding box center [502, 251] width 1004 height 503
click at [399, 98] on input "Capital One Savings Account Ending 8237 (Available balance as of date of filing…" at bounding box center [421, 92] width 306 height 26
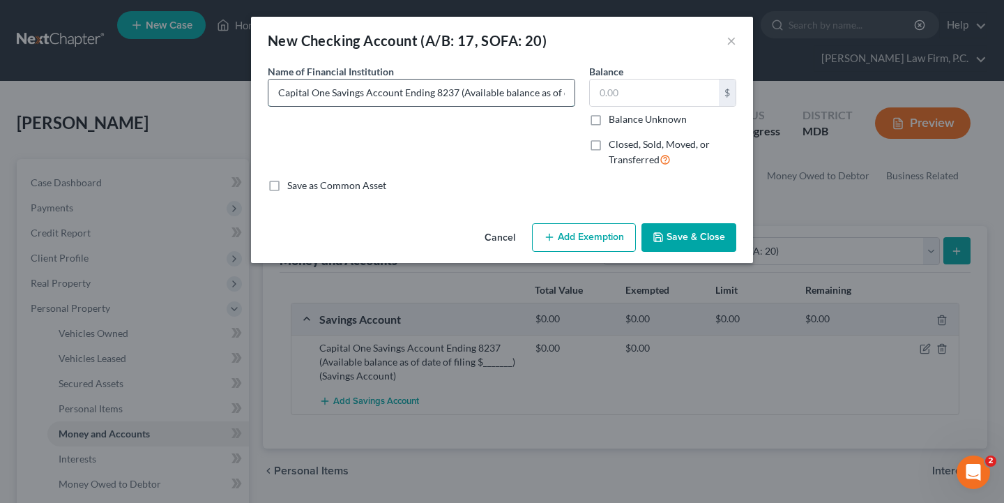
drag, startPoint x: 362, startPoint y: 93, endPoint x: 332, endPoint y: 93, distance: 30.0
click at [332, 93] on input "Capital One Savings Account Ending 8237 (Available balance as of date of filing…" at bounding box center [421, 92] width 306 height 26
drag, startPoint x: 468, startPoint y: 93, endPoint x: 446, endPoint y: 92, distance: 21.6
click at [446, 92] on input "Capital One Checkings Account Ending 8237 (Available balance as of date of fili…" at bounding box center [421, 92] width 306 height 26
click at [369, 96] on input "Capital One Checkings Account Ending 9529 (Available balance as of date of fili…" at bounding box center [421, 92] width 306 height 26
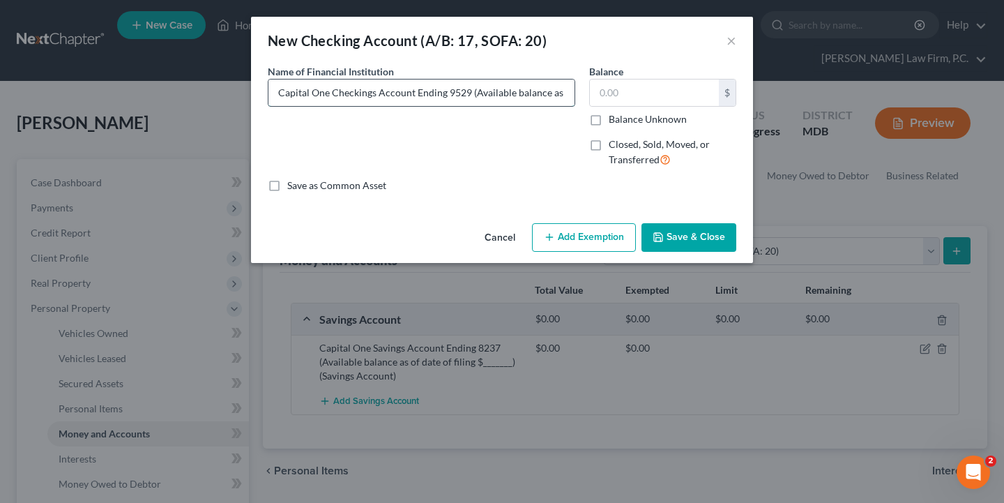
click at [374, 96] on input "Capital One Checkings Account Ending 9529 (Available balance as of date of fili…" at bounding box center [421, 92] width 306 height 26
drag, startPoint x: 447, startPoint y: 98, endPoint x: 609, endPoint y: 102, distance: 161.7
click at [610, 103] on div "Name of Financial Institution * Capital One Checking Account Ending 9529 (Avail…" at bounding box center [502, 121] width 482 height 114
type input "Capital One Checking Account Ending 9529 (Available balance as of date of filin…"
click at [585, 121] on div "Balance $ Balance Unknown Balance Undetermined $ Balance Unknown Closed, Sold, …" at bounding box center [662, 121] width 161 height 114
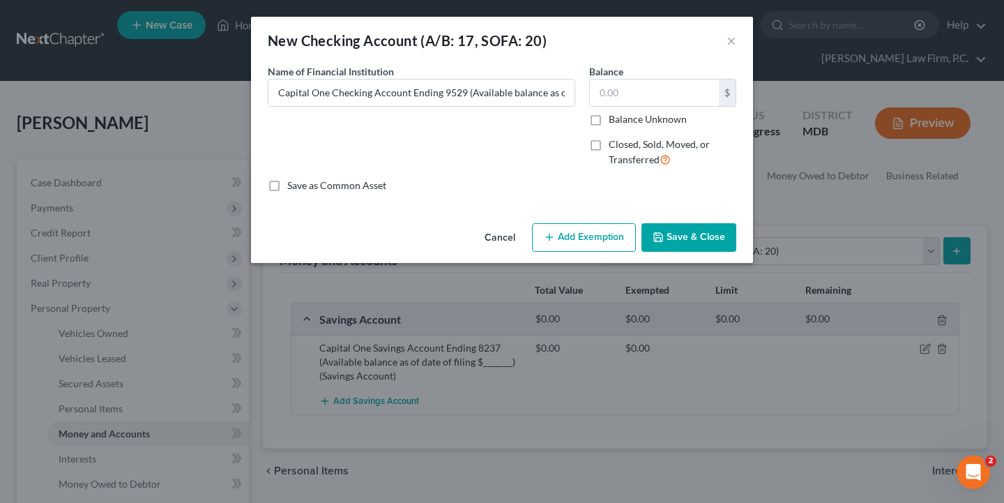
click at [608, 121] on label "Balance Unknown" at bounding box center [647, 119] width 78 height 14
click at [614, 121] on input "Balance Unknown" at bounding box center [618, 116] width 9 height 9
checkbox input "true"
type input "0.00"
click at [681, 234] on button "Save & Close" at bounding box center [688, 237] width 95 height 29
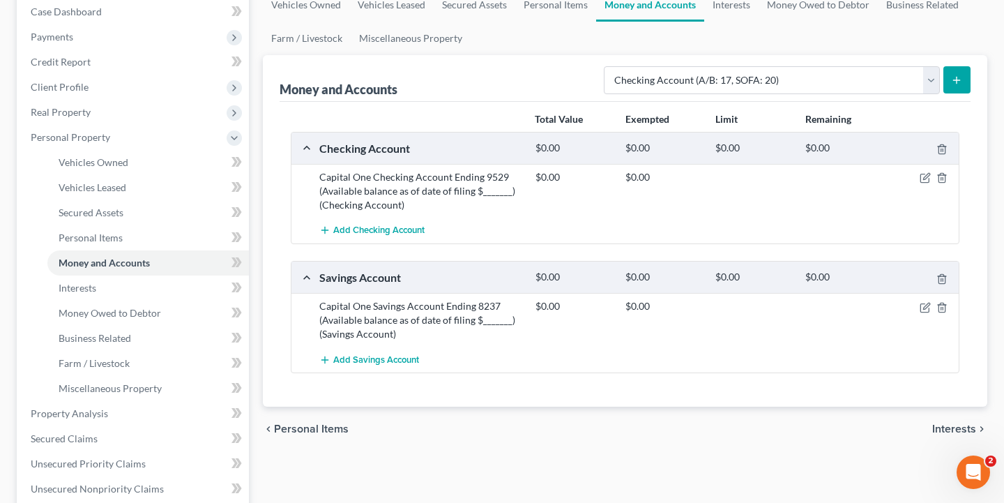
scroll to position [220, 0]
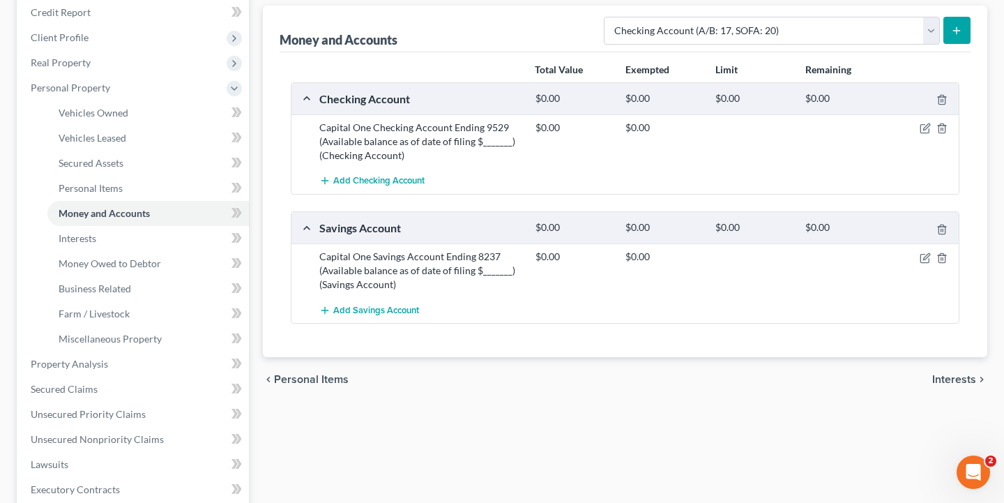
click at [960, 378] on span "Interests" at bounding box center [954, 379] width 44 height 11
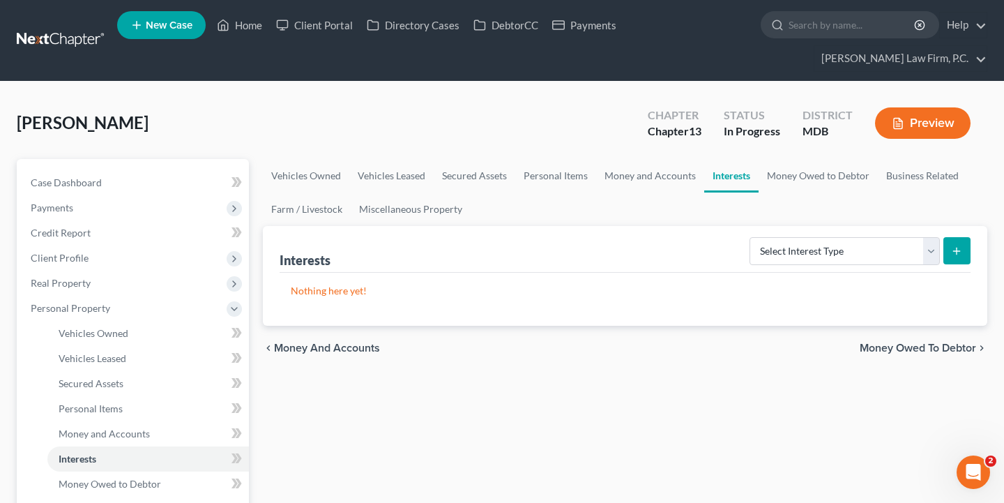
scroll to position [14, 0]
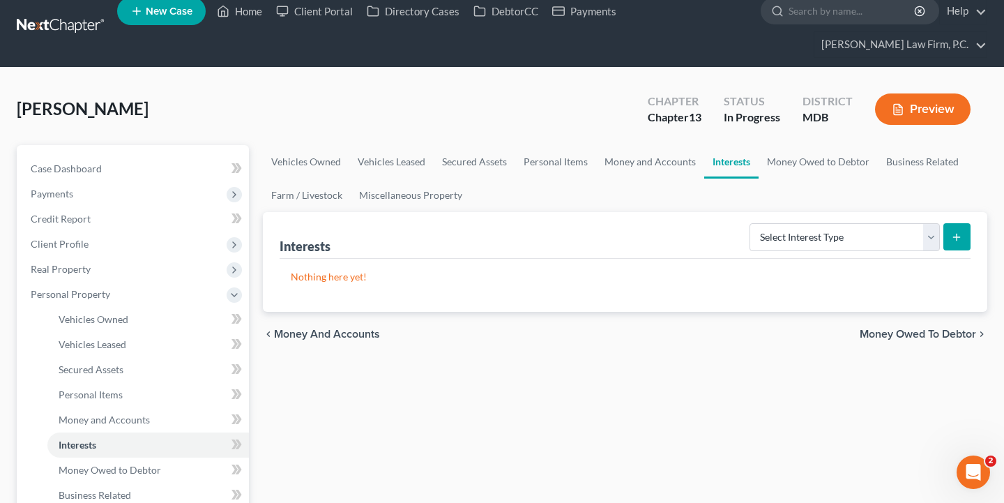
click at [927, 330] on span "Money Owed to Debtor" at bounding box center [917, 333] width 116 height 11
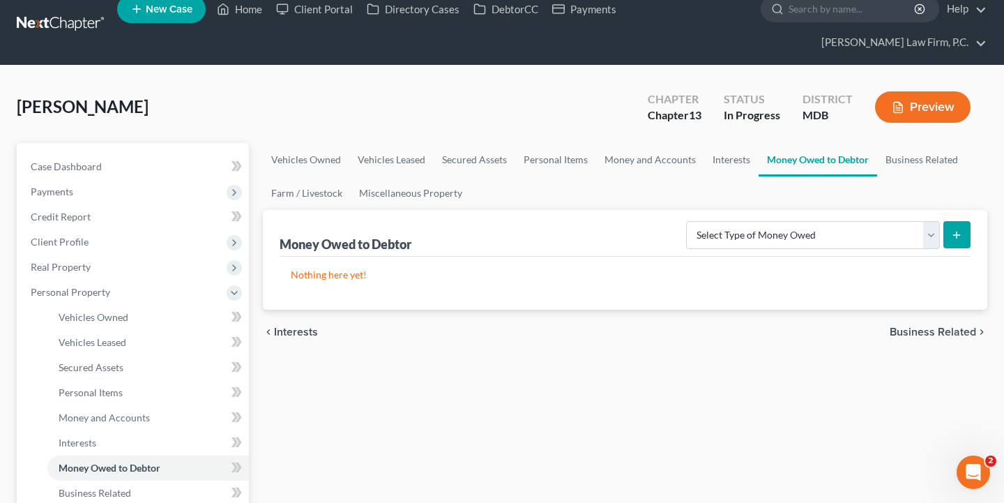
scroll to position [21, 0]
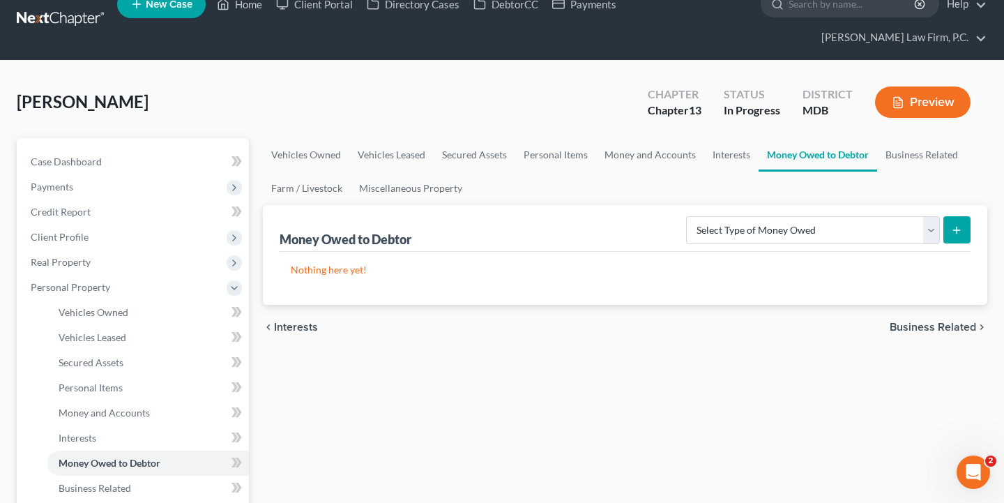
click at [944, 322] on span "Business Related" at bounding box center [932, 326] width 86 height 11
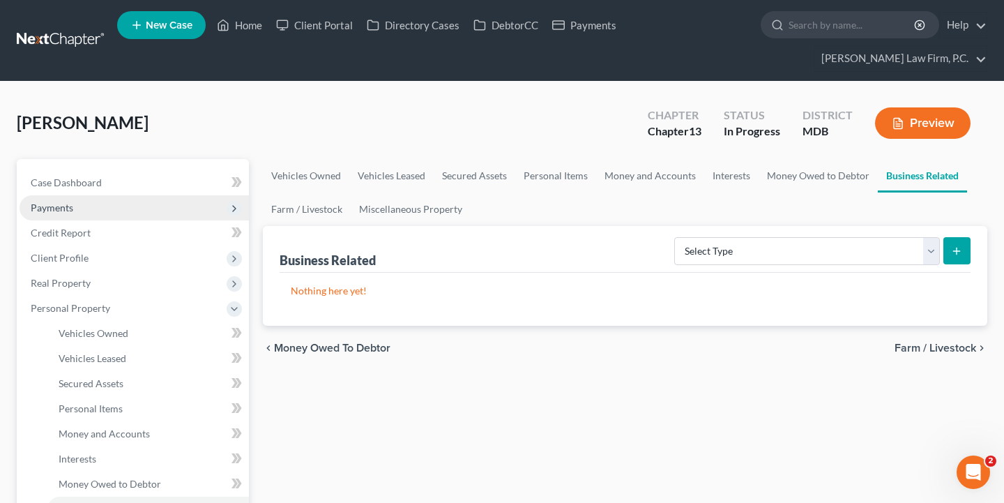
click at [136, 210] on span "Payments" at bounding box center [134, 207] width 229 height 25
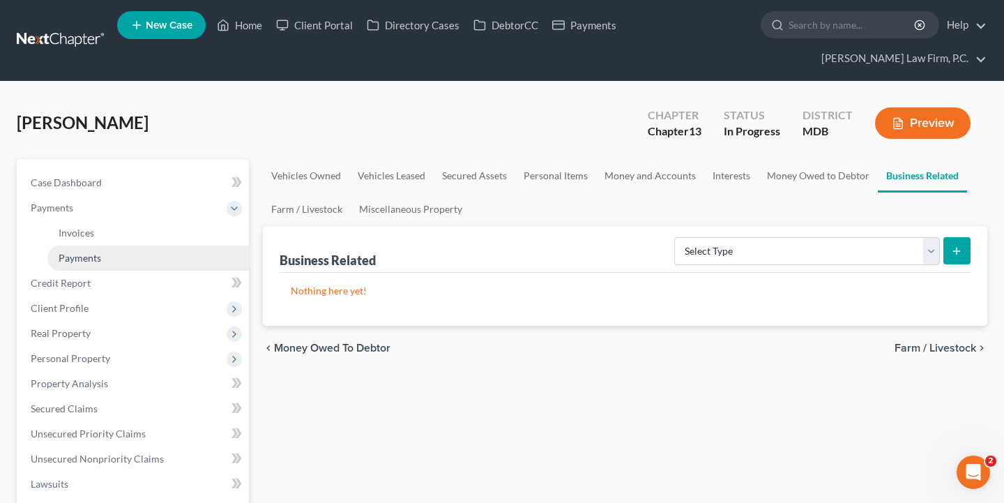
click at [125, 252] on link "Payments" at bounding box center [147, 257] width 201 height 25
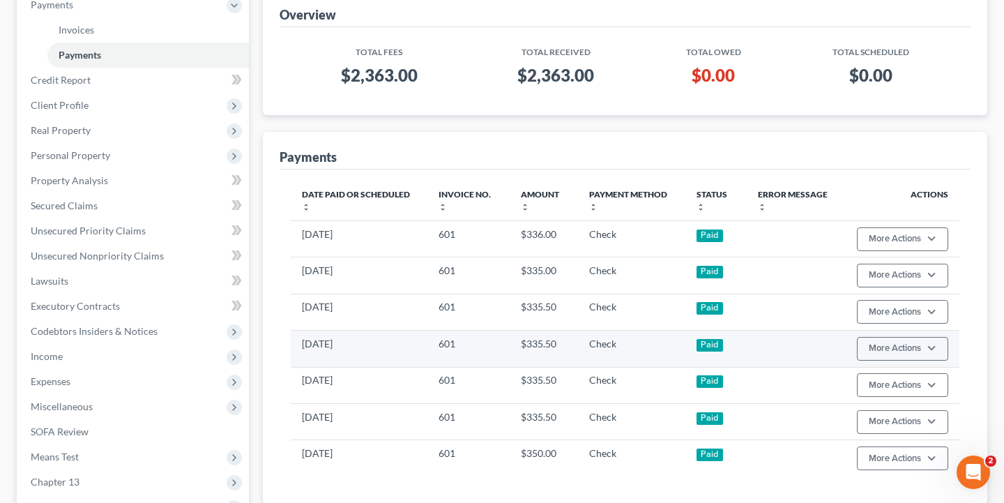
scroll to position [199, 0]
